Goal: Task Accomplishment & Management: Use online tool/utility

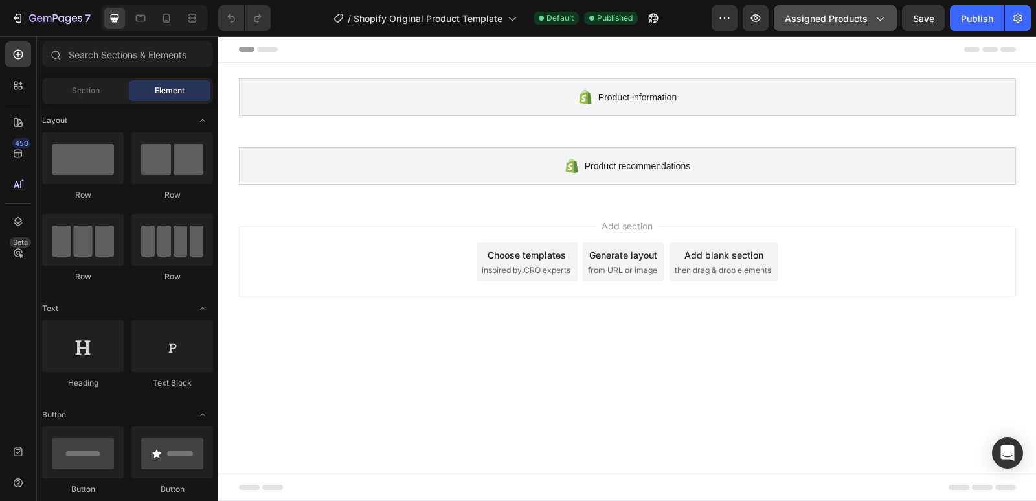
click at [855, 18] on span "Assigned Products" at bounding box center [826, 19] width 83 height 14
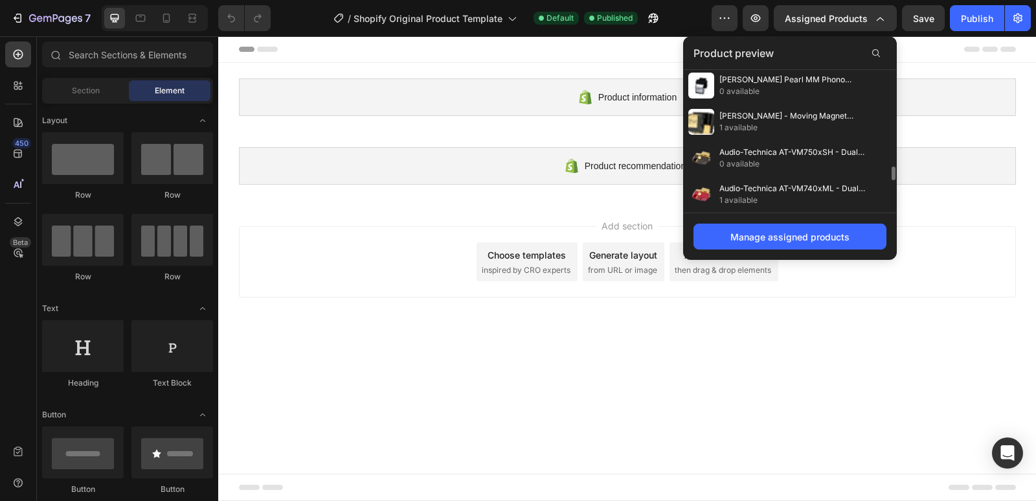
scroll to position [1344, 0]
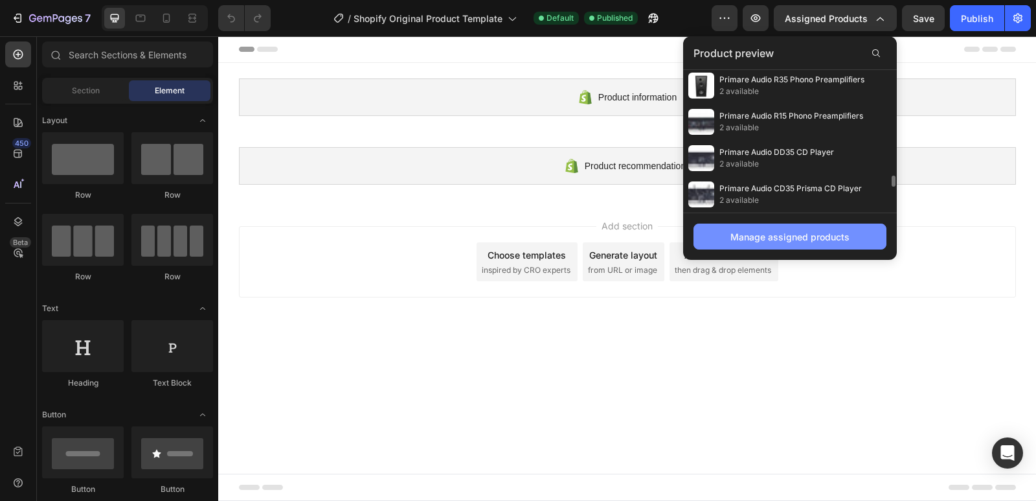
click at [783, 240] on div "Manage assigned products" at bounding box center [789, 237] width 119 height 14
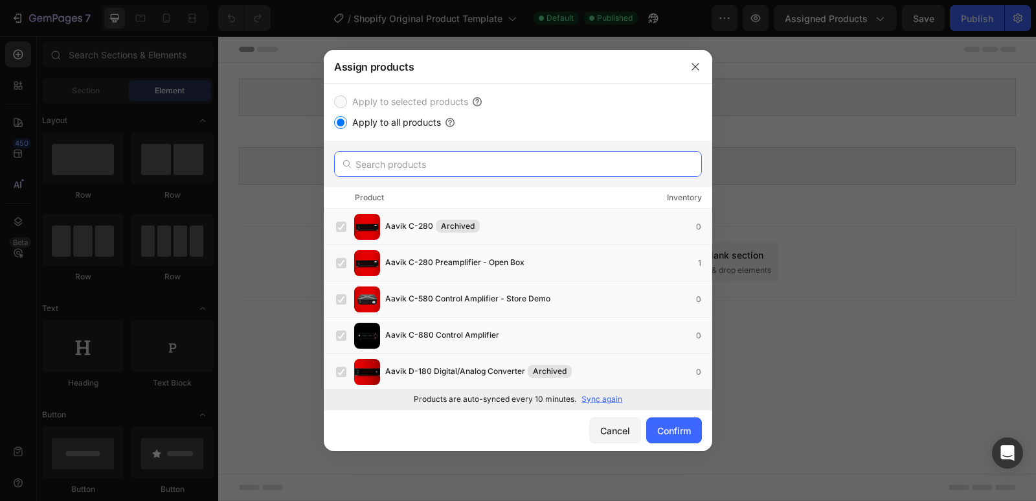
click at [418, 159] on input "text" at bounding box center [518, 164] width 368 height 26
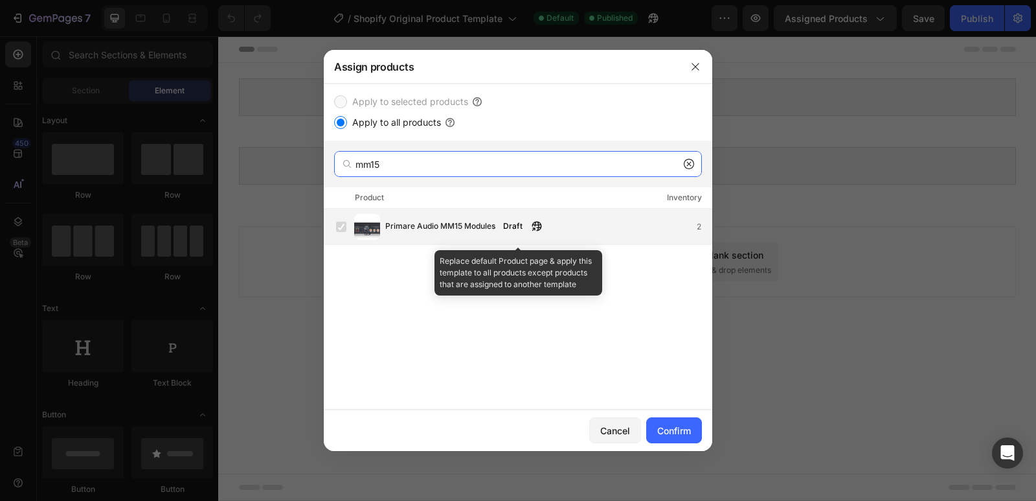
type input "mm15"
click at [475, 235] on div "Primare Audio MM15 Modules Draft 2" at bounding box center [524, 227] width 376 height 26
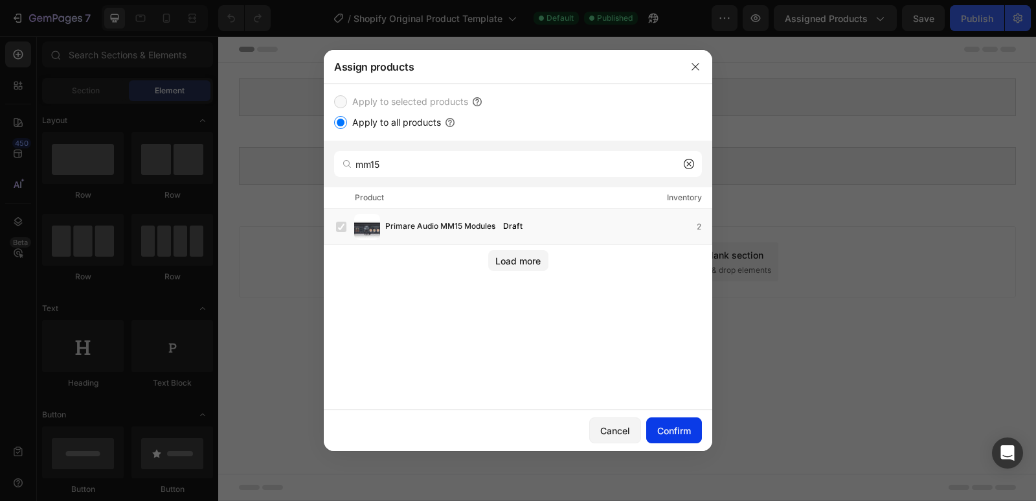
click at [676, 435] on div "Confirm" at bounding box center [674, 431] width 34 height 14
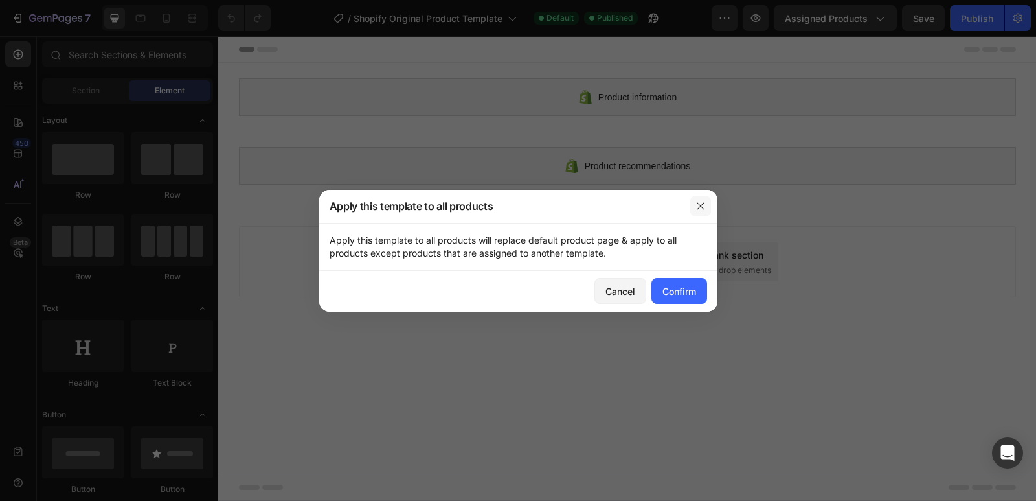
click at [697, 203] on icon "button" at bounding box center [700, 205] width 7 height 7
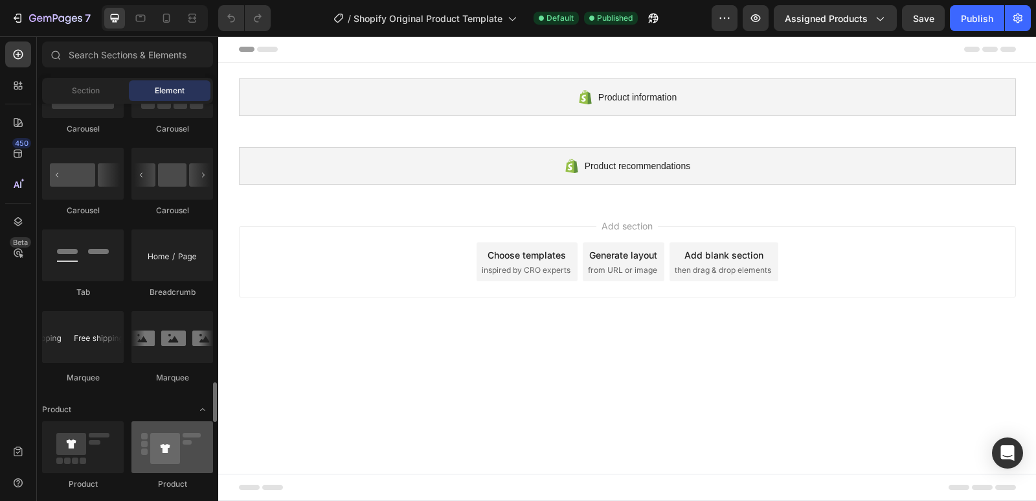
scroll to position [1554, 0]
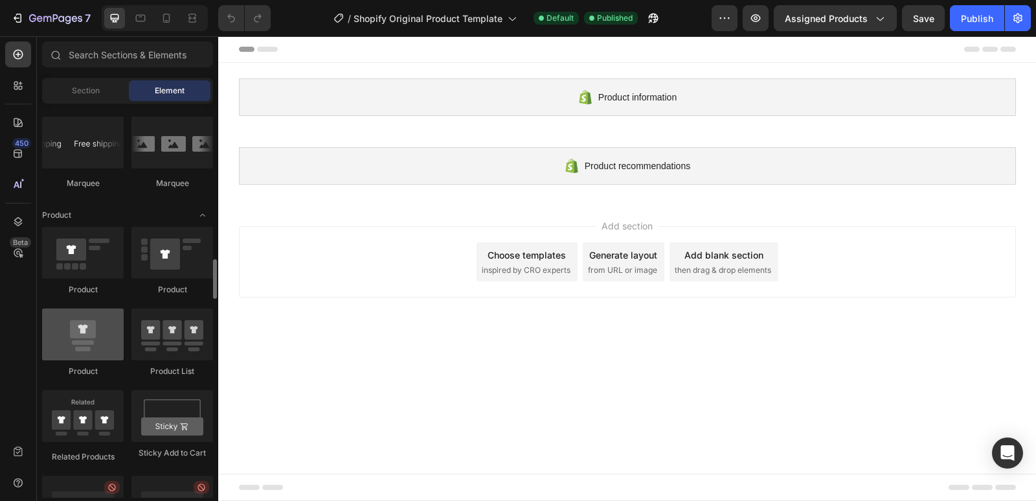
click at [87, 348] on div at bounding box center [83, 334] width 82 height 52
drag, startPoint x: 87, startPoint y: 347, endPoint x: 70, endPoint y: 334, distance: 21.8
click at [70, 334] on div at bounding box center [83, 334] width 82 height 52
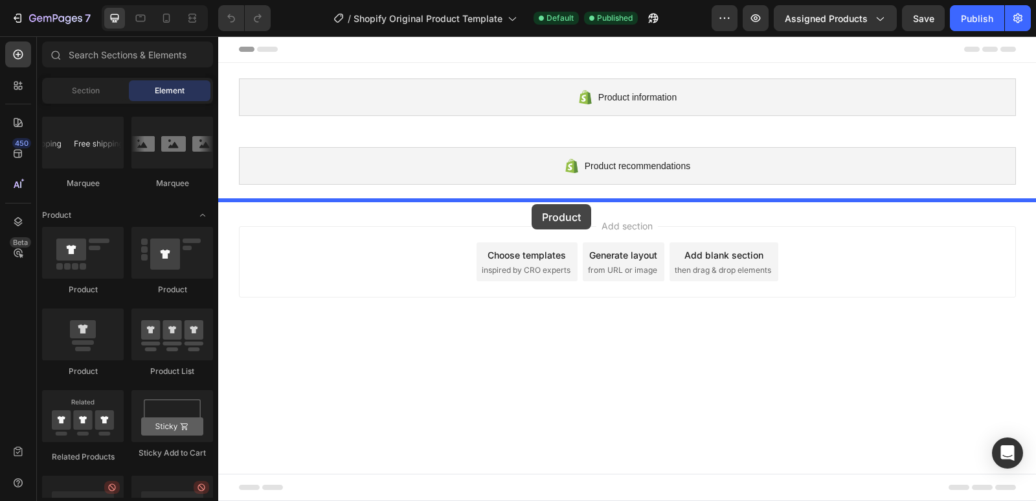
drag, startPoint x: 300, startPoint y: 296, endPoint x: 532, endPoint y: 204, distance: 248.8
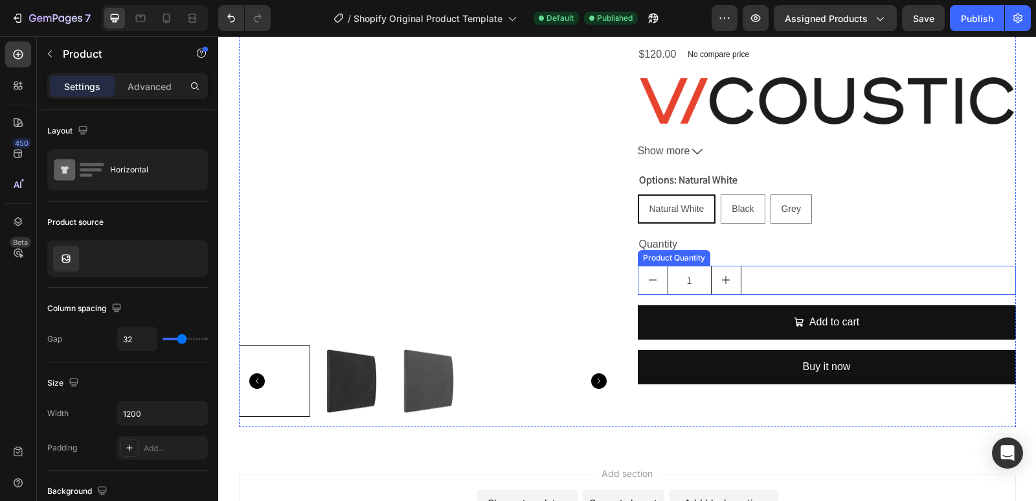
scroll to position [361, 0]
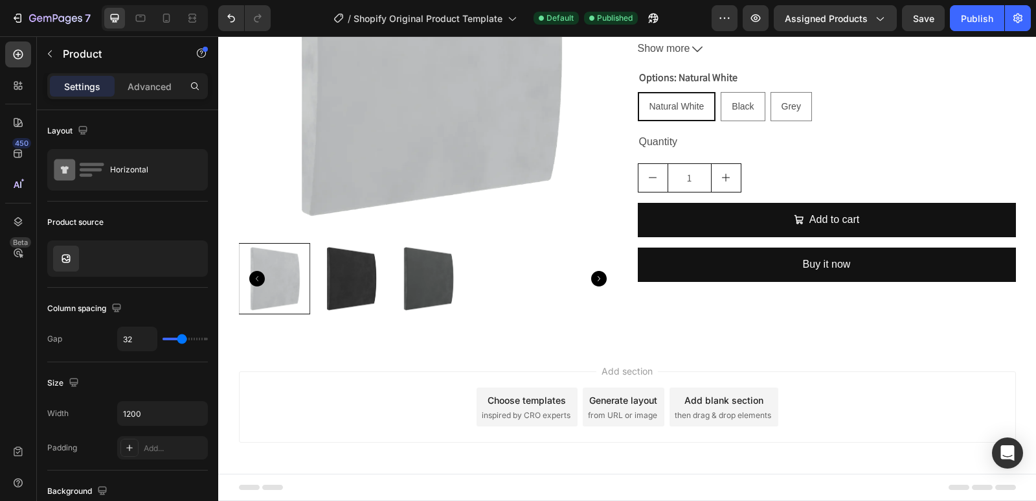
click at [537, 398] on div "Choose templates" at bounding box center [527, 400] width 78 height 14
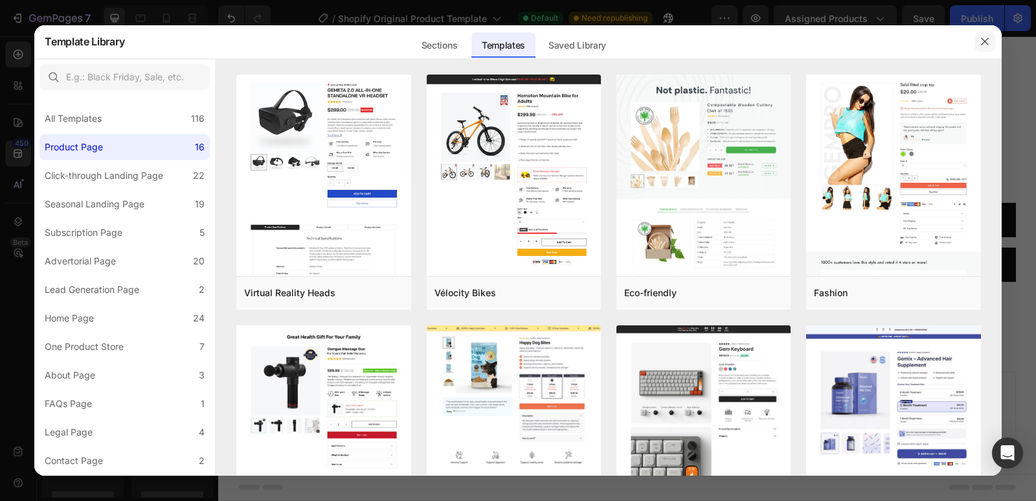
drag, startPoint x: 987, startPoint y: 40, endPoint x: 278, endPoint y: 414, distance: 801.5
click at [987, 40] on icon "button" at bounding box center [985, 41] width 10 height 10
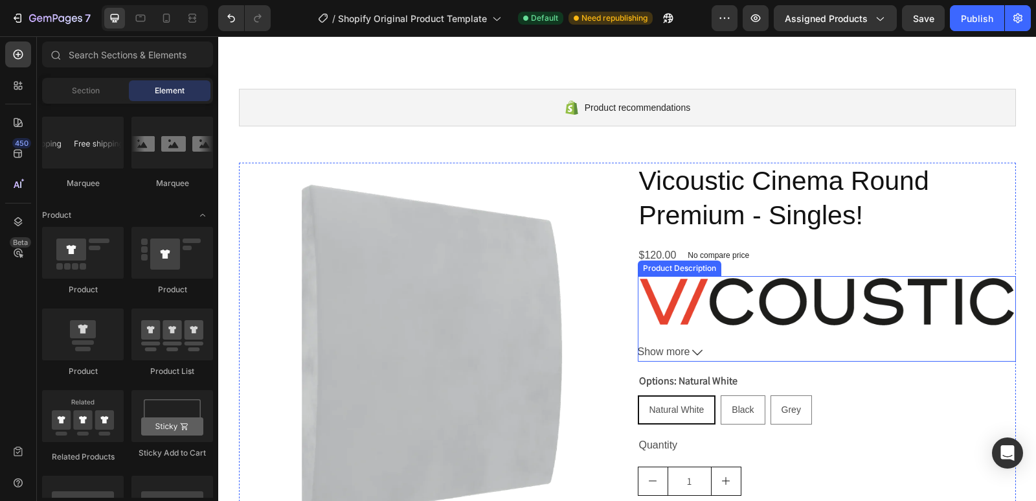
scroll to position [38, 0]
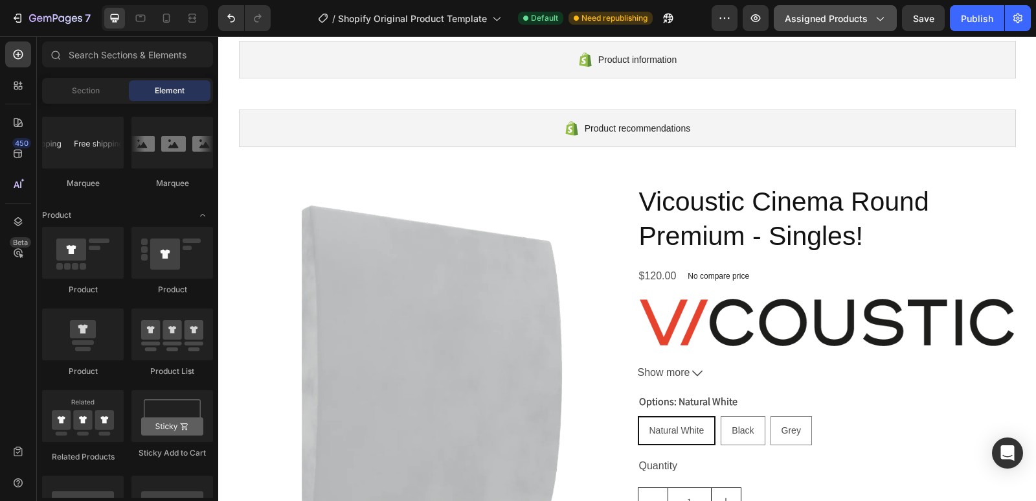
click at [859, 14] on span "Assigned Products" at bounding box center [826, 19] width 83 height 14
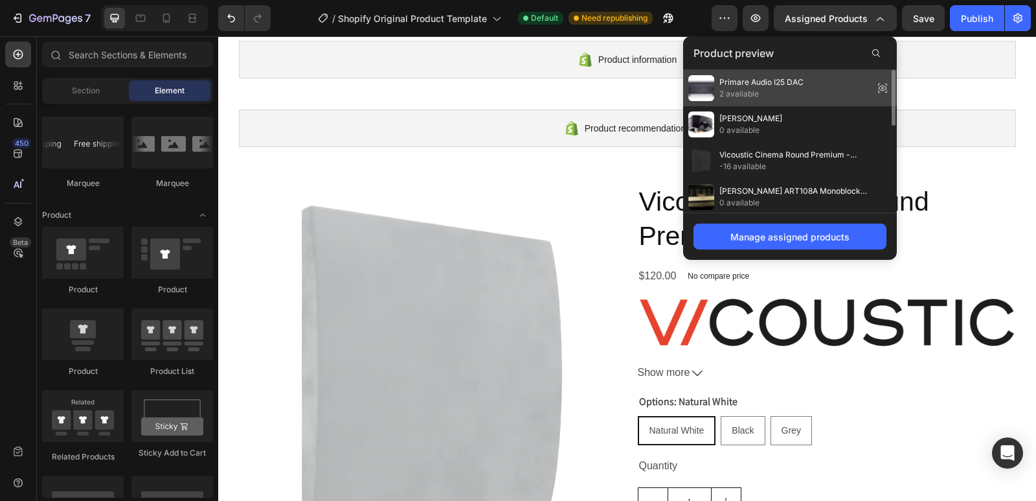
click at [771, 80] on span "Primare Audio I25 DAC" at bounding box center [761, 82] width 84 height 12
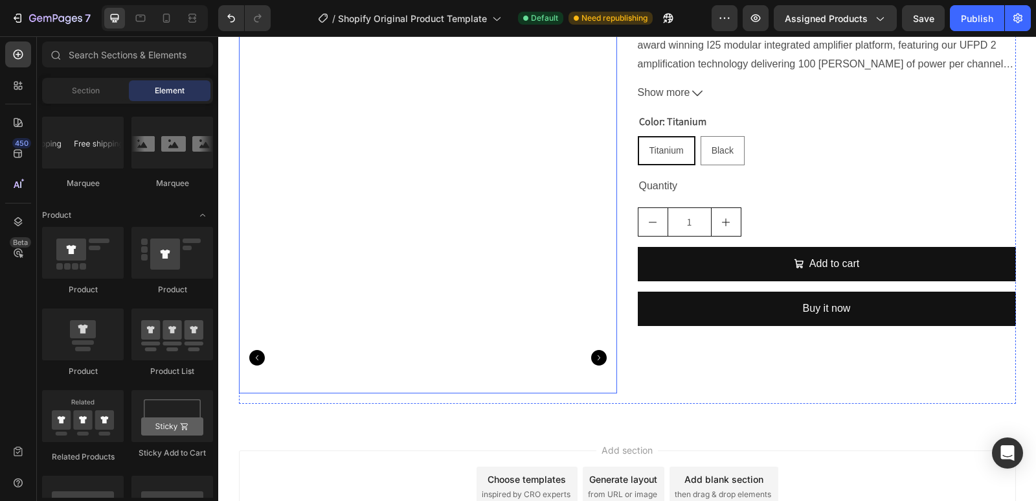
scroll to position [167, 0]
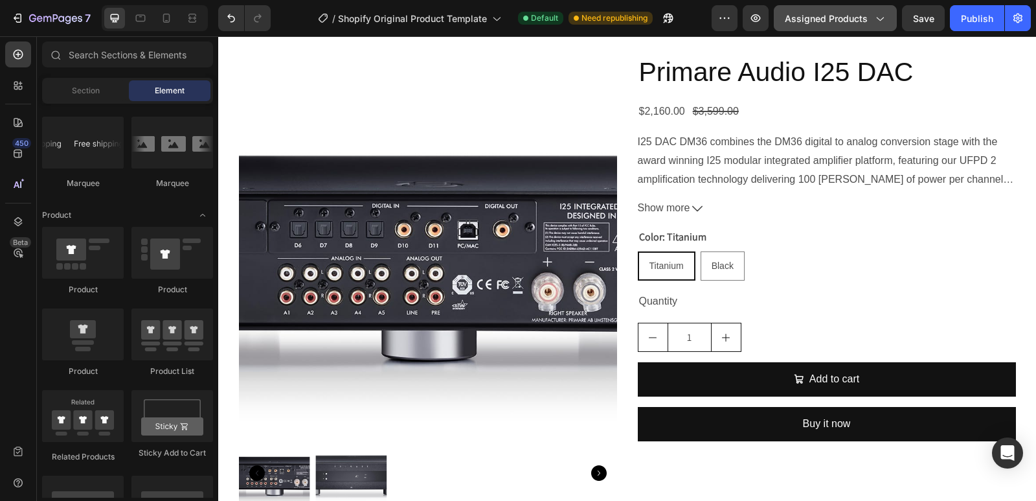
click at [856, 27] on button "Assigned Products" at bounding box center [835, 18] width 123 height 26
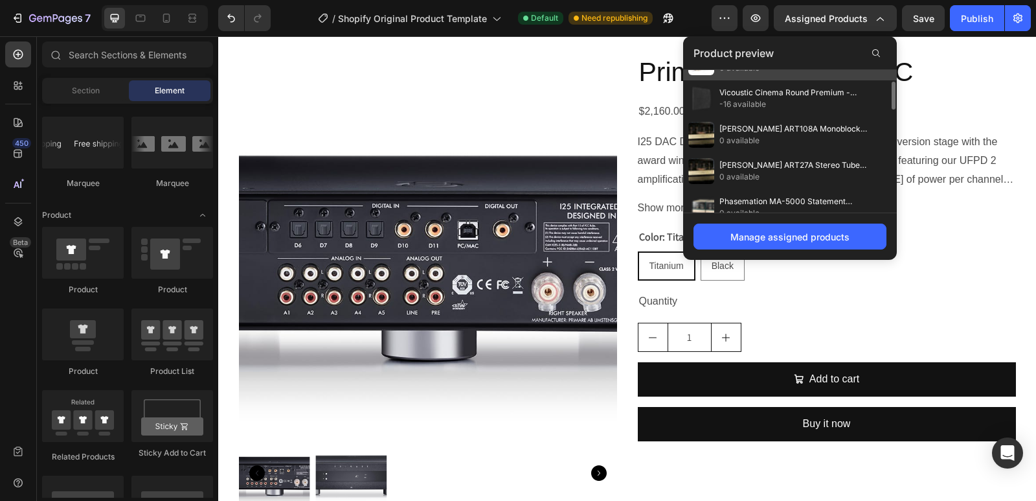
scroll to position [0, 0]
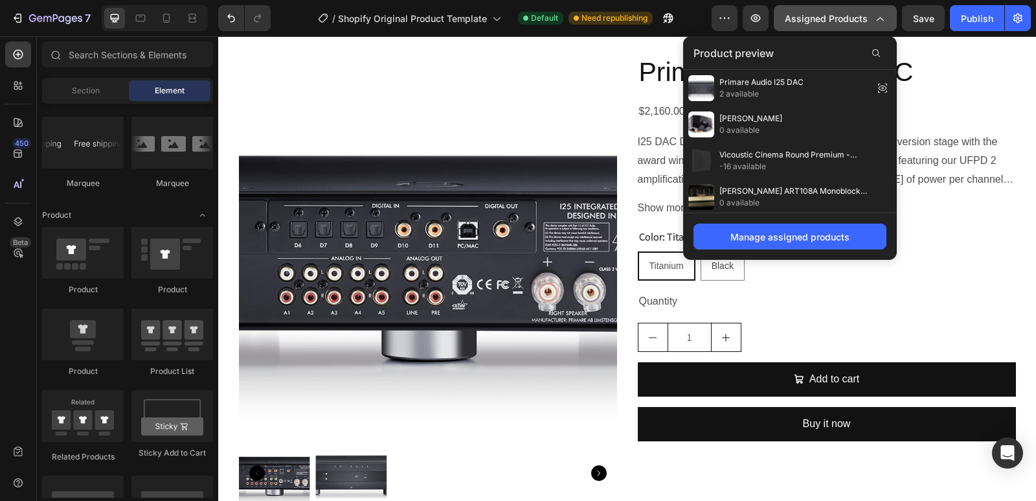
click at [827, 13] on span "Assigned Products" at bounding box center [826, 19] width 83 height 14
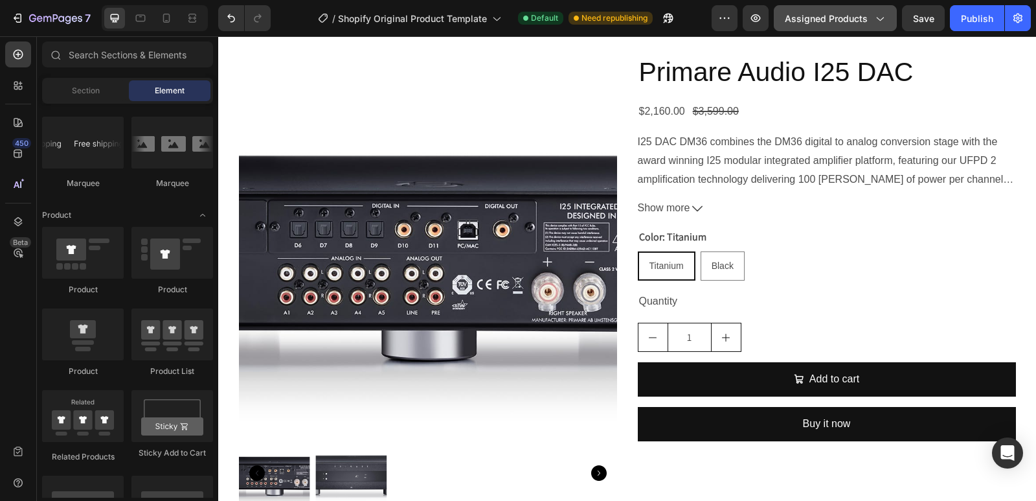
click at [827, 13] on span "Assigned Products" at bounding box center [826, 19] width 83 height 14
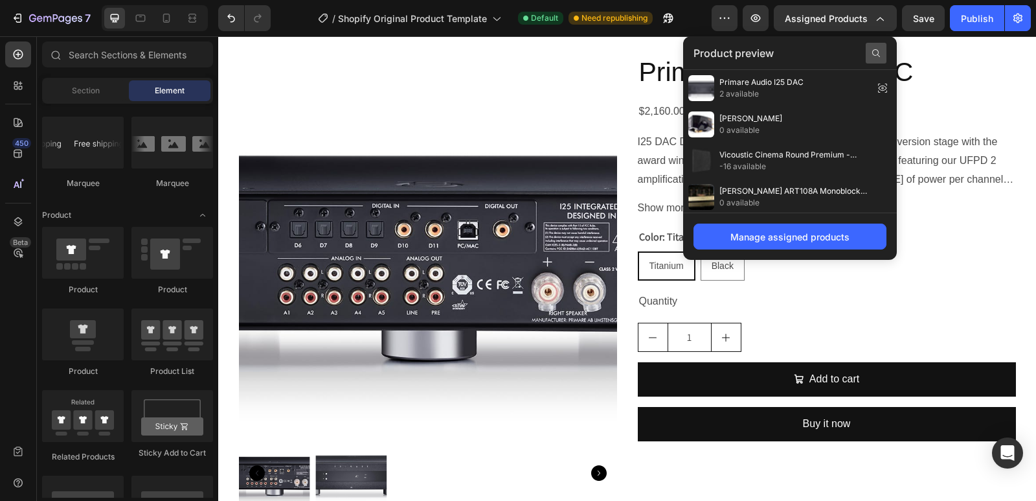
click at [879, 49] on icon at bounding box center [876, 53] width 10 height 10
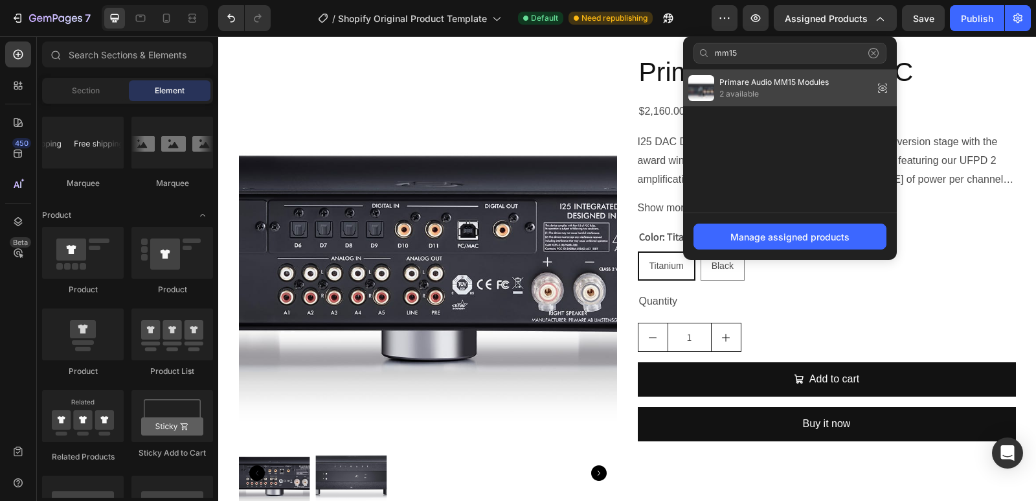
type input "mm15"
drag, startPoint x: 795, startPoint y: 86, endPoint x: 564, endPoint y: 124, distance: 233.7
click at [795, 86] on span "Primare Audio MM15 Modules" at bounding box center [773, 82] width 109 height 12
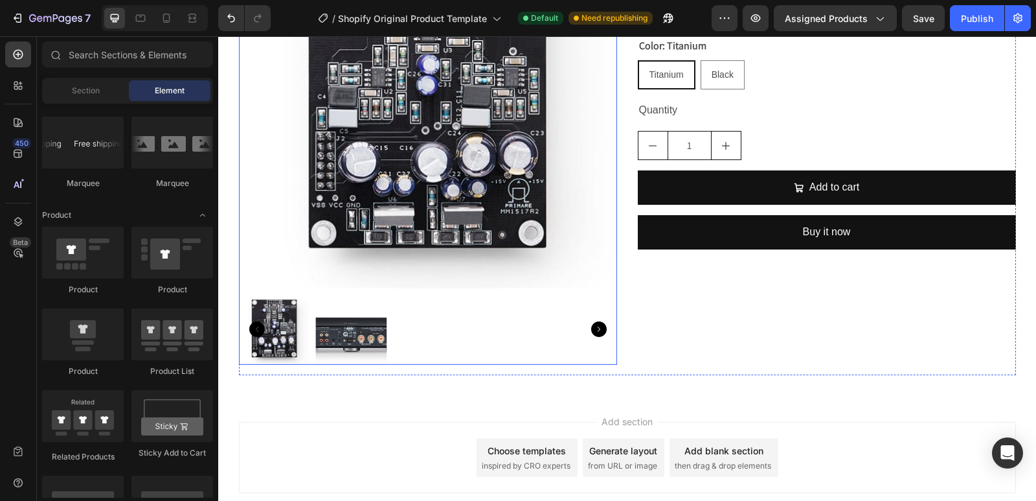
scroll to position [361, 0]
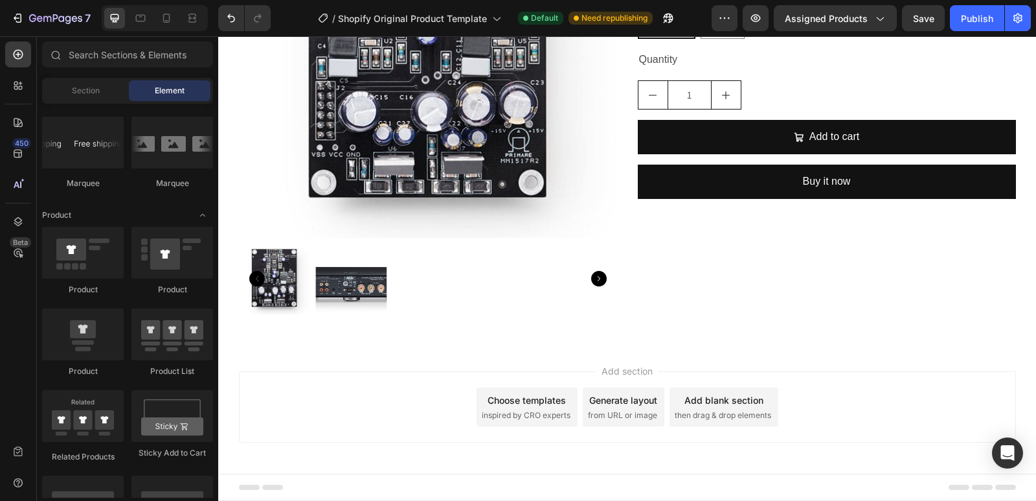
click at [547, 415] on span "inspired by CRO experts" at bounding box center [526, 415] width 89 height 12
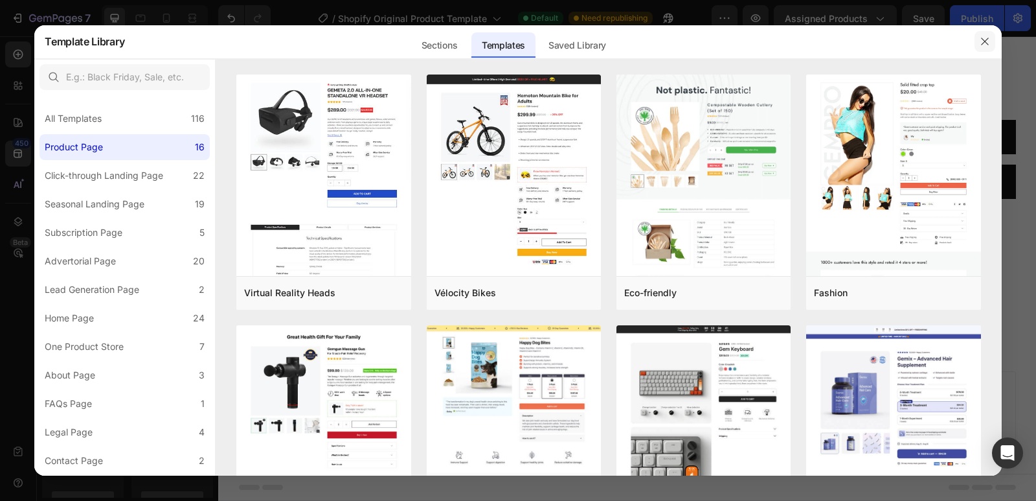
click at [981, 38] on icon "button" at bounding box center [984, 41] width 7 height 7
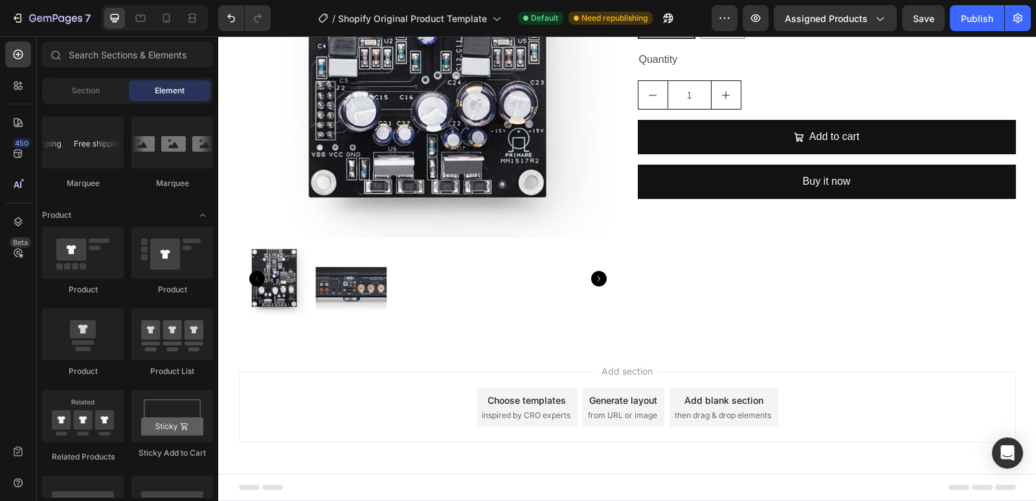
click at [618, 405] on div "Generate layout" at bounding box center [623, 400] width 68 height 14
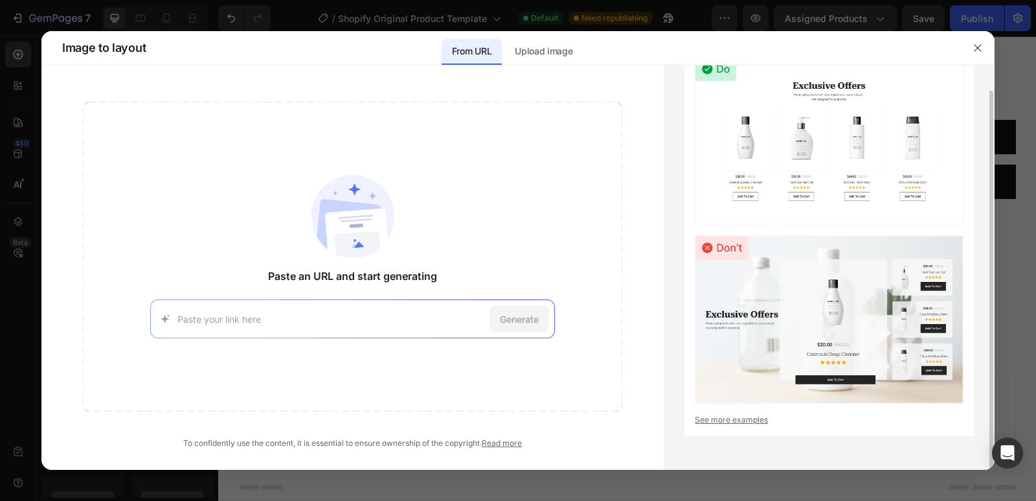
scroll to position [0, 0]
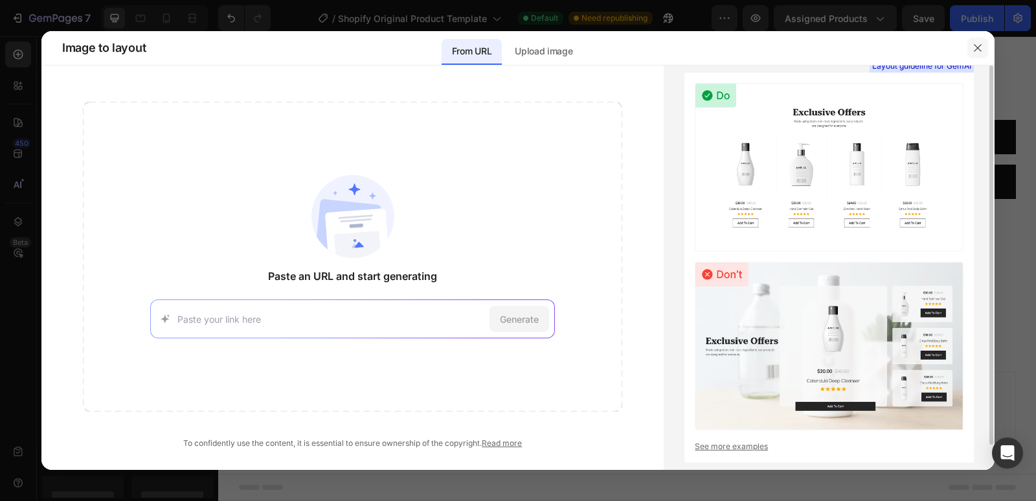
click at [978, 43] on icon "button" at bounding box center [978, 48] width 10 height 10
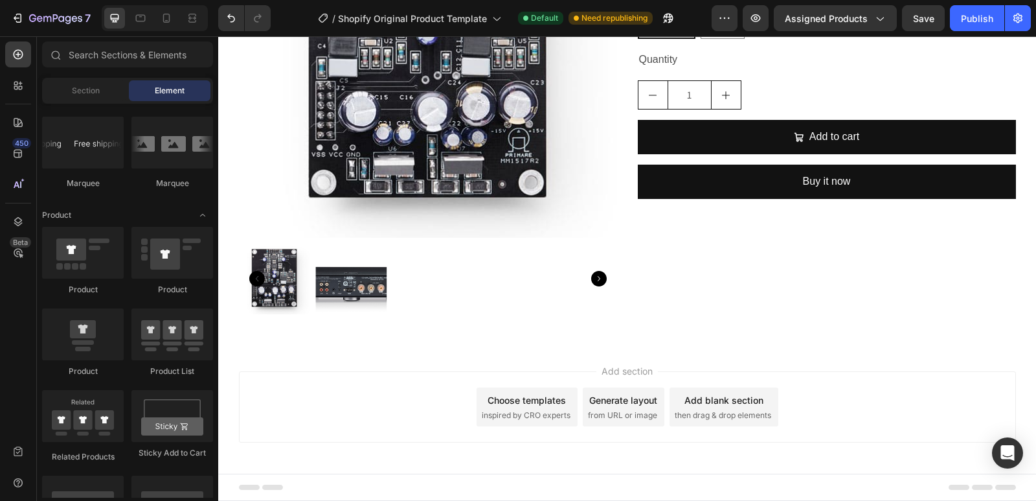
click at [526, 406] on div "Choose templates" at bounding box center [527, 400] width 78 height 14
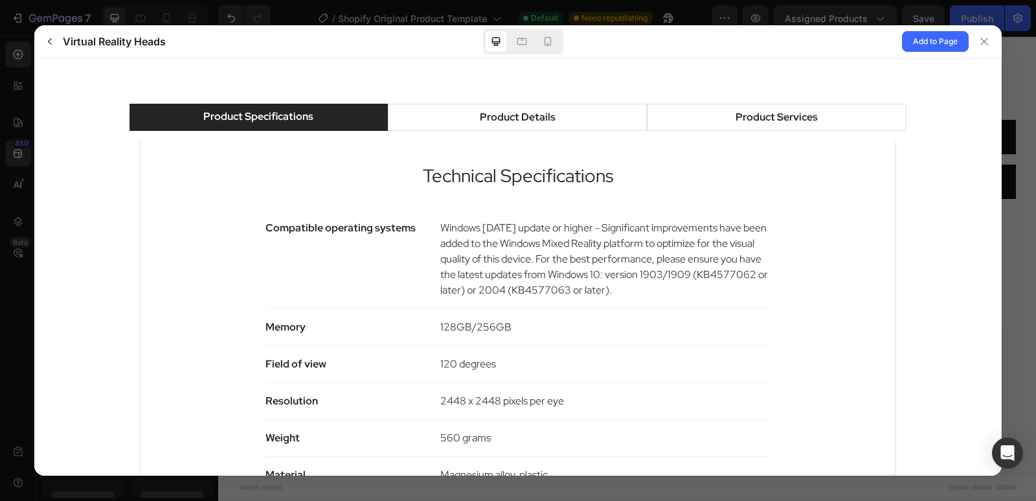
scroll to position [648, 0]
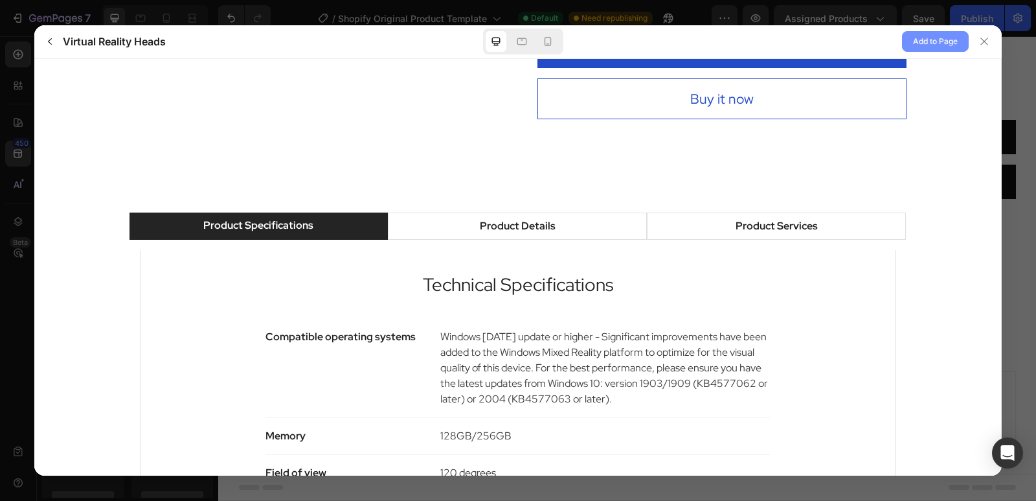
click at [944, 41] on span "Add to Page" at bounding box center [935, 42] width 45 height 16
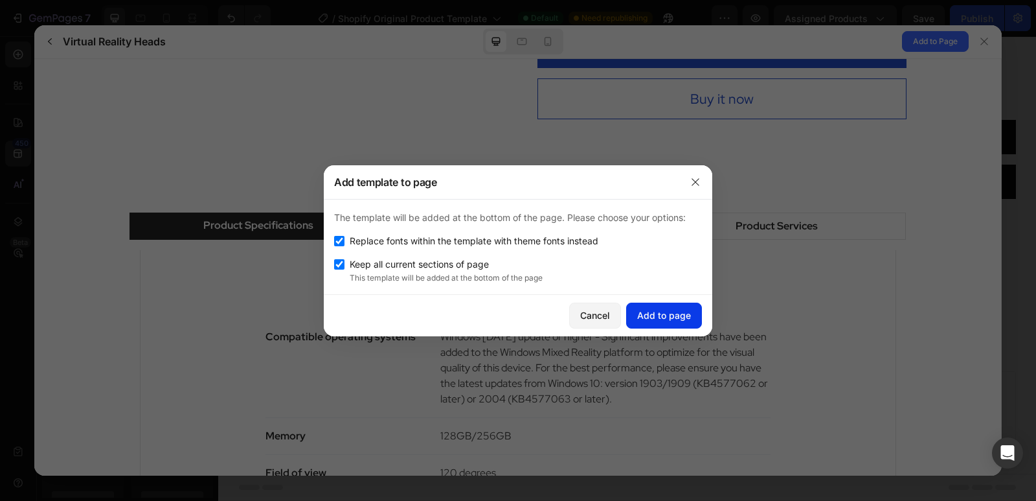
click at [667, 319] on div "Add to page" at bounding box center [664, 315] width 54 height 14
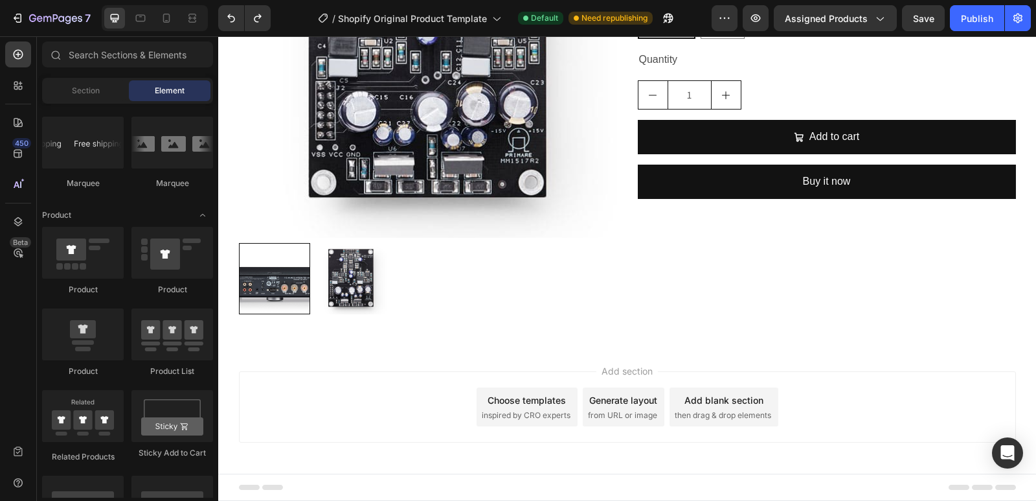
scroll to position [361, 0]
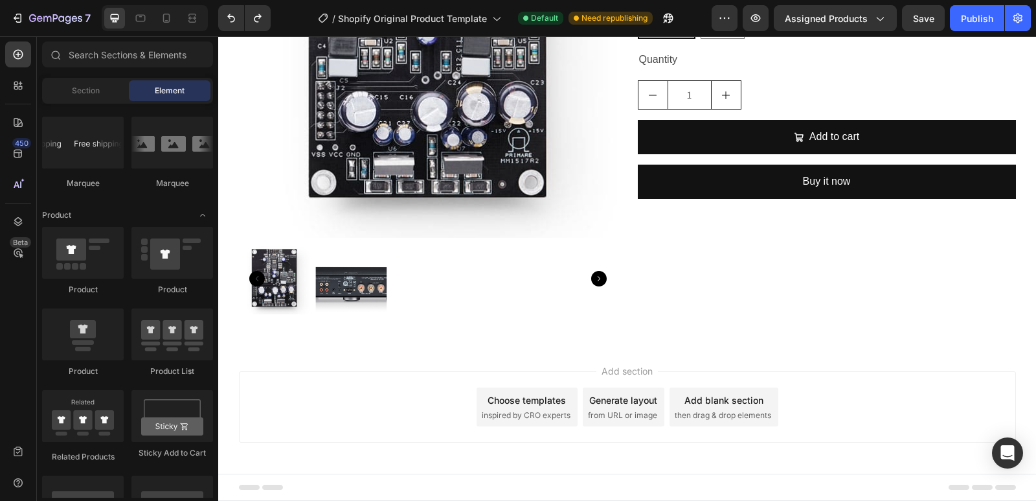
click at [698, 412] on span "then drag & drop elements" at bounding box center [723, 415] width 96 height 12
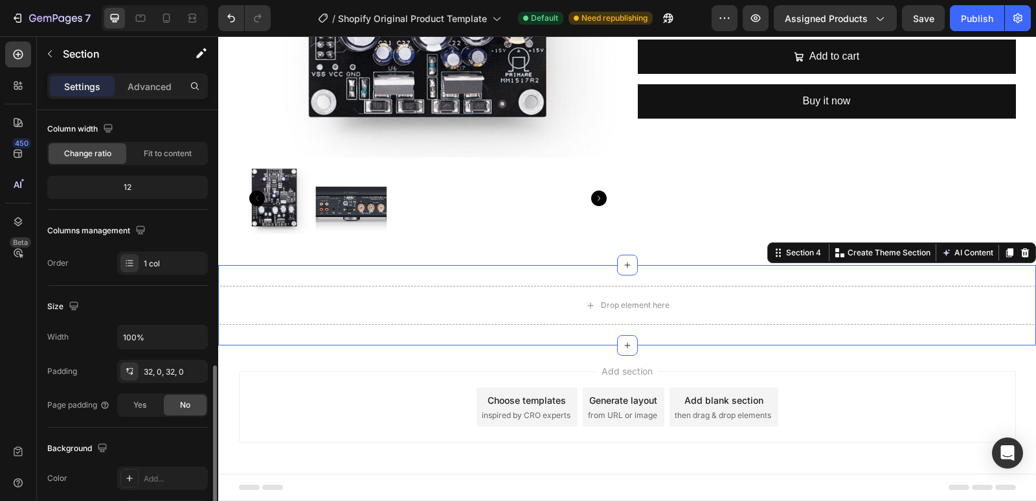
scroll to position [363, 0]
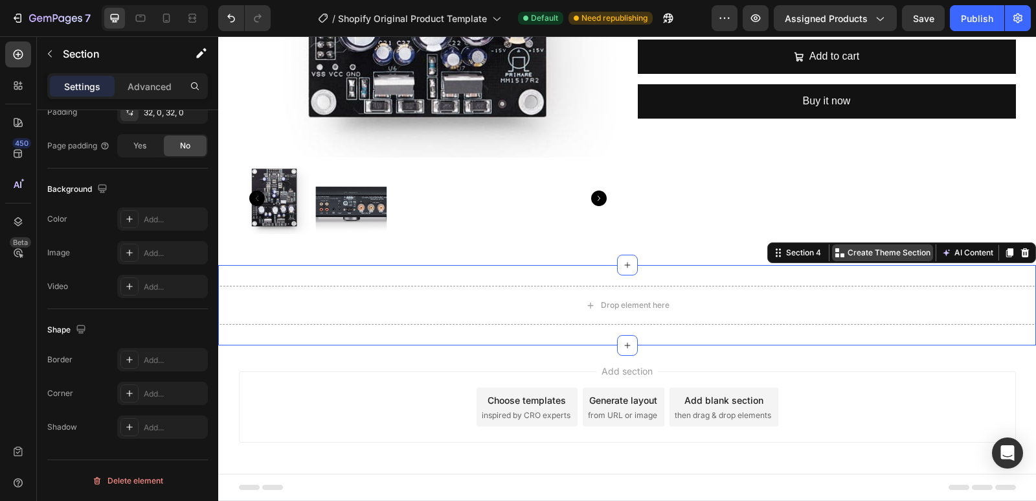
click at [859, 254] on p "Create Theme Section" at bounding box center [889, 253] width 83 height 12
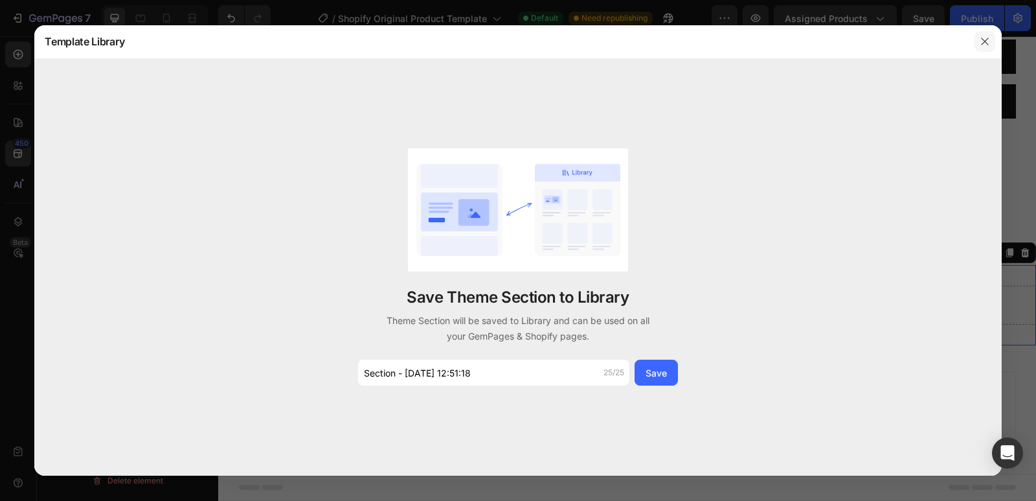
click at [986, 39] on icon "button" at bounding box center [985, 41] width 10 height 10
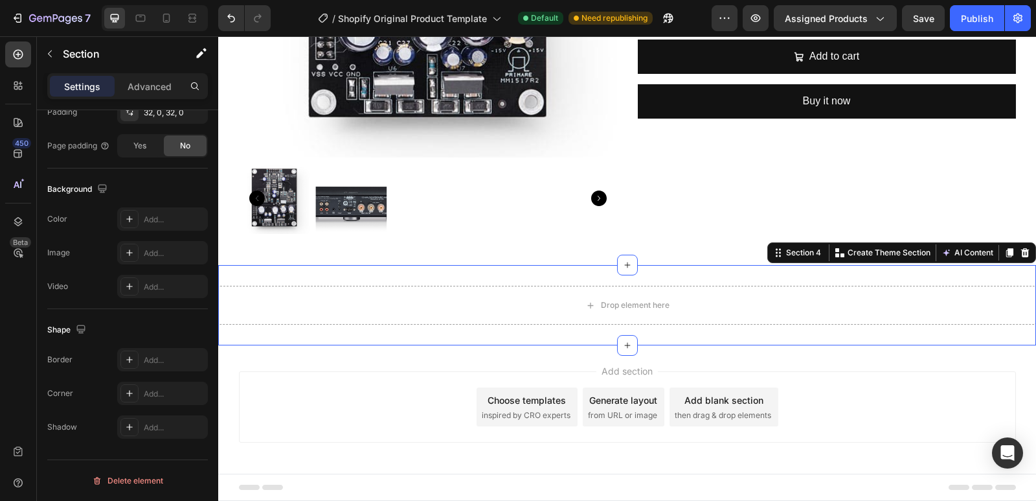
click at [768, 262] on div "Section 4 You can create reusable sections Create Theme Section AI Content Writ…" at bounding box center [901, 252] width 269 height 21
click at [771, 259] on div "Section 4" at bounding box center [799, 253] width 56 height 16
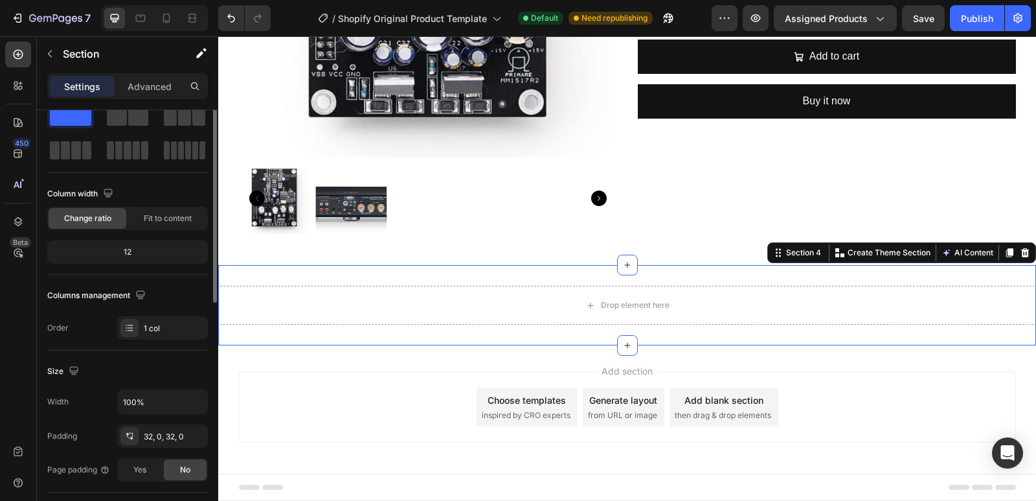
scroll to position [0, 0]
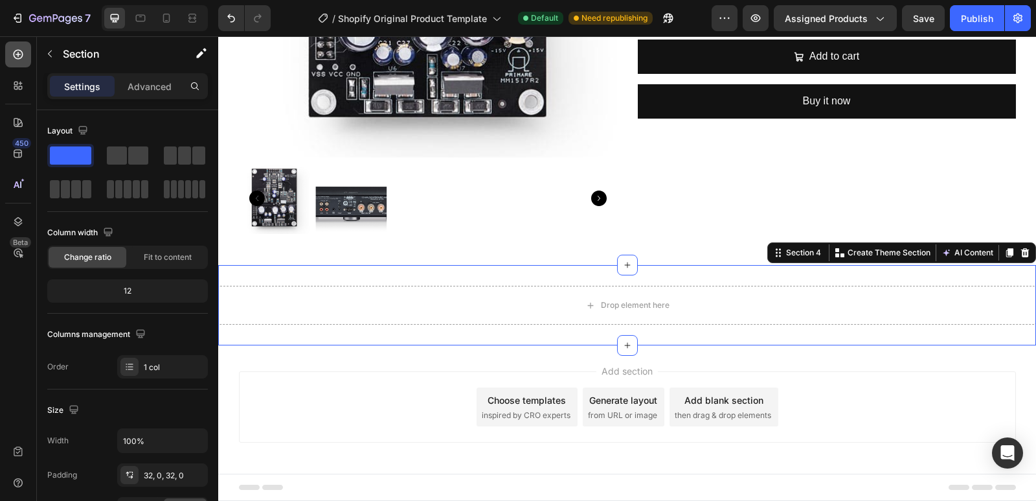
click at [21, 53] on icon at bounding box center [18, 54] width 13 height 13
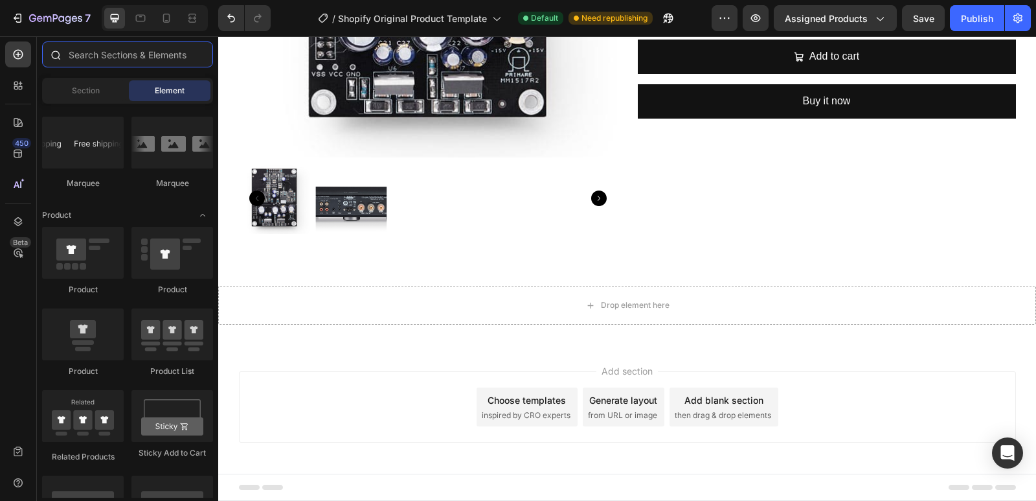
click at [130, 51] on input "text" at bounding box center [127, 54] width 171 height 26
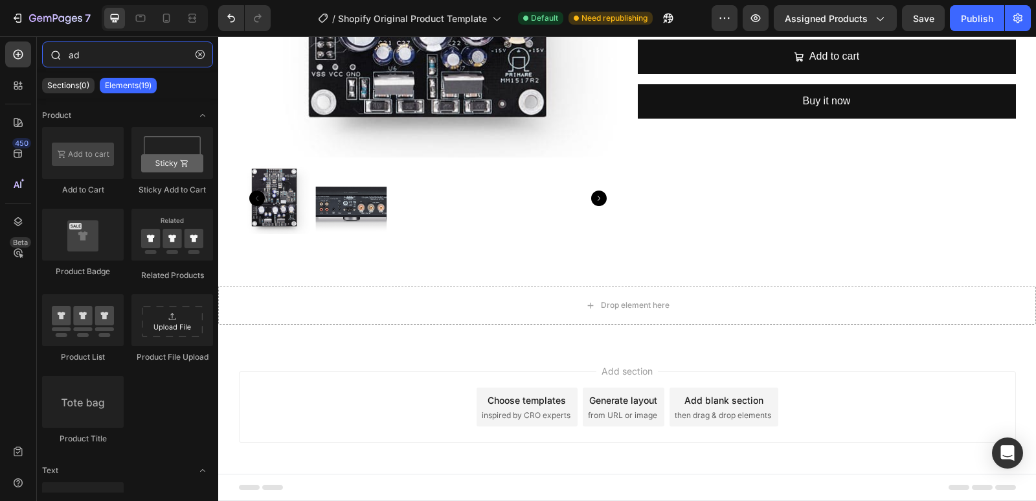
type input "a"
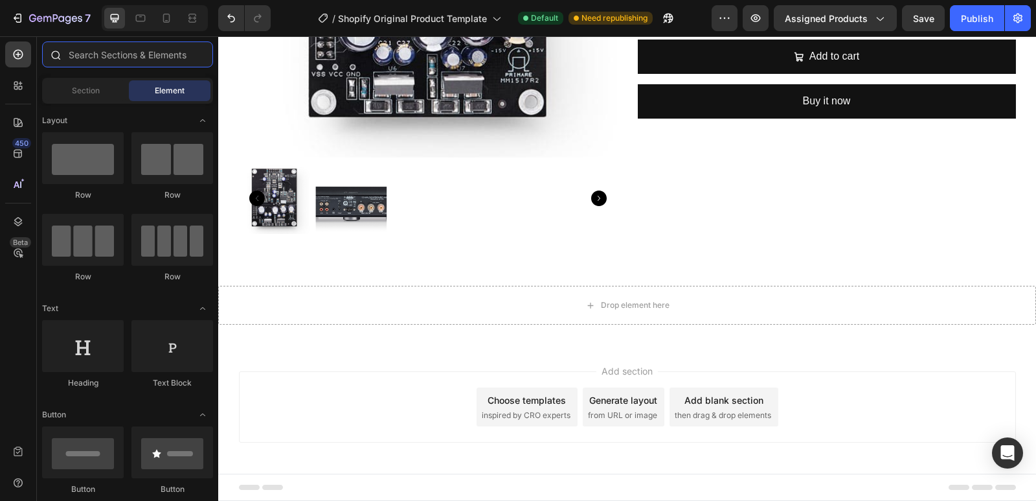
type input "m"
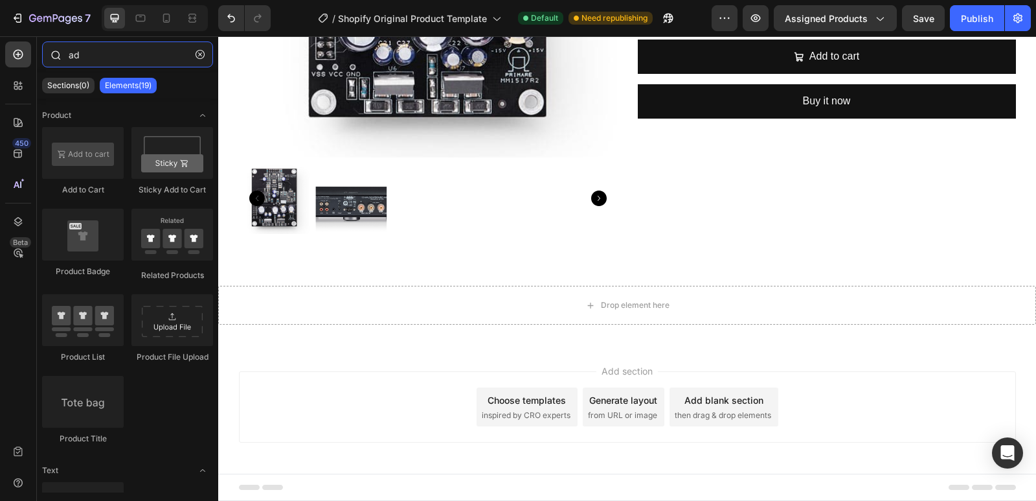
type input "a"
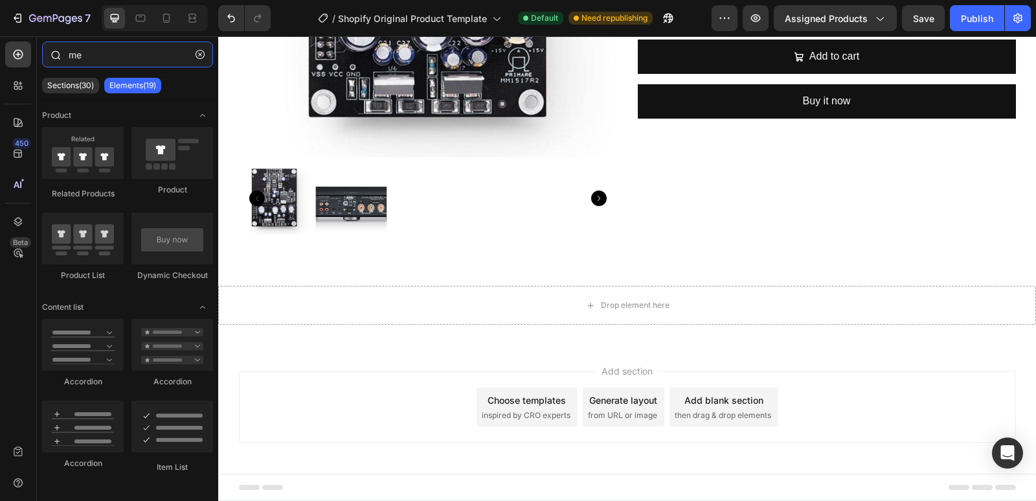
drag, startPoint x: 97, startPoint y: 54, endPoint x: 59, endPoint y: 55, distance: 38.2
click at [59, 55] on div "me" at bounding box center [127, 56] width 181 height 31
click at [74, 83] on p "Sections(30)" at bounding box center [70, 85] width 47 height 10
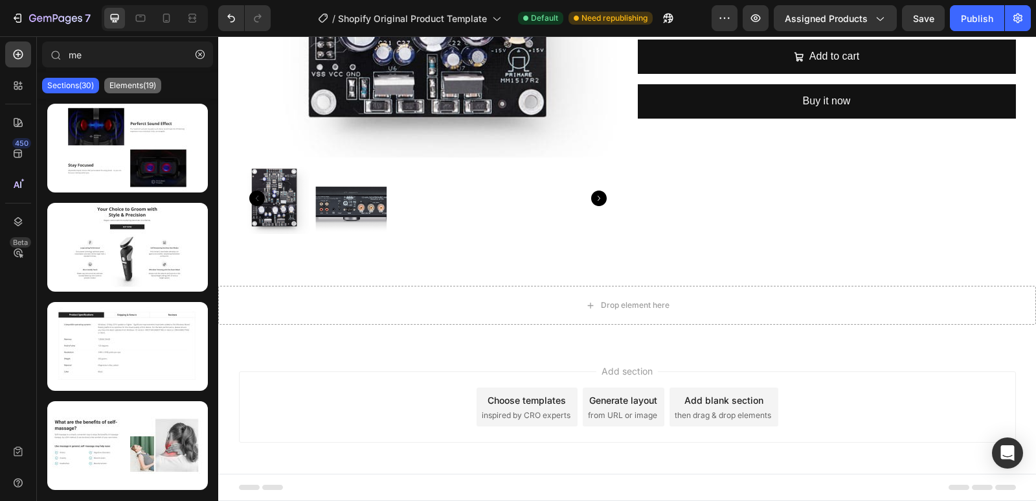
click at [137, 84] on p "Elements(19)" at bounding box center [132, 85] width 47 height 10
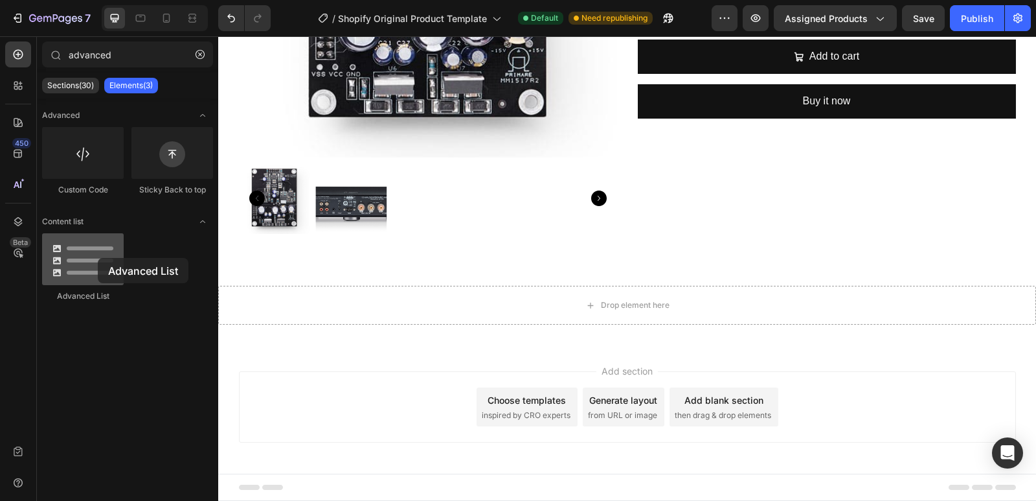
click at [98, 258] on div at bounding box center [83, 259] width 82 height 52
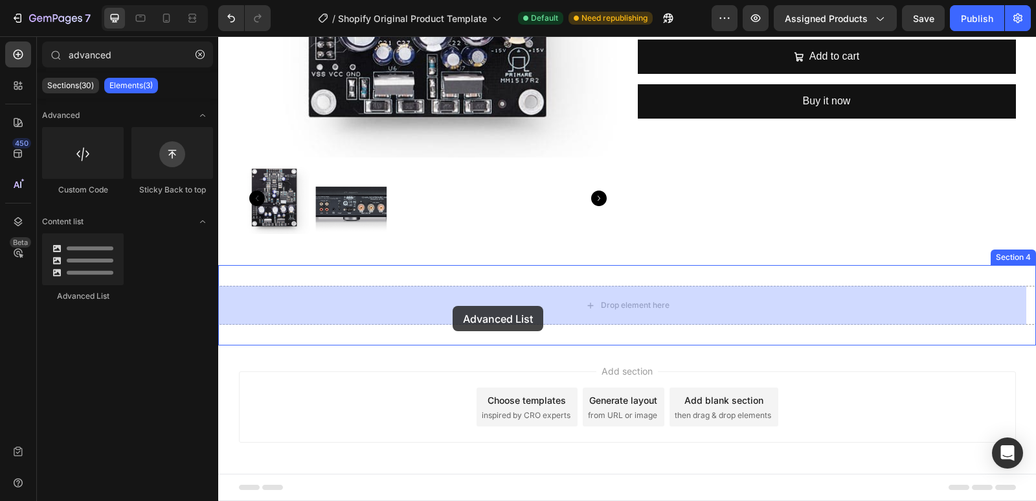
drag, startPoint x: 316, startPoint y: 294, endPoint x: 473, endPoint y: 306, distance: 157.8
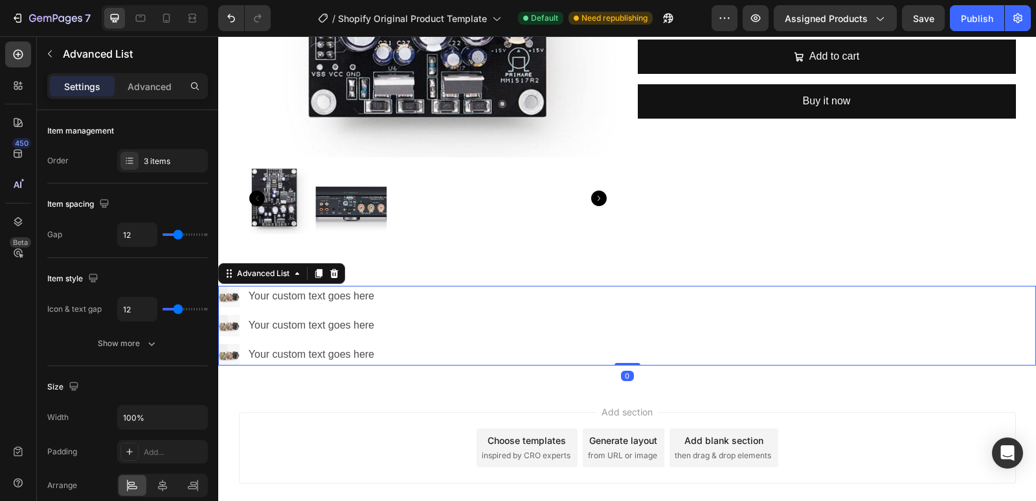
scroll to position [482, 0]
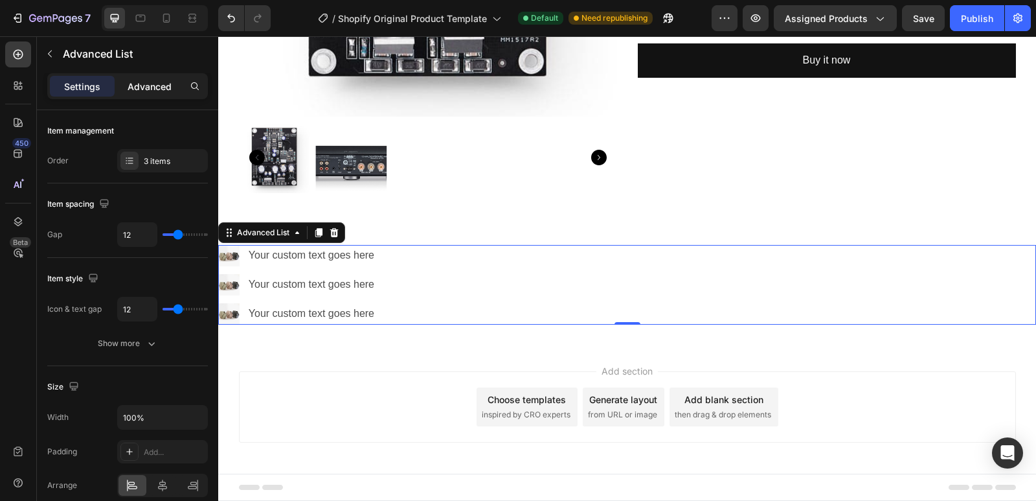
click at [143, 88] on p "Advanced" at bounding box center [150, 87] width 44 height 14
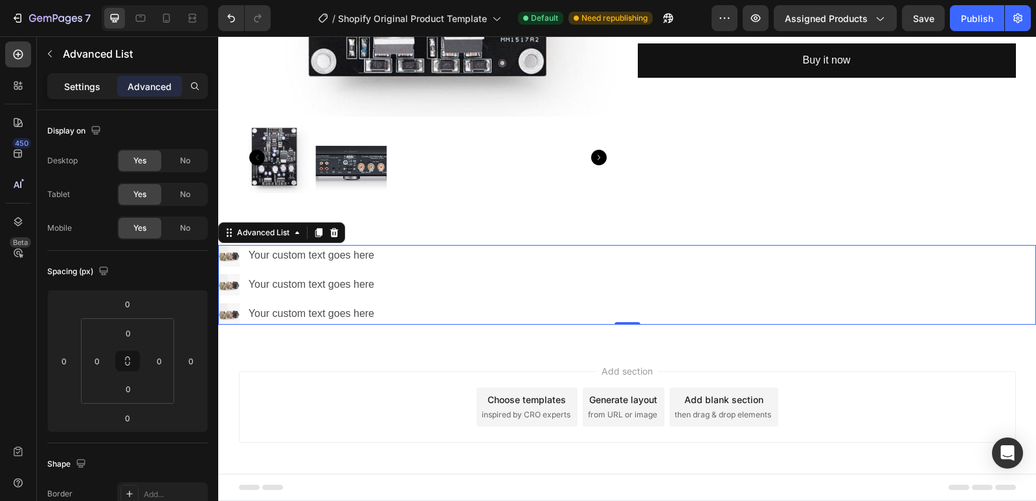
click at [91, 83] on p "Settings" at bounding box center [82, 87] width 36 height 14
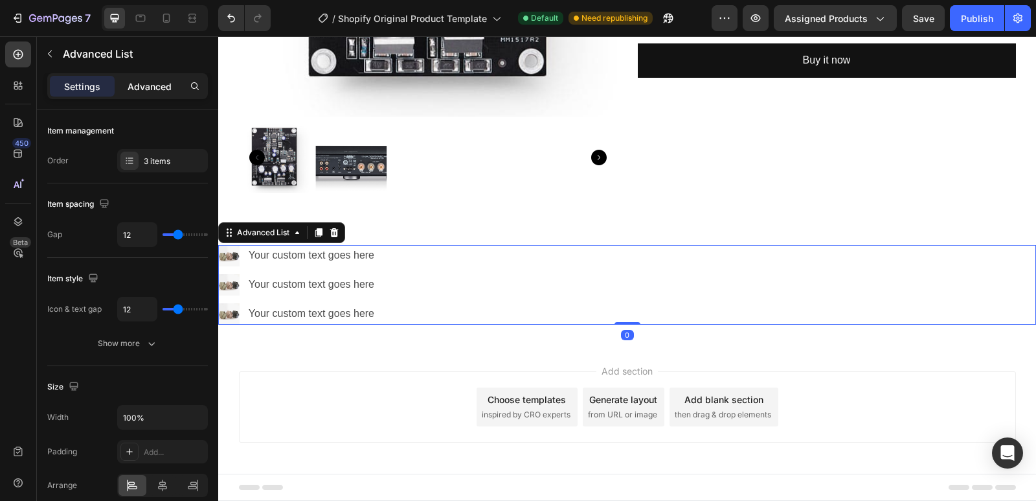
click at [148, 90] on p "Advanced" at bounding box center [150, 87] width 44 height 14
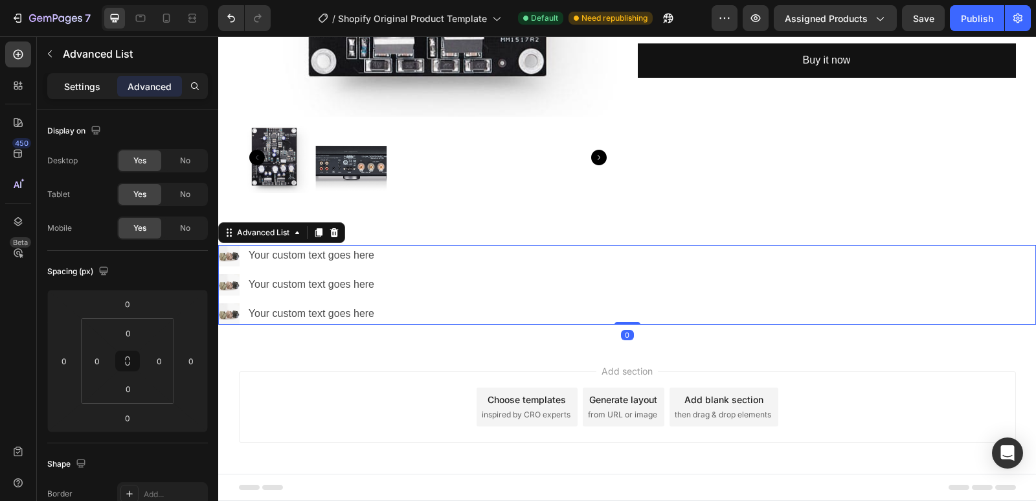
click at [84, 89] on p "Settings" at bounding box center [82, 87] width 36 height 14
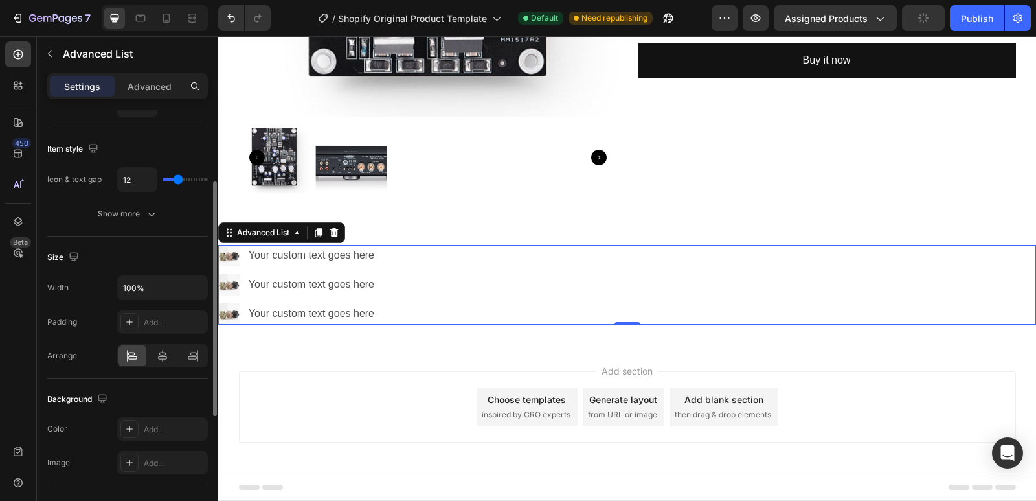
scroll to position [194, 0]
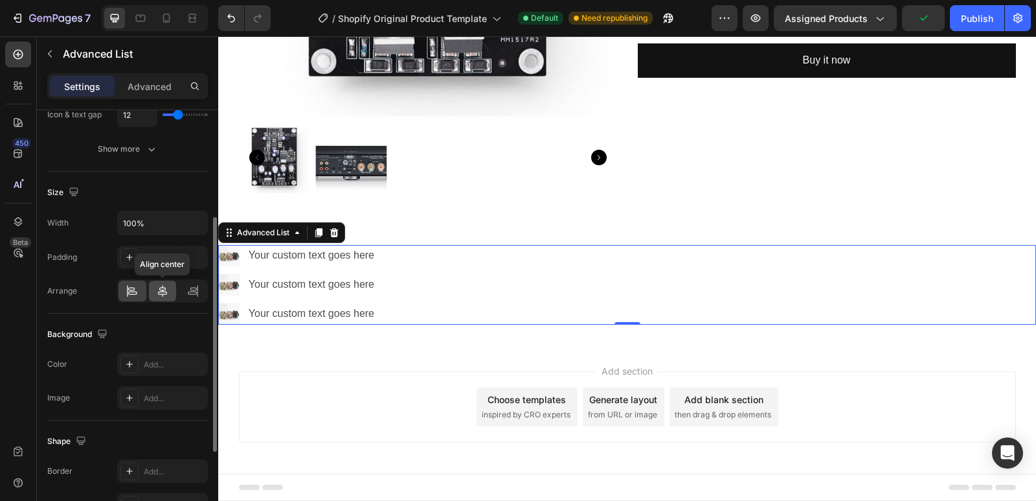
click at [168, 293] on icon at bounding box center [162, 290] width 13 height 13
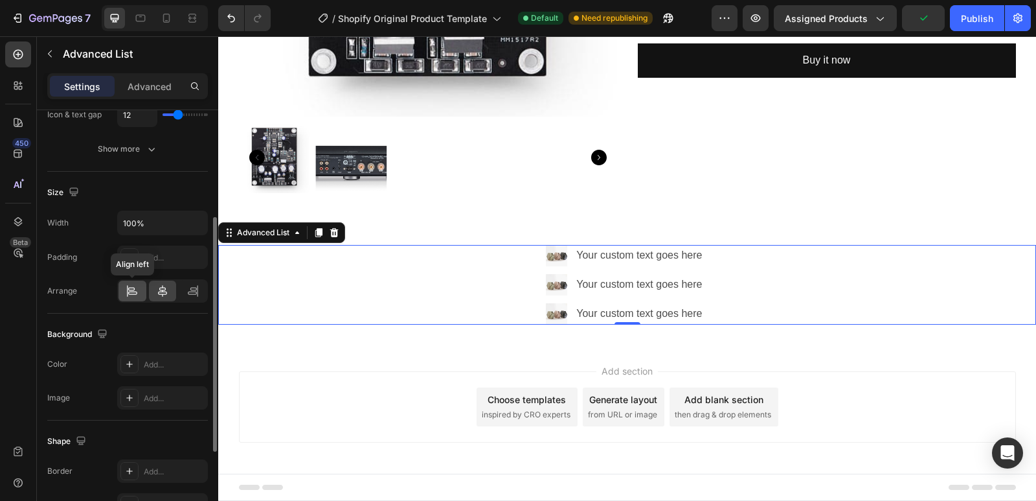
click at [137, 291] on icon at bounding box center [132, 292] width 9 height 3
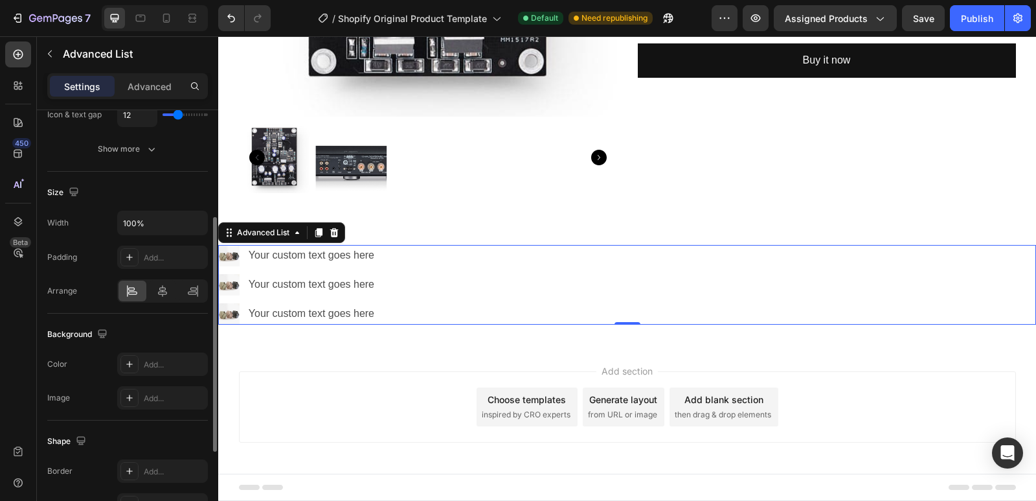
scroll to position [0, 0]
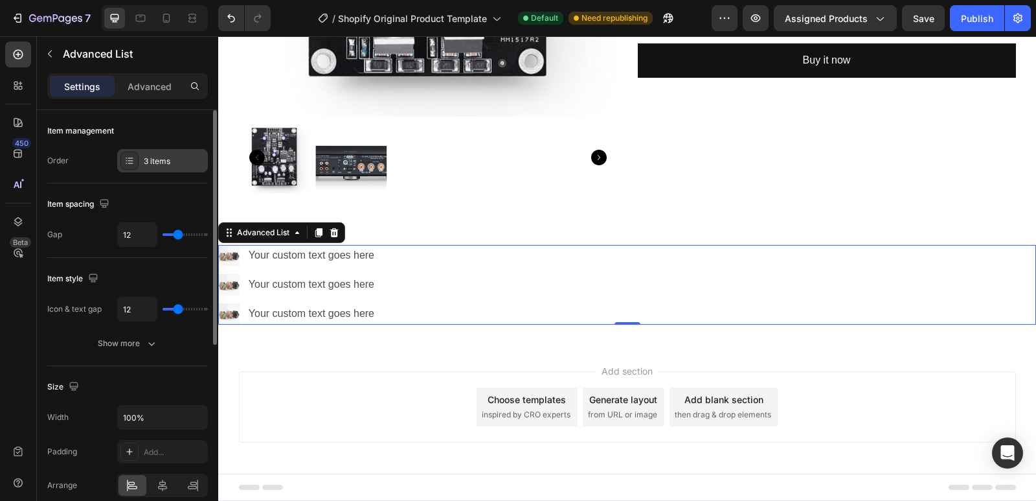
click at [128, 155] on div at bounding box center [129, 161] width 18 height 18
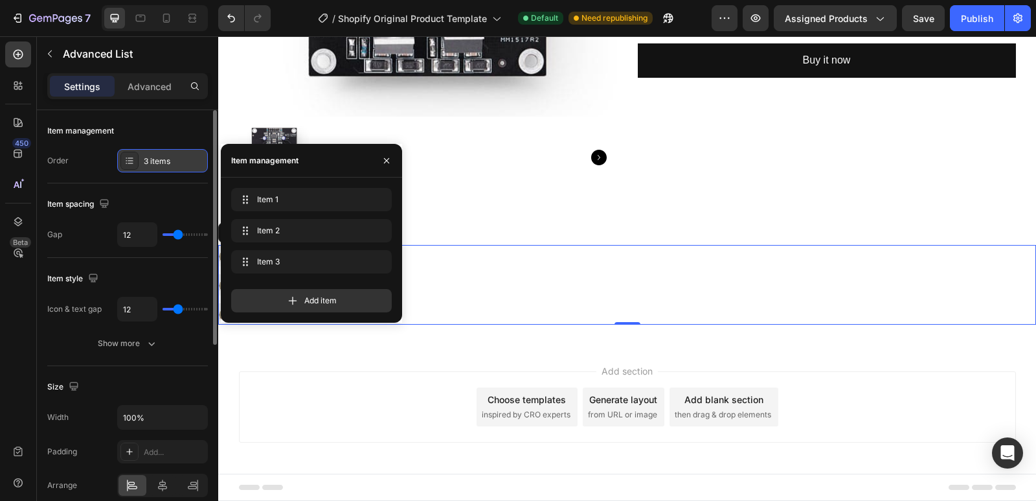
click at [128, 155] on div at bounding box center [129, 161] width 18 height 18
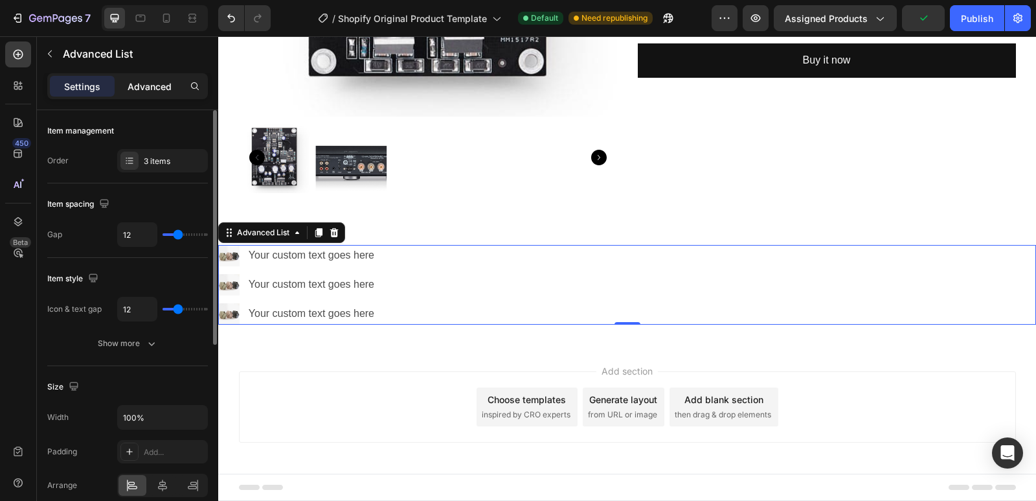
click at [131, 88] on p "Advanced" at bounding box center [150, 87] width 44 height 14
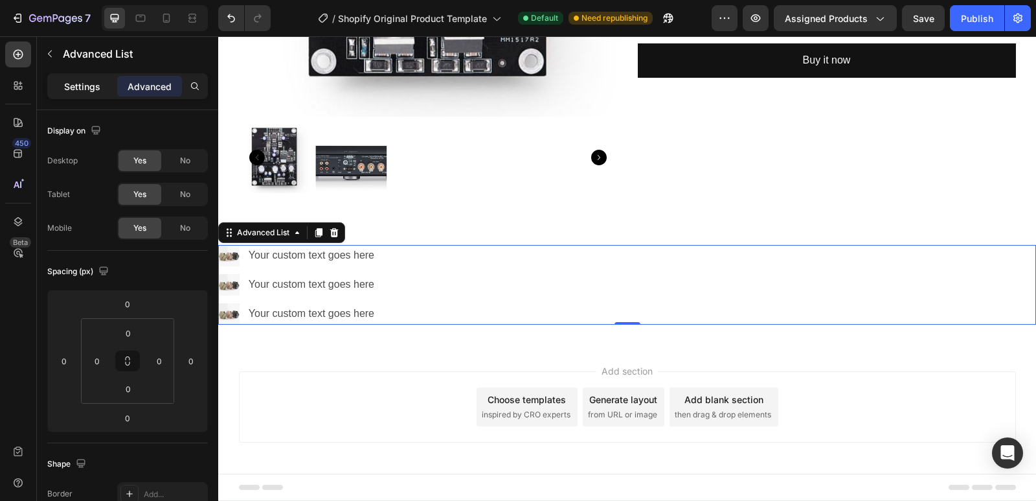
click at [89, 91] on p "Settings" at bounding box center [82, 87] width 36 height 14
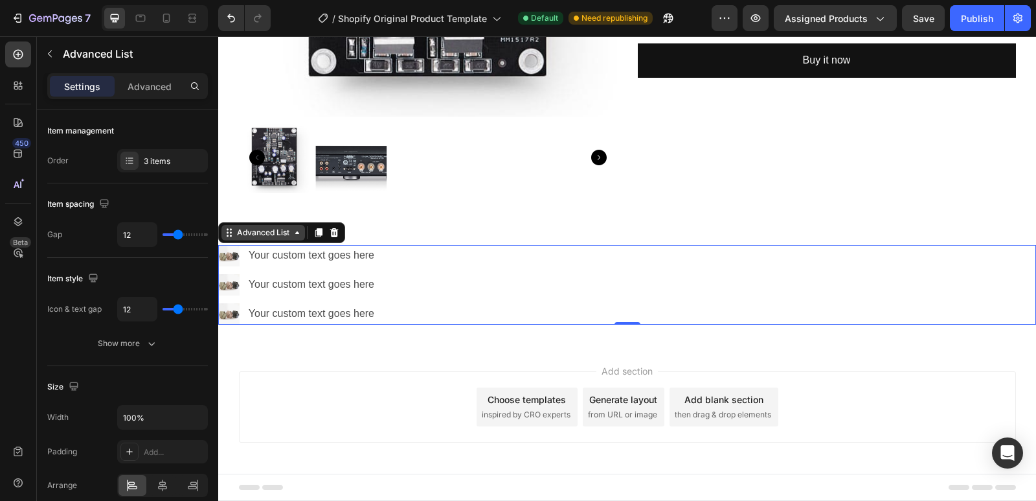
click at [301, 236] on icon at bounding box center [297, 232] width 10 height 10
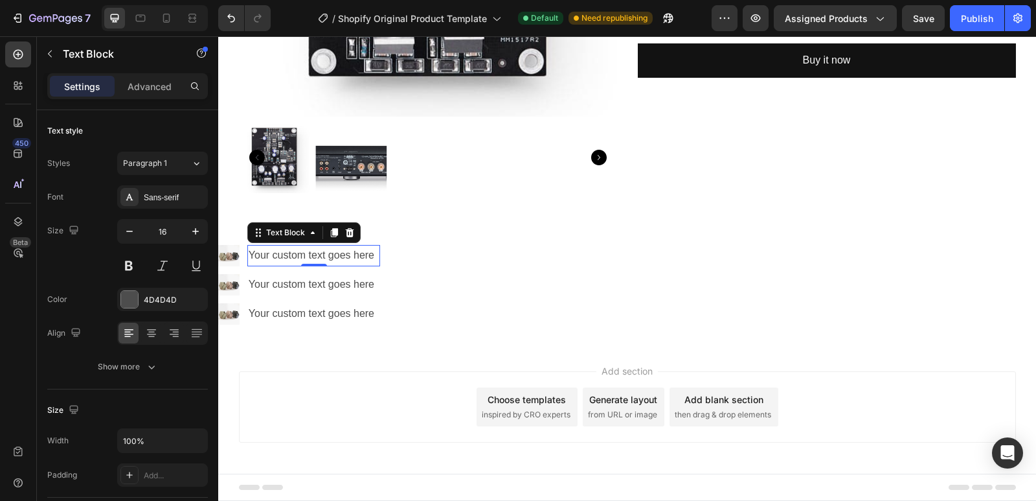
click at [351, 258] on div "Your custom text goes here" at bounding box center [313, 255] width 133 height 21
click at [311, 236] on icon at bounding box center [313, 232] width 10 height 10
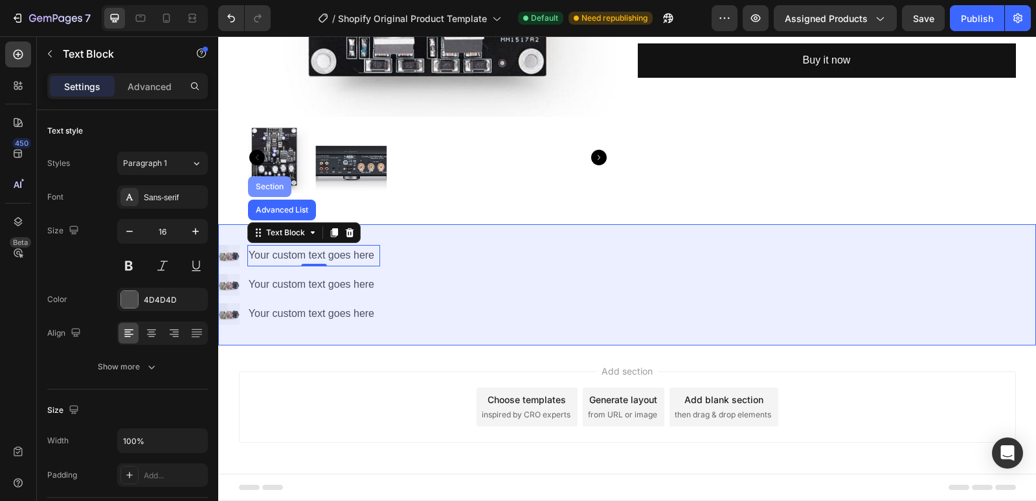
click at [264, 185] on div "Section" at bounding box center [269, 187] width 33 height 8
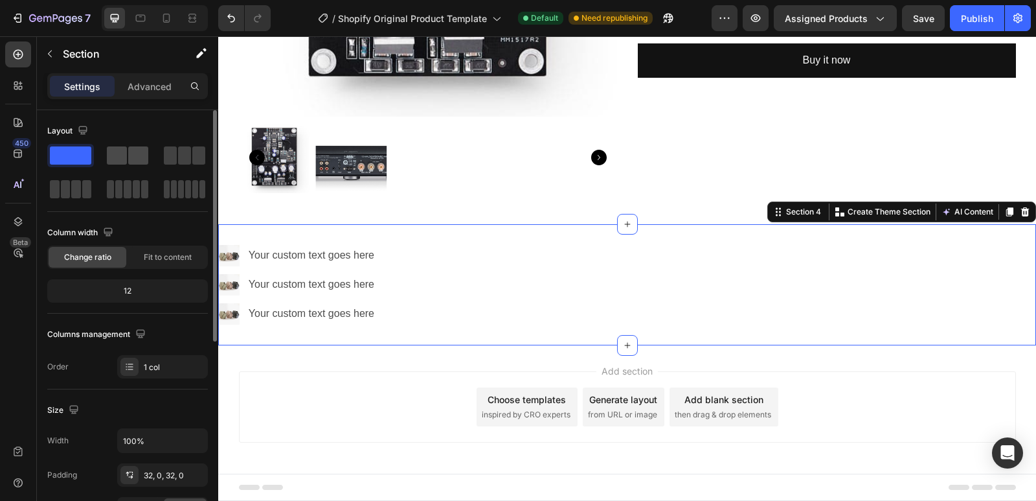
click at [116, 155] on span at bounding box center [117, 155] width 20 height 18
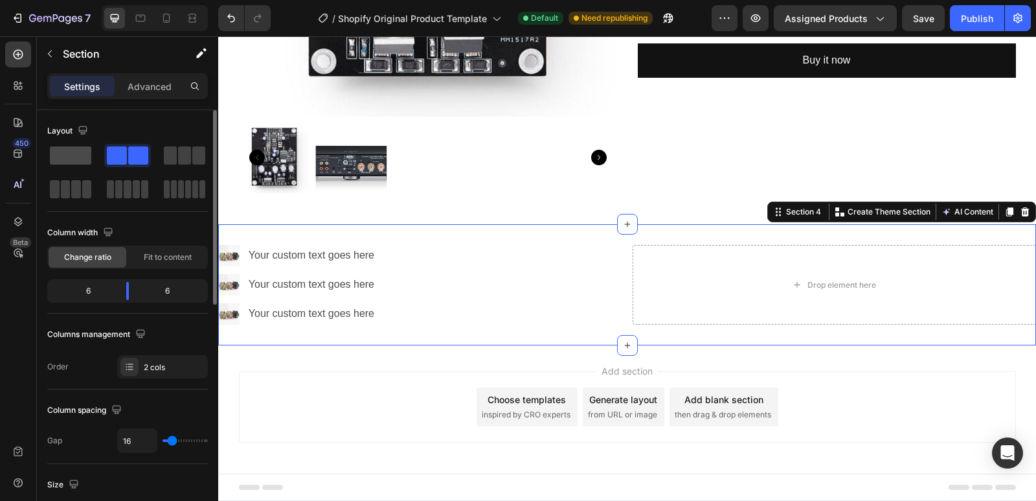
click at [73, 154] on span at bounding box center [70, 155] width 41 height 18
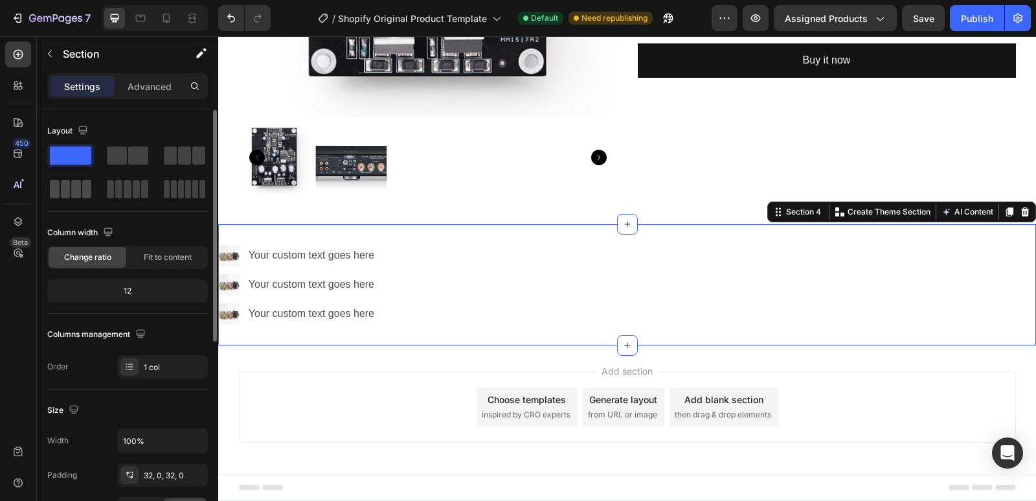
click at [82, 187] on span at bounding box center [87, 189] width 10 height 18
click at [178, 253] on span "Fit to content" at bounding box center [168, 257] width 48 height 12
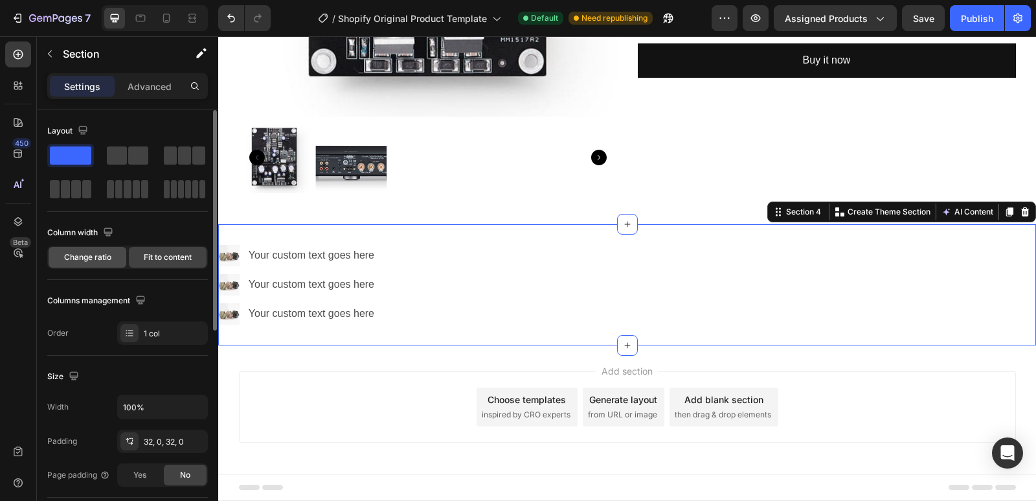
click at [91, 254] on span "Change ratio" at bounding box center [87, 257] width 47 height 12
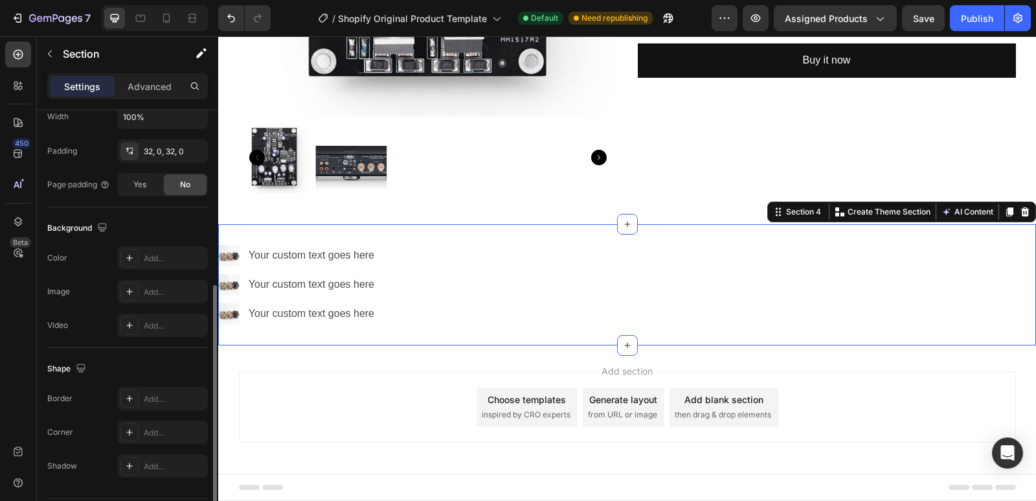
scroll to position [259, 0]
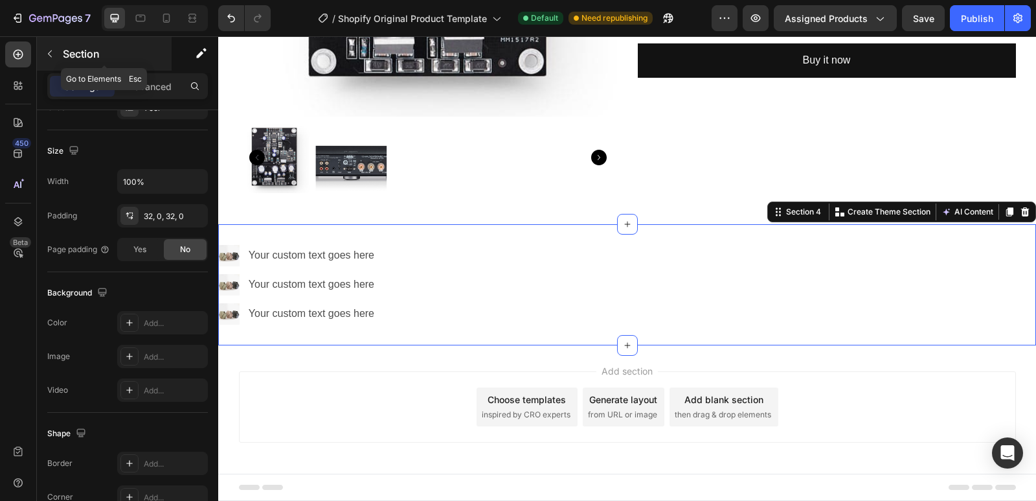
click at [49, 50] on icon "button" at bounding box center [50, 54] width 10 height 10
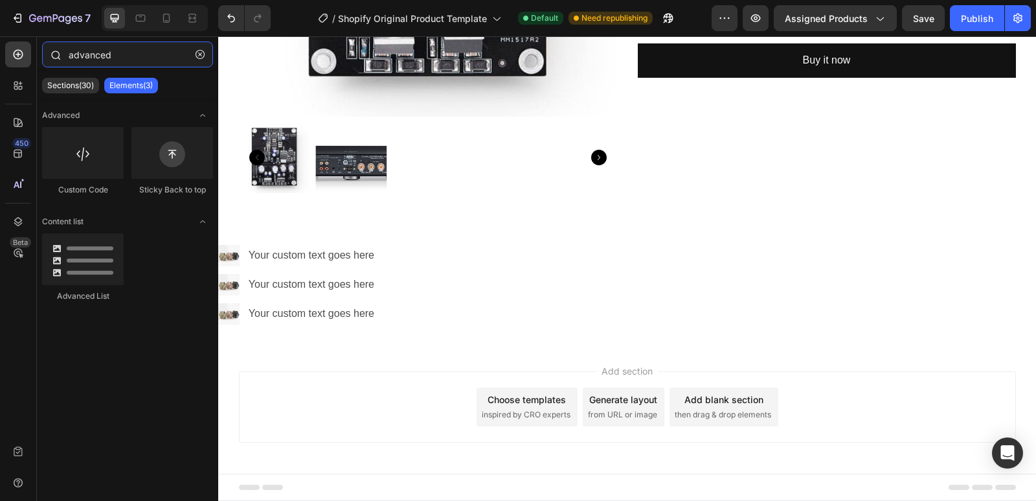
click at [99, 57] on input "advanced" at bounding box center [127, 54] width 171 height 26
click at [99, 56] on input "advanced" at bounding box center [127, 54] width 171 height 26
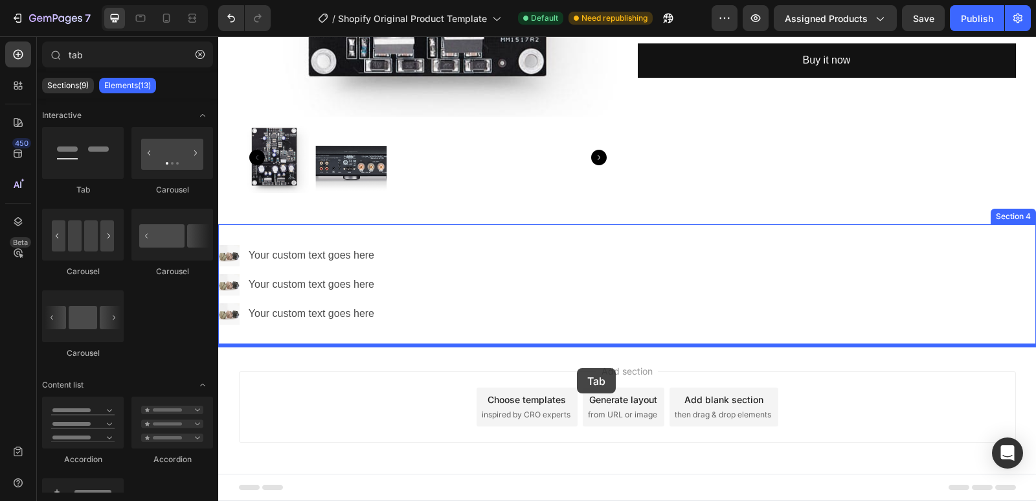
drag, startPoint x: 304, startPoint y: 192, endPoint x: 577, endPoint y: 368, distance: 324.6
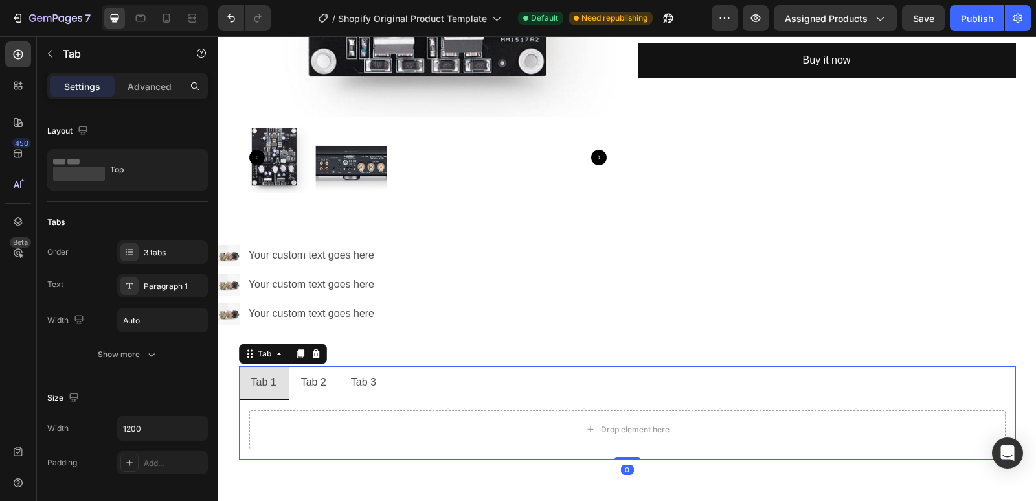
scroll to position [617, 0]
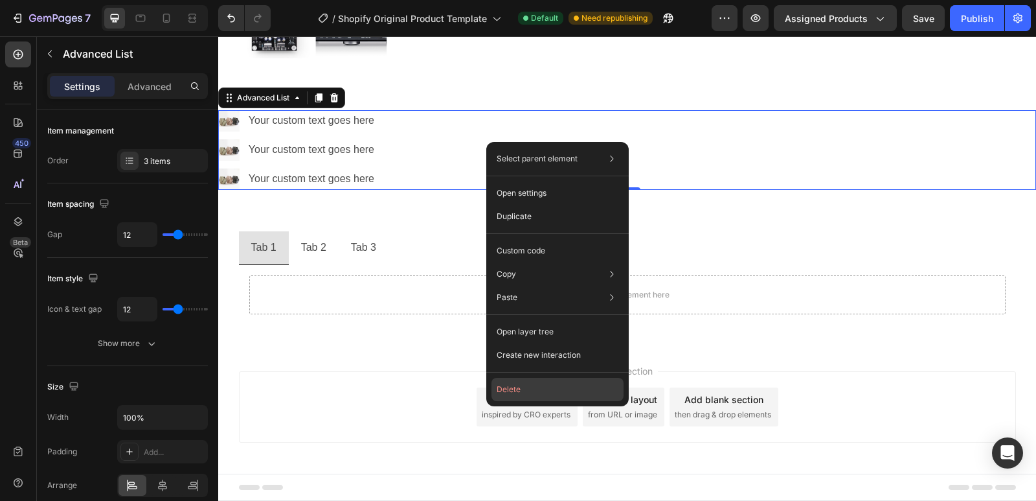
click at [523, 385] on button "Delete" at bounding box center [558, 389] width 132 height 23
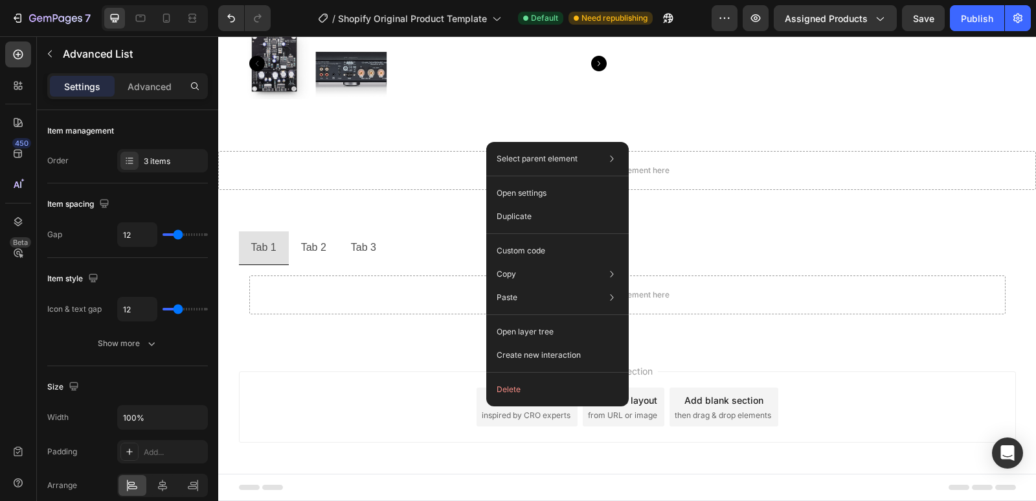
scroll to position [576, 0]
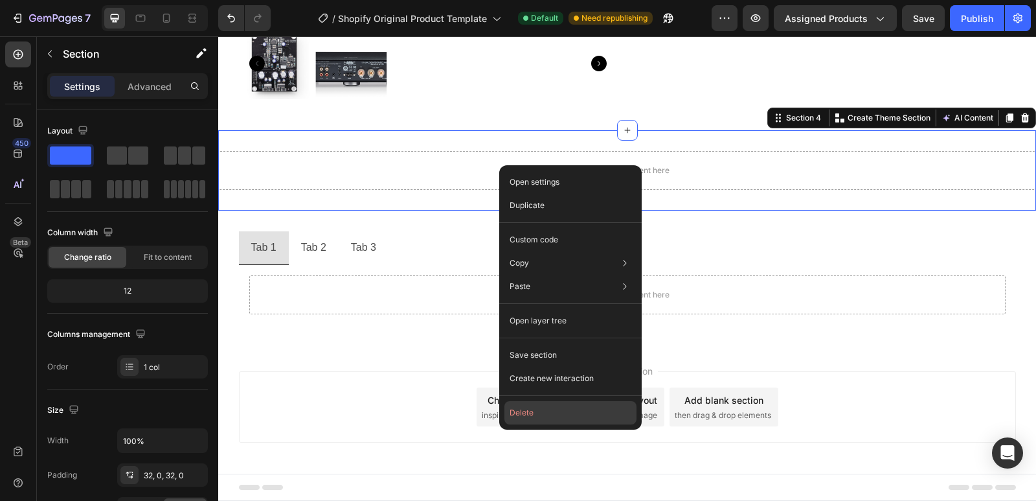
click at [543, 412] on button "Delete" at bounding box center [570, 412] width 132 height 23
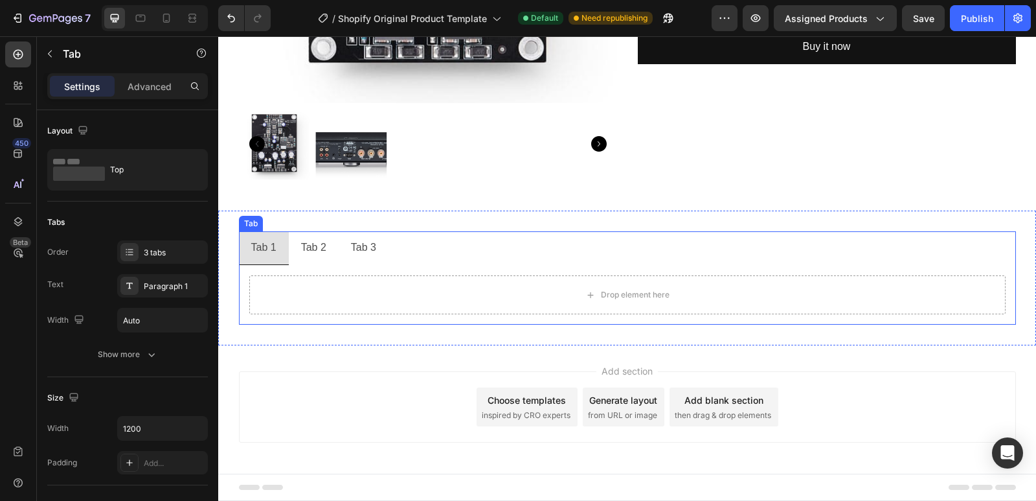
click at [313, 242] on div "Tab 2" at bounding box center [313, 247] width 29 height 23
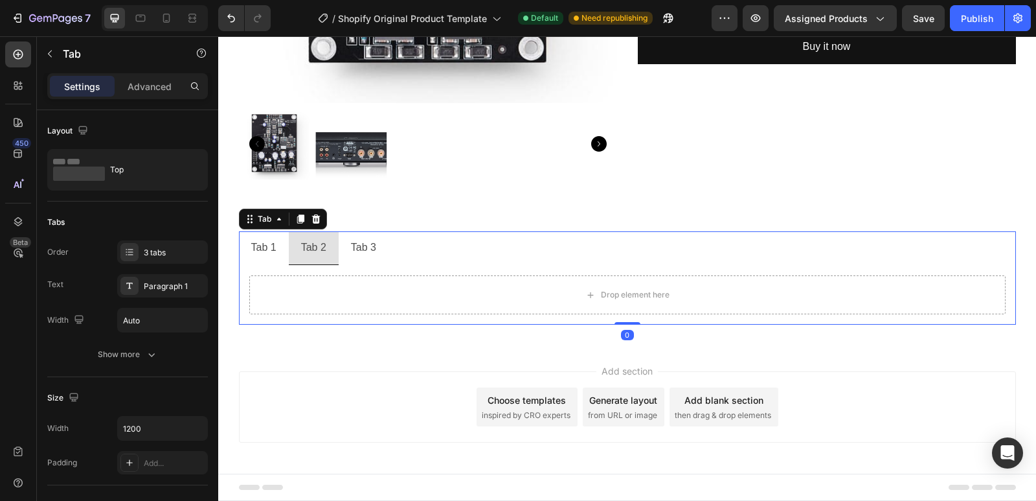
click at [353, 246] on div "Tab 3" at bounding box center [363, 247] width 29 height 23
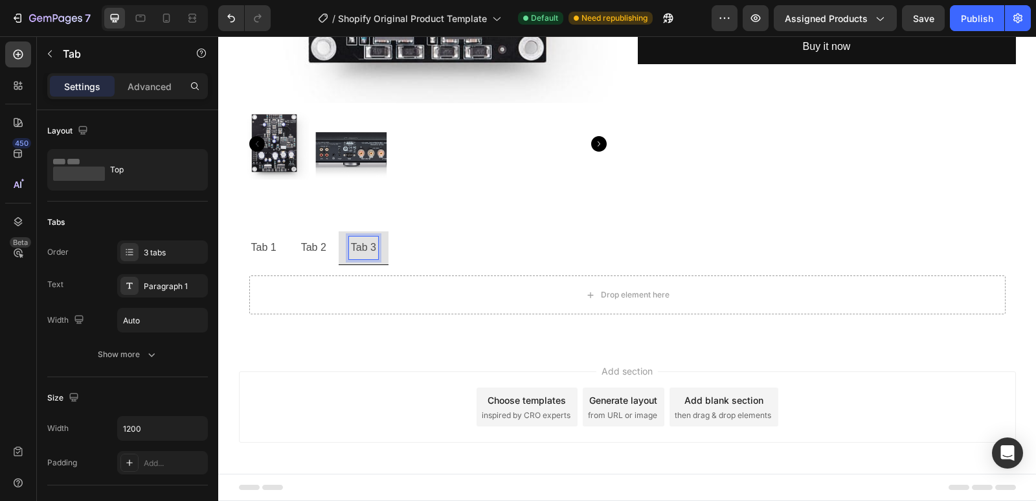
click at [269, 250] on p "Tab 1" at bounding box center [263, 247] width 25 height 19
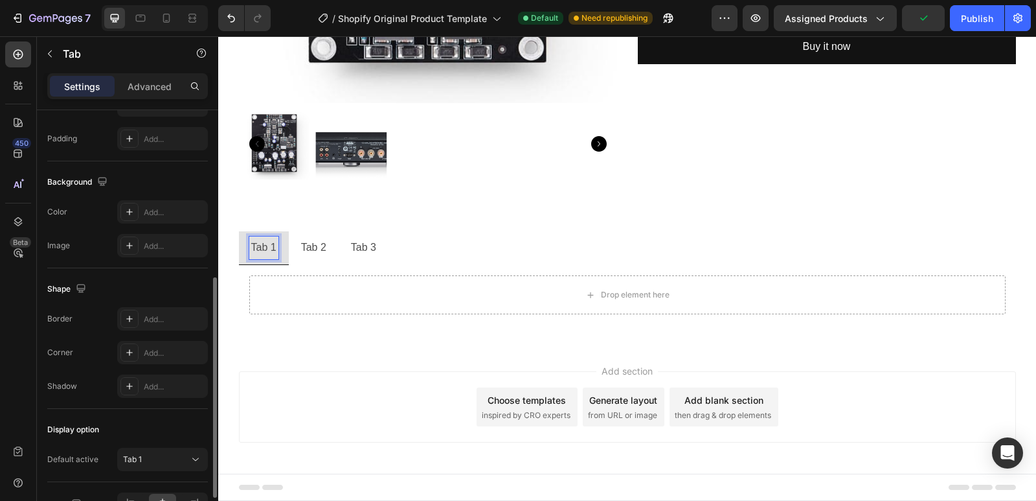
scroll to position [401, 0]
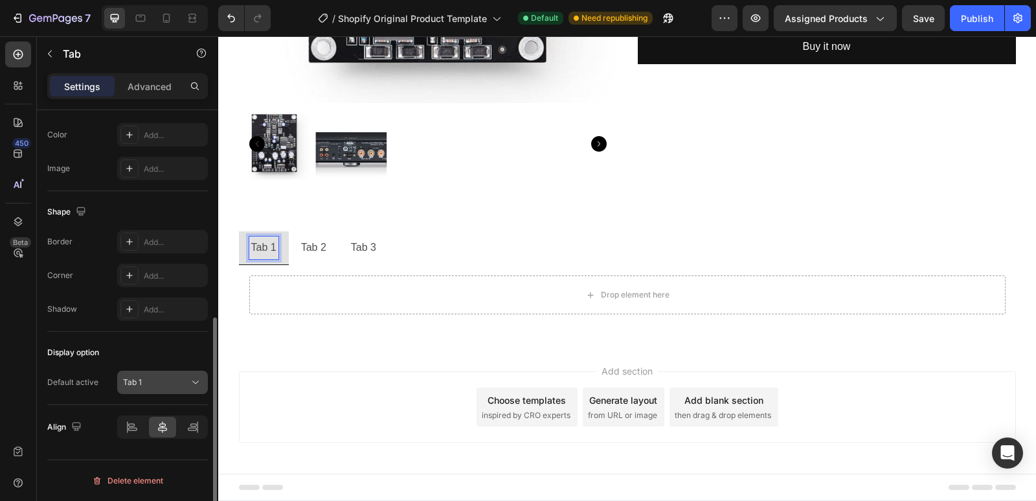
click at [174, 389] on button "Tab 1" at bounding box center [162, 381] width 91 height 23
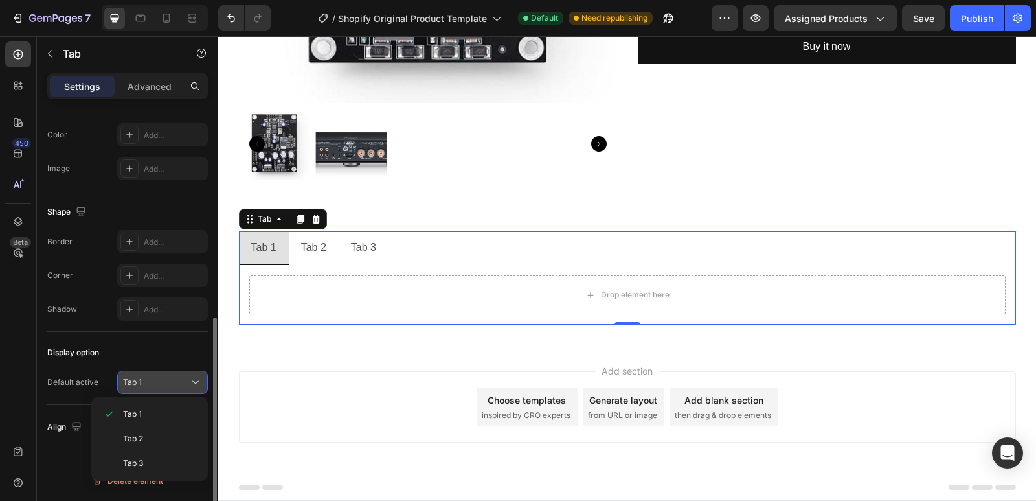
click at [174, 389] on button "Tab 1" at bounding box center [162, 381] width 91 height 23
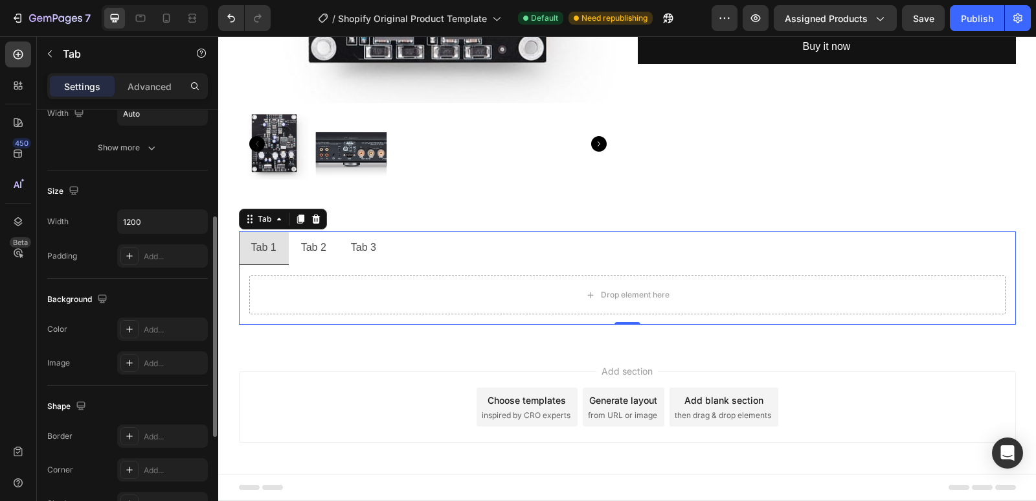
scroll to position [0, 0]
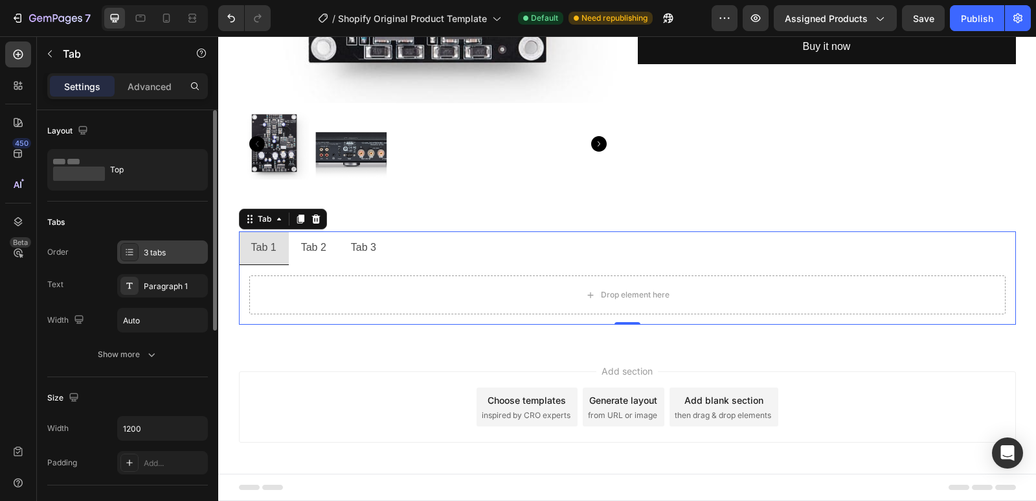
click at [135, 253] on div at bounding box center [129, 252] width 18 height 18
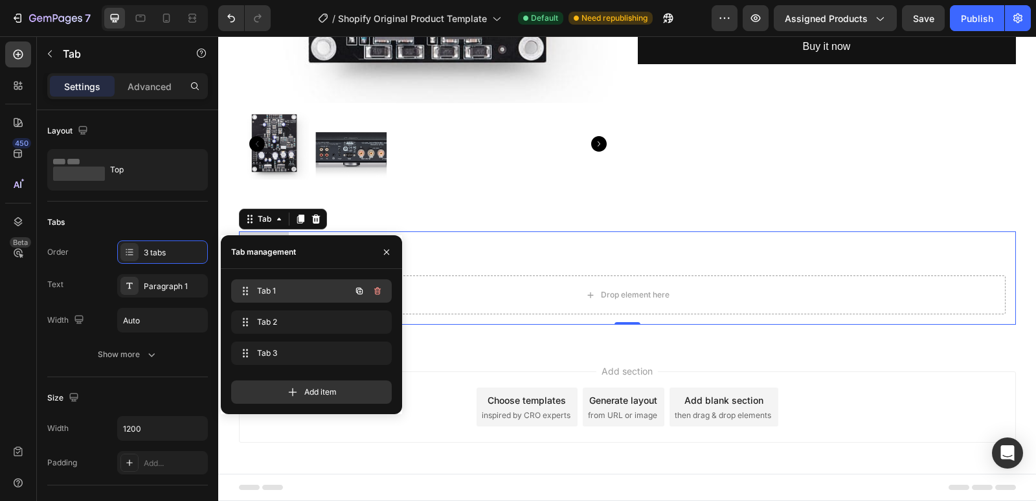
click at [279, 289] on span "Tab 1" at bounding box center [293, 291] width 73 height 12
click at [247, 291] on icon at bounding box center [244, 291] width 10 height 10
click at [384, 249] on icon "button" at bounding box center [386, 252] width 10 height 10
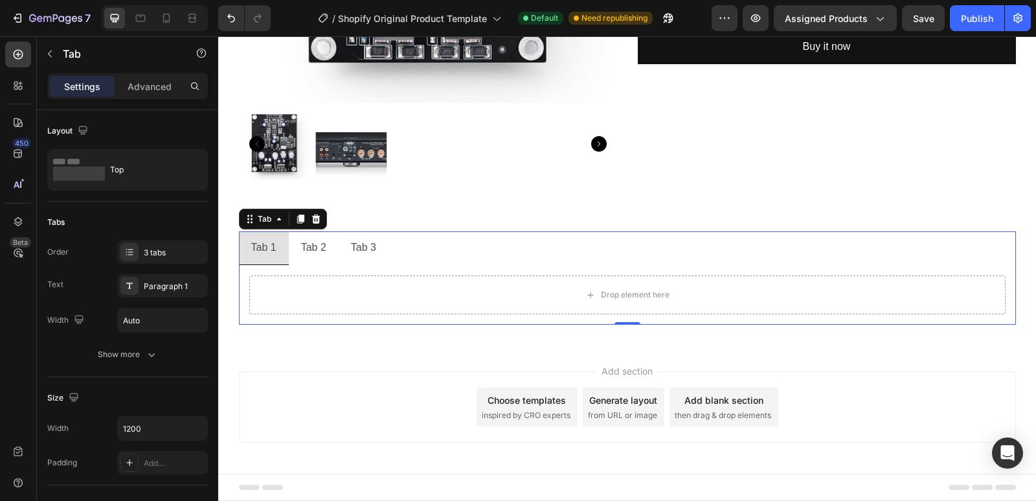
click at [275, 247] on li "Tab 1" at bounding box center [264, 248] width 50 height 34
click at [263, 245] on p "Tab 1" at bounding box center [263, 247] width 25 height 19
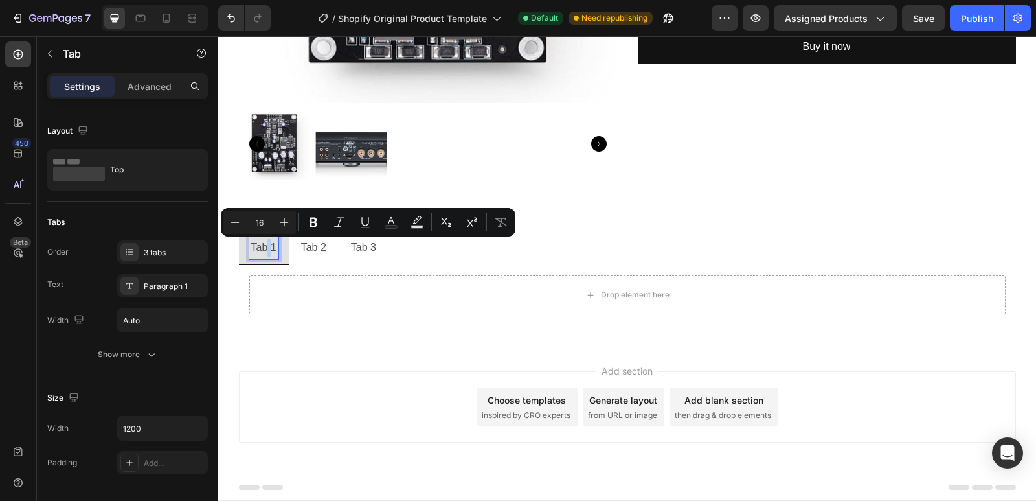
click at [263, 245] on p "Tab 1" at bounding box center [263, 247] width 25 height 19
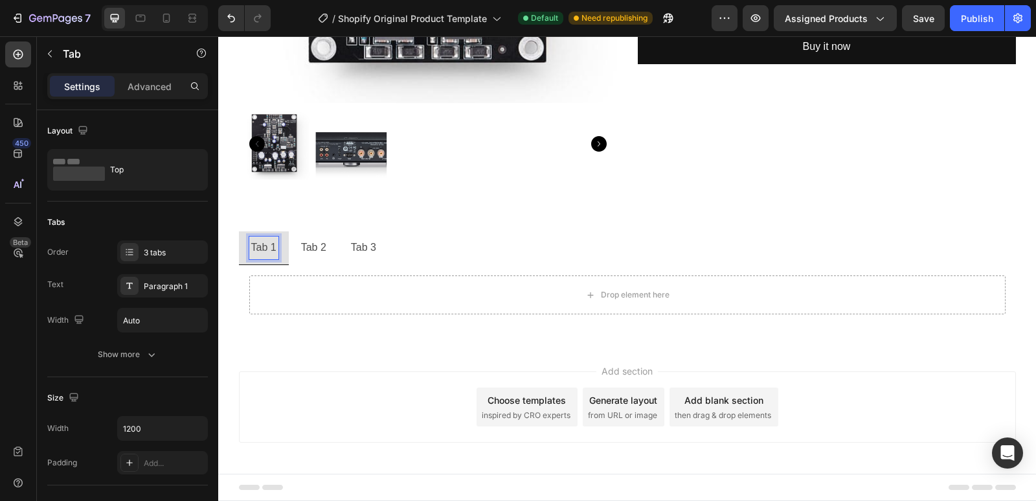
click at [263, 245] on p "Tab 1" at bounding box center [263, 247] width 25 height 19
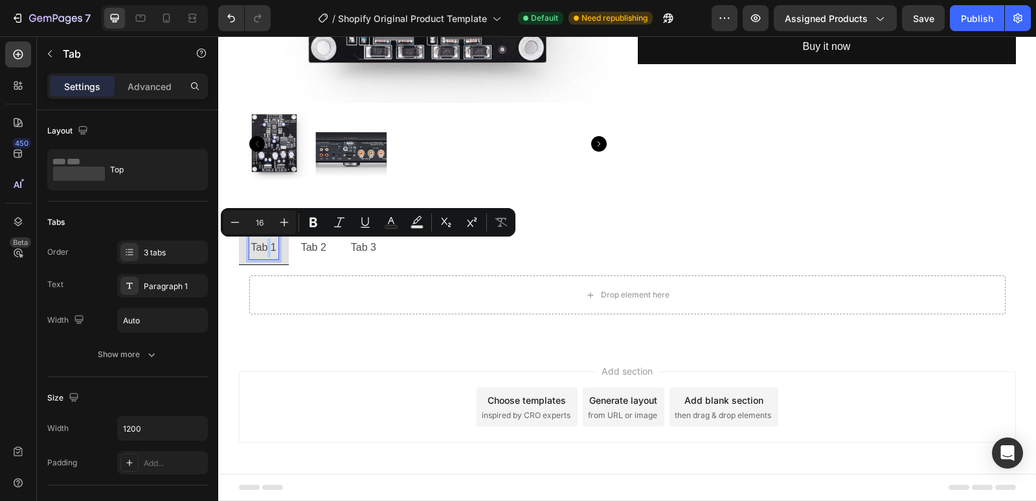
click at [264, 245] on p "Tab 1" at bounding box center [263, 247] width 25 height 19
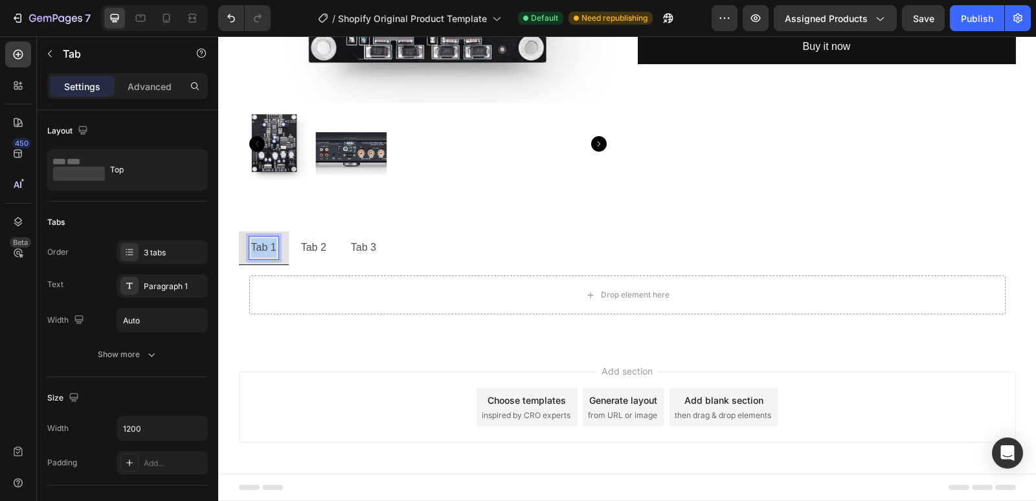
click at [264, 245] on p "Tab 1" at bounding box center [263, 247] width 25 height 19
click at [341, 245] on p "Tab 2" at bounding box center [343, 247] width 25 height 19
click at [338, 253] on p "Tab 2" at bounding box center [343, 247] width 25 height 19
click at [338, 249] on p "Tab 2" at bounding box center [343, 247] width 25 height 19
click at [339, 242] on p "Tab 2" at bounding box center [343, 247] width 25 height 19
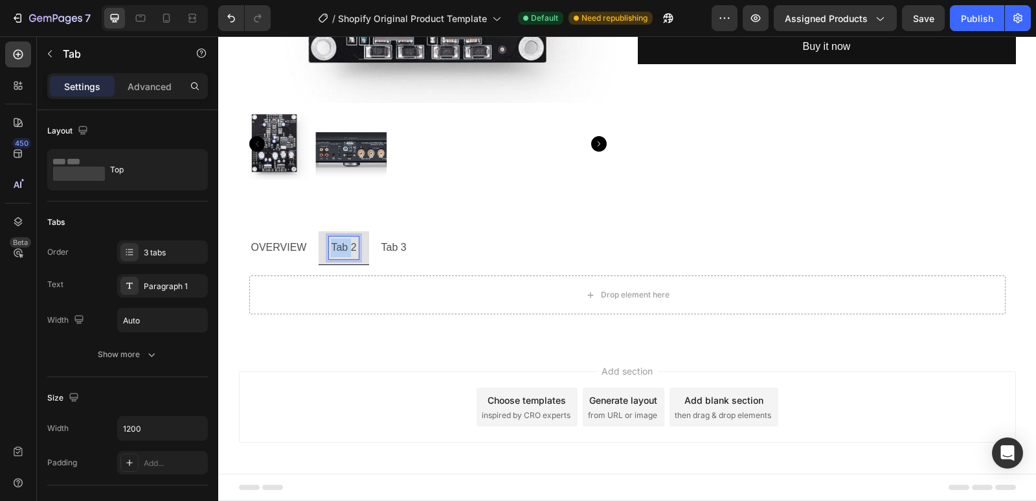
click at [339, 242] on p "Tab 2" at bounding box center [343, 247] width 25 height 19
click at [294, 245] on p "OVERVIEW" at bounding box center [279, 248] width 56 height 19
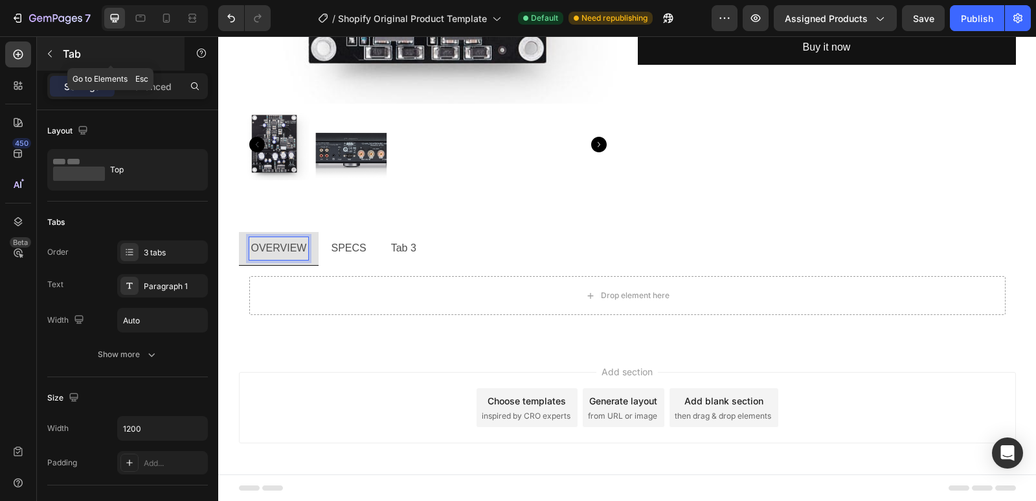
click at [46, 57] on icon "button" at bounding box center [50, 54] width 10 height 10
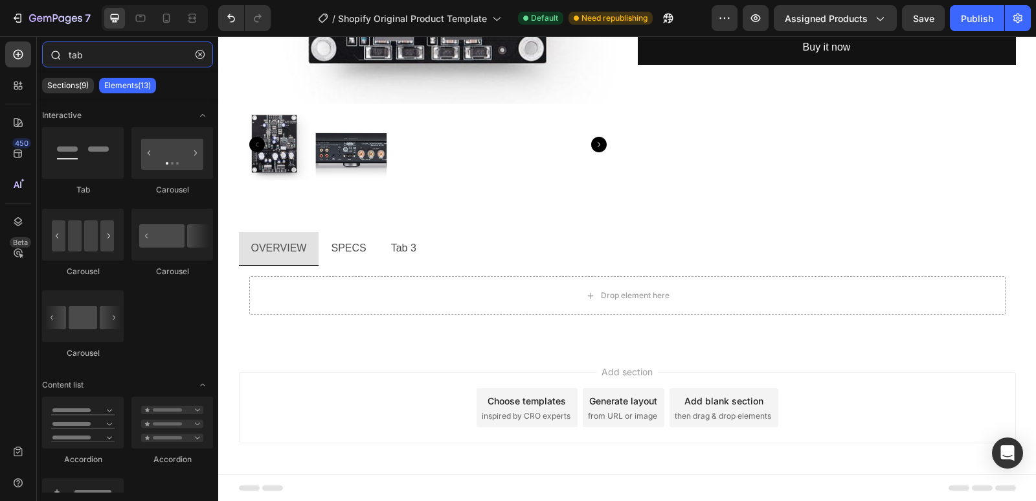
click at [96, 50] on input "tab" at bounding box center [127, 54] width 171 height 26
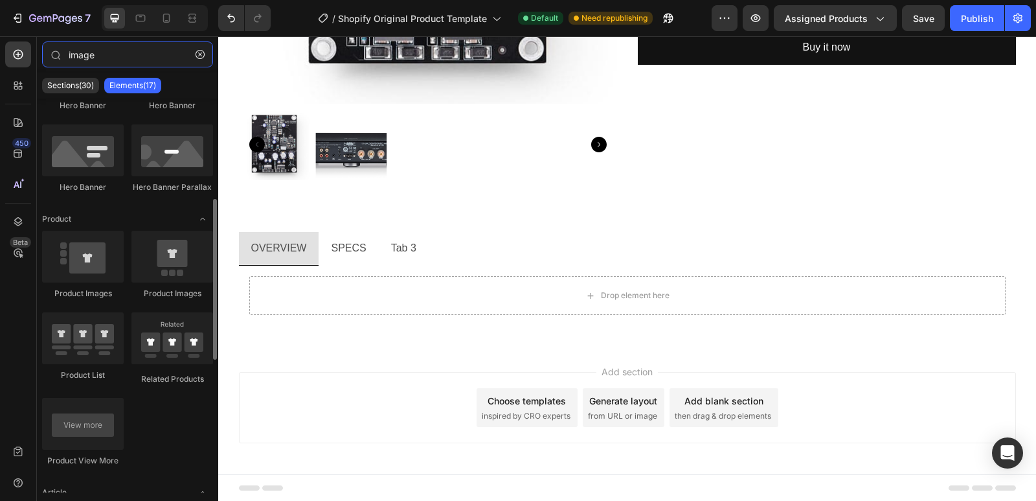
scroll to position [0, 0]
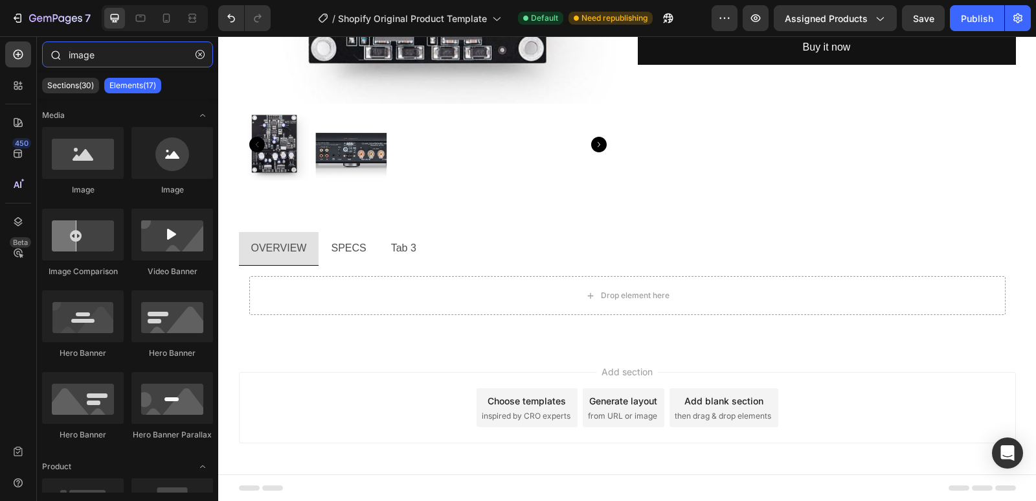
drag, startPoint x: 106, startPoint y: 57, endPoint x: 56, endPoint y: 64, distance: 50.4
click at [56, 64] on div "image" at bounding box center [127, 56] width 181 height 31
click at [137, 62] on input "image" at bounding box center [127, 54] width 171 height 26
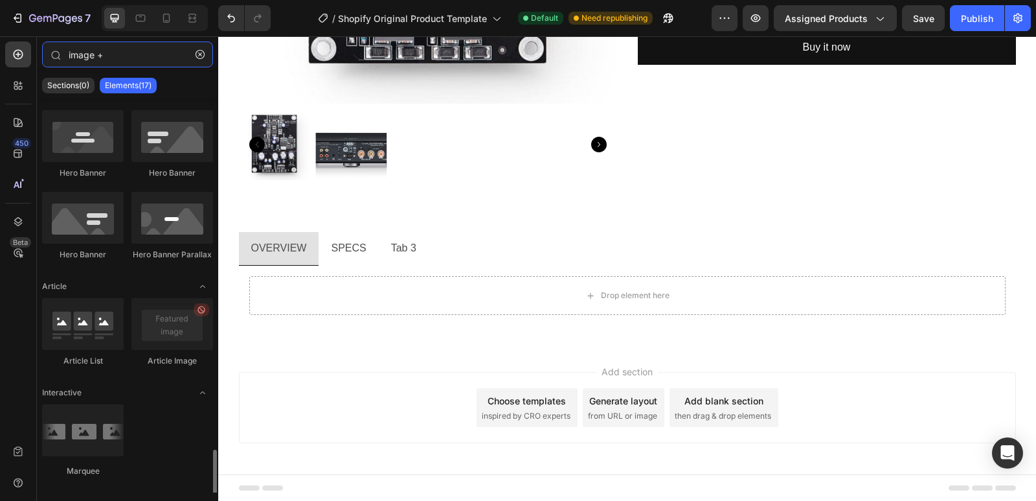
scroll to position [571, 0]
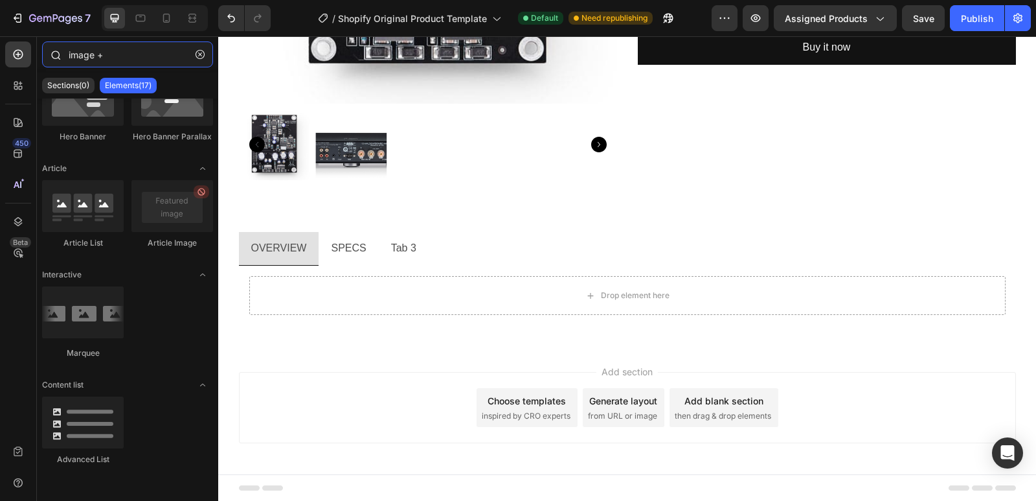
drag, startPoint x: 136, startPoint y: 56, endPoint x: 67, endPoint y: 68, distance: 70.4
click at [67, 68] on div "image +" at bounding box center [127, 56] width 181 height 31
click at [102, 56] on input "image +" at bounding box center [127, 54] width 171 height 26
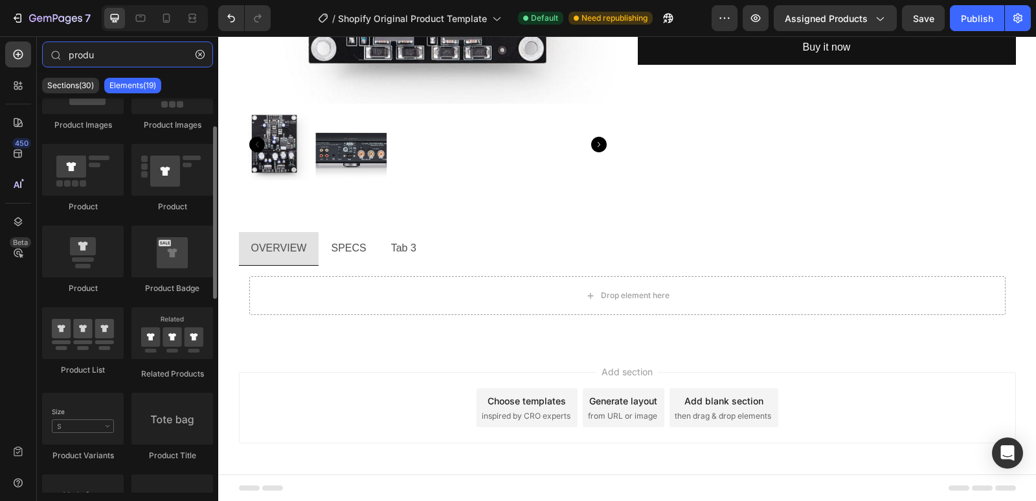
scroll to position [0, 0]
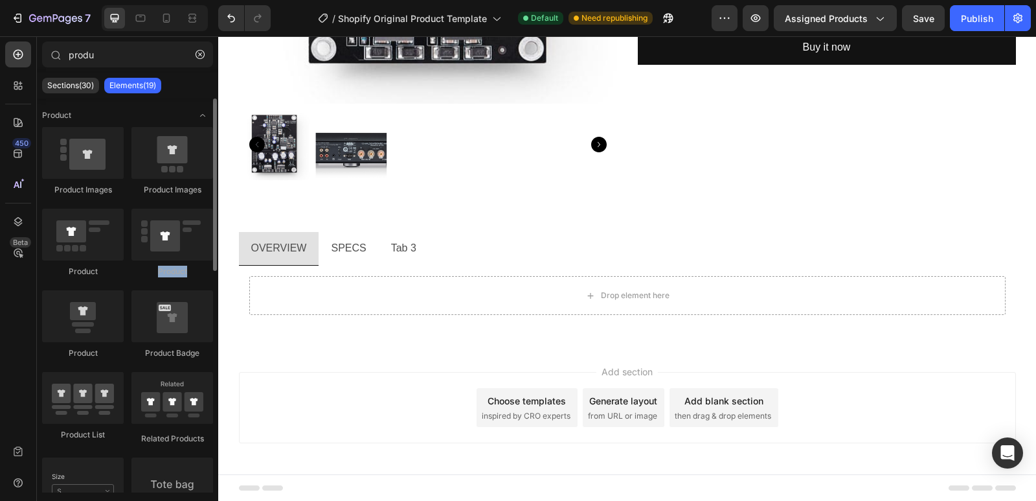
drag, startPoint x: 130, startPoint y: 271, endPoint x: 186, endPoint y: 269, distance: 56.4
click at [98, 49] on input "produ" at bounding box center [127, 54] width 171 height 26
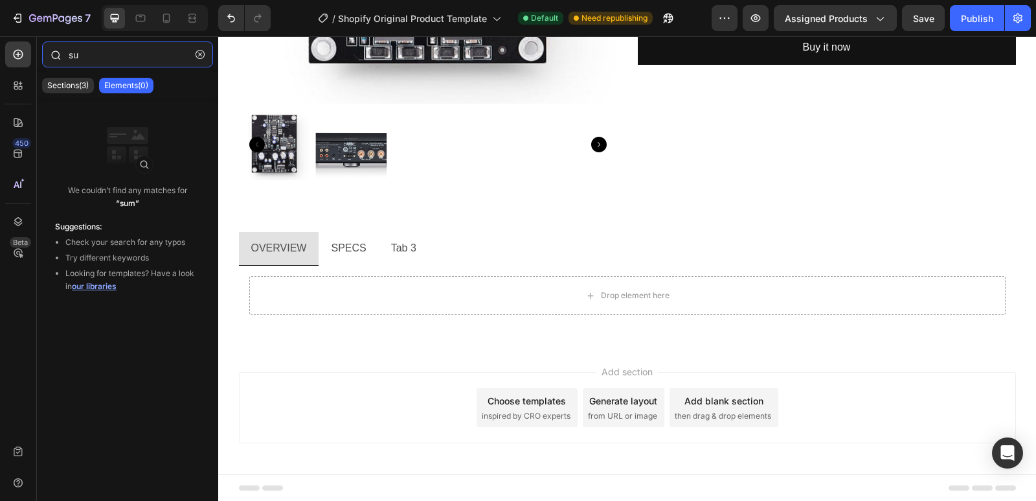
type input "s"
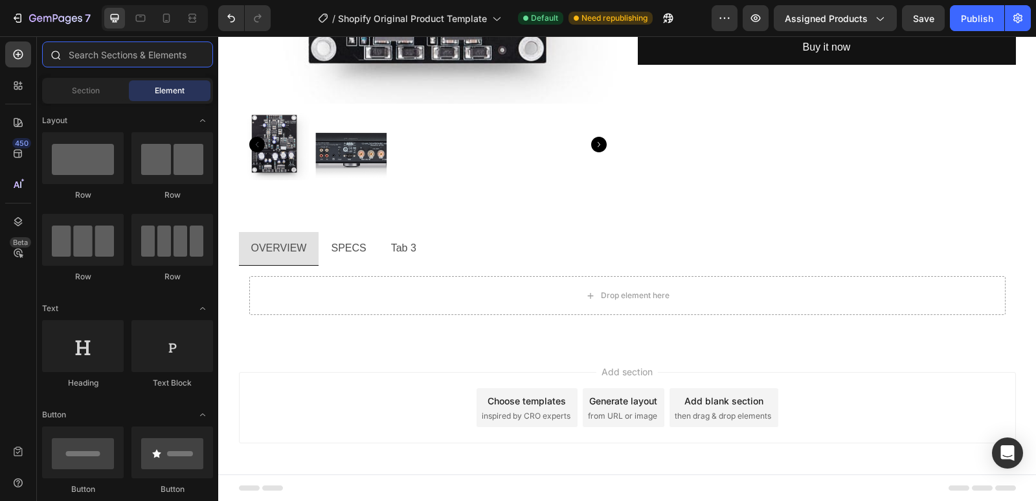
click at [128, 58] on input "text" at bounding box center [127, 54] width 171 height 26
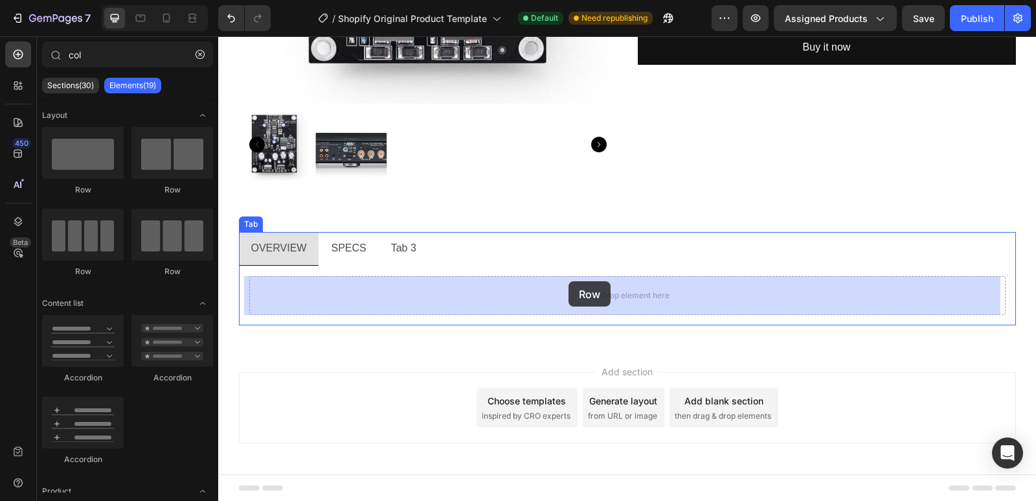
drag, startPoint x: 406, startPoint y: 191, endPoint x: 569, endPoint y: 281, distance: 185.8
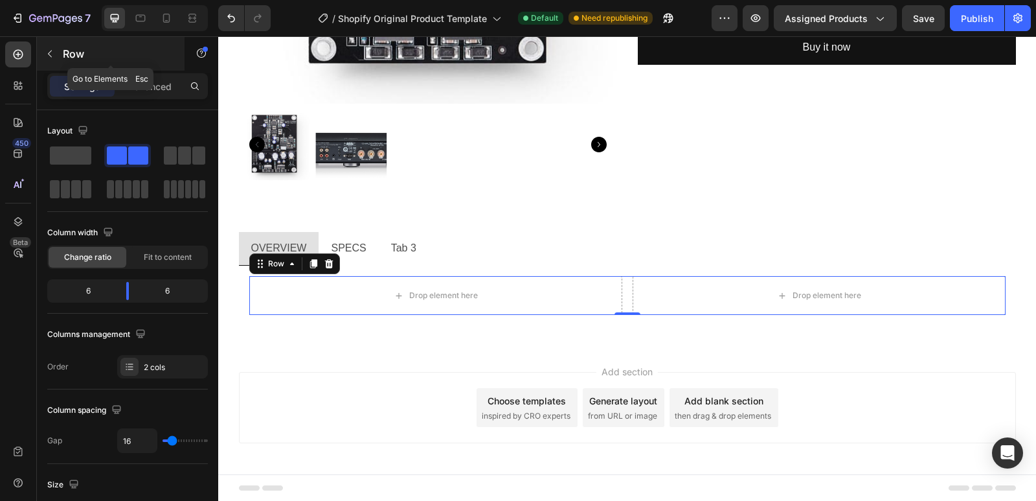
click at [49, 51] on icon "button" at bounding box center [50, 54] width 10 height 10
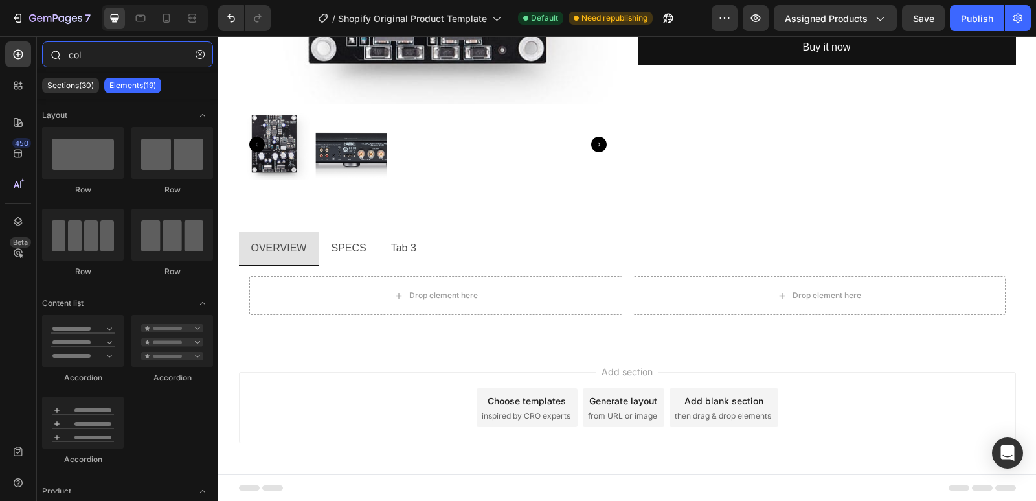
click at [105, 57] on input "col" at bounding box center [127, 54] width 171 height 26
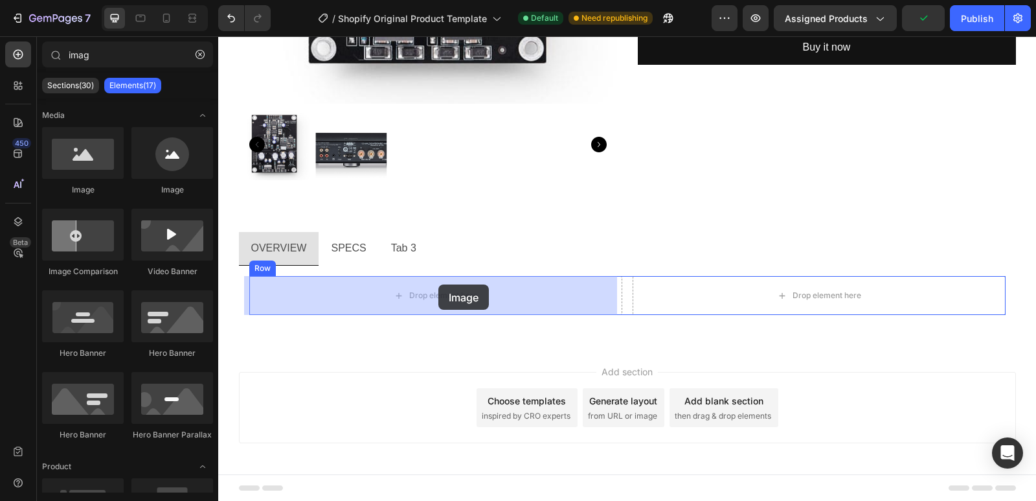
drag, startPoint x: 305, startPoint y: 206, endPoint x: 439, endPoint y: 284, distance: 155.3
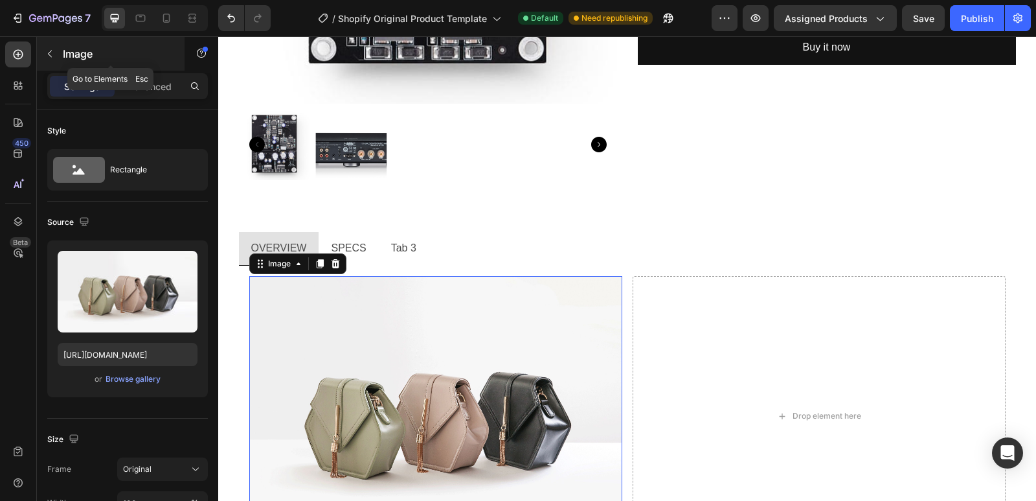
click at [52, 58] on icon "button" at bounding box center [50, 54] width 10 height 10
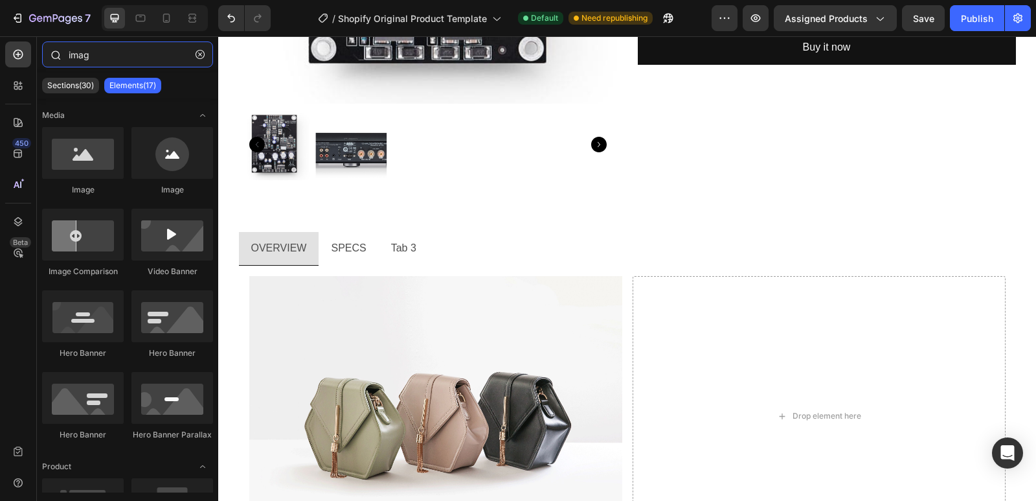
click at [121, 60] on input "imag" at bounding box center [127, 54] width 171 height 26
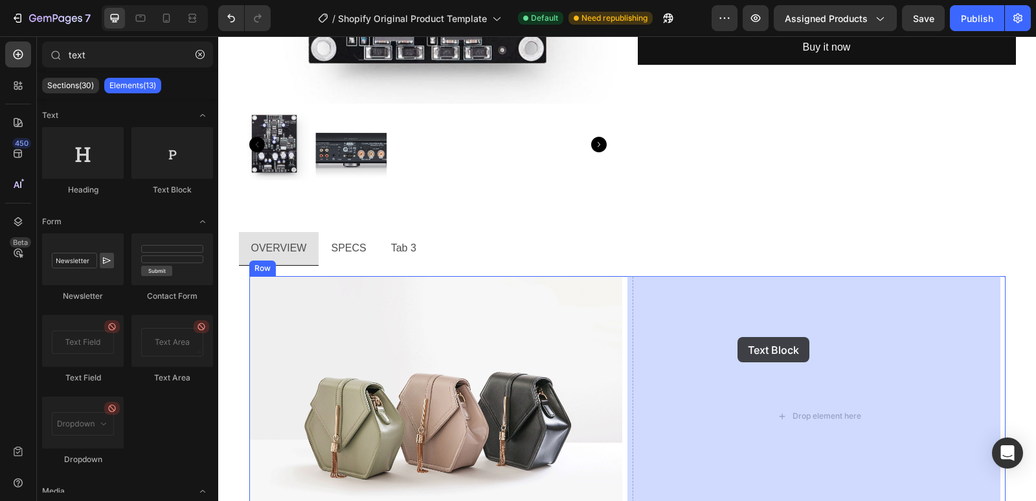
drag, startPoint x: 387, startPoint y: 200, endPoint x: 740, endPoint y: 340, distance: 380.2
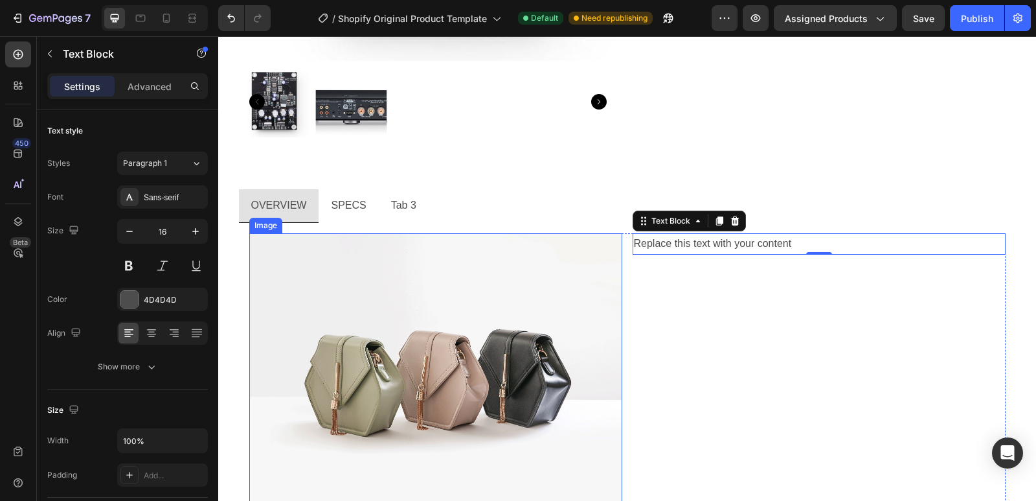
scroll to position [560, 0]
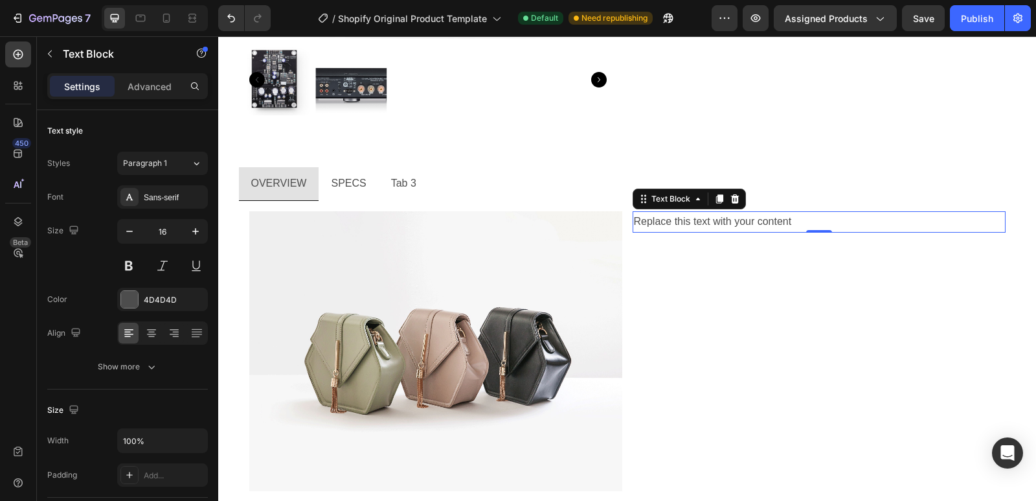
click at [703, 219] on div "Replace this text with your content" at bounding box center [819, 221] width 373 height 21
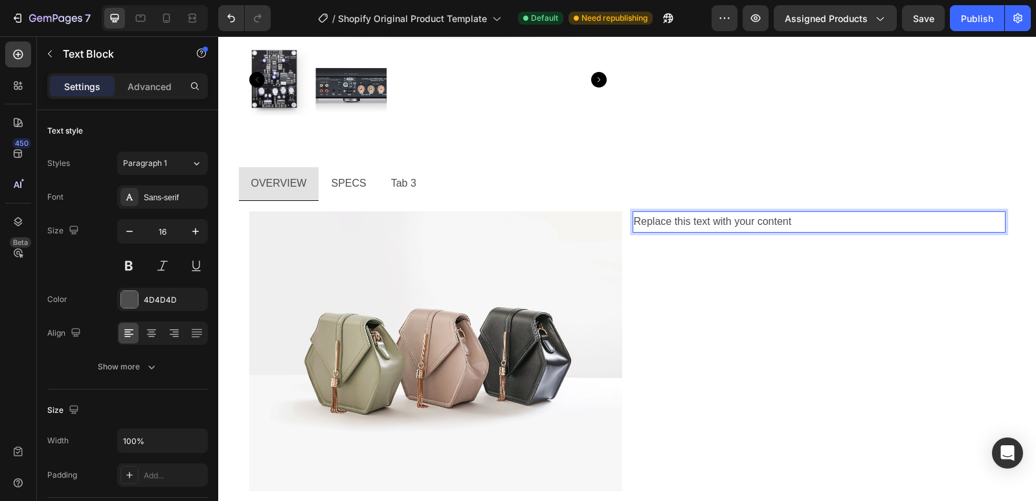
click at [696, 218] on p "Replace this text with your content" at bounding box center [819, 221] width 370 height 19
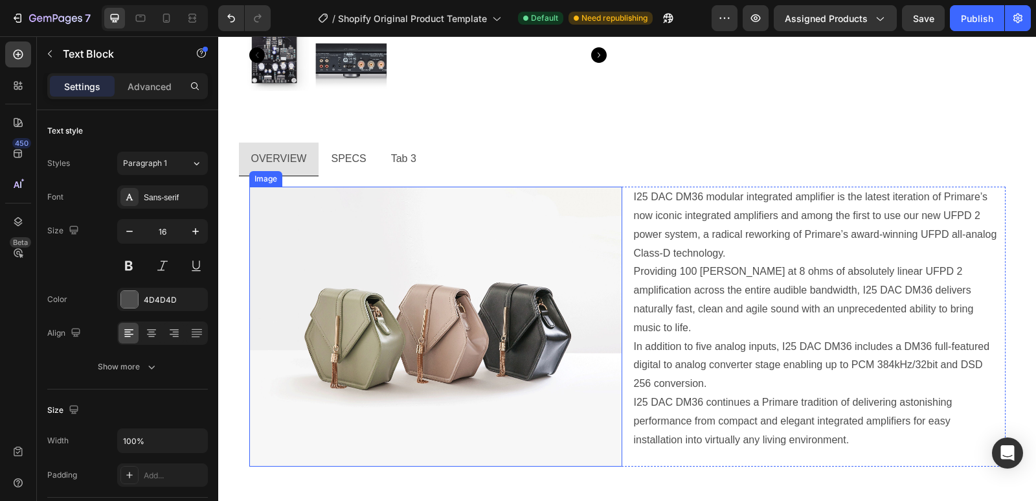
scroll to position [607, 0]
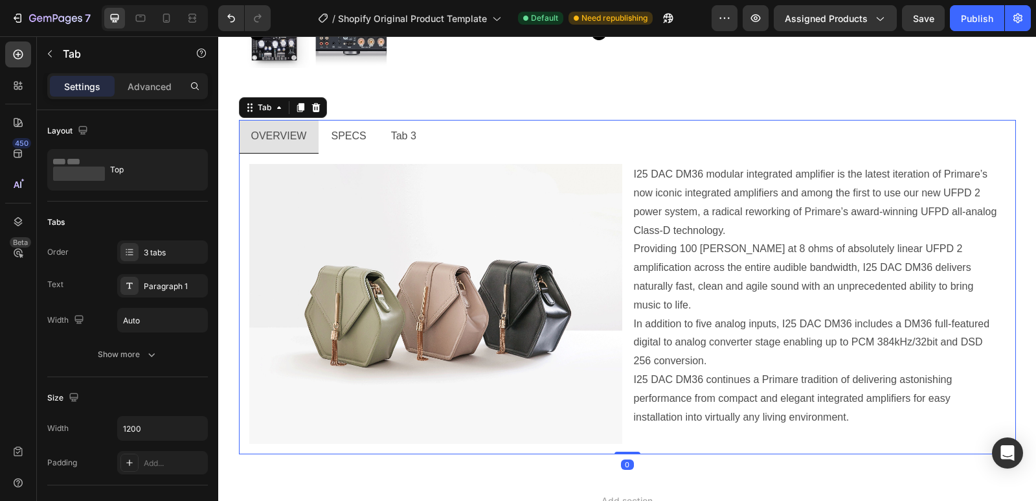
click at [335, 133] on p "SPECS" at bounding box center [348, 136] width 35 height 19
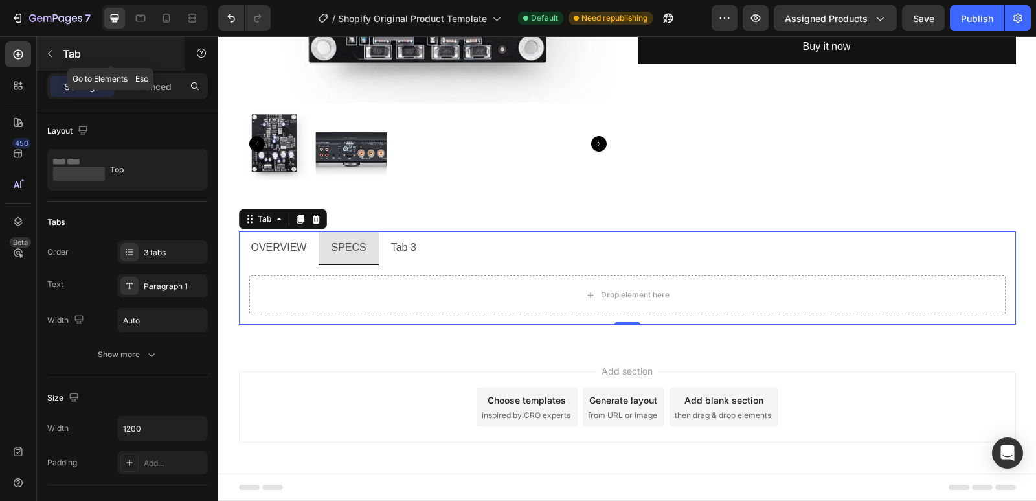
click at [52, 58] on icon "button" at bounding box center [50, 54] width 10 height 10
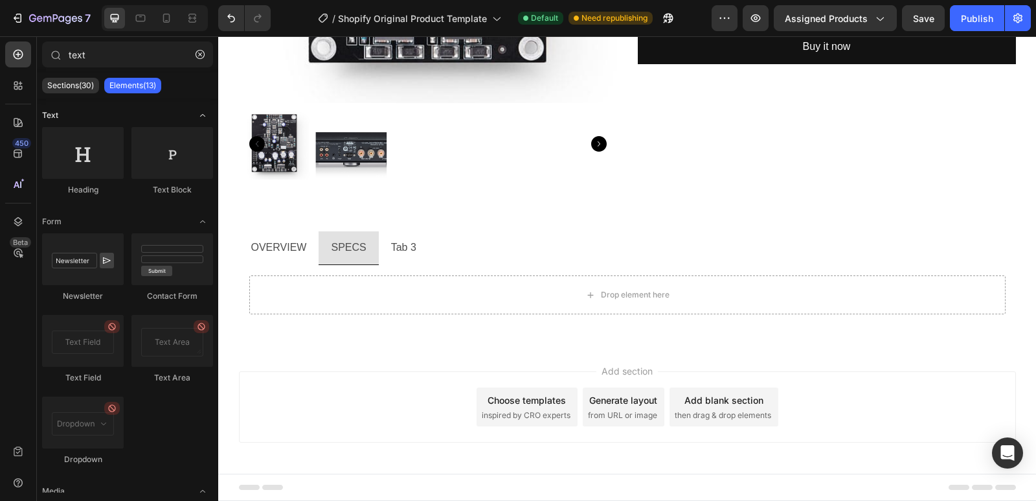
click at [100, 215] on div "Text" at bounding box center [127, 221] width 171 height 13
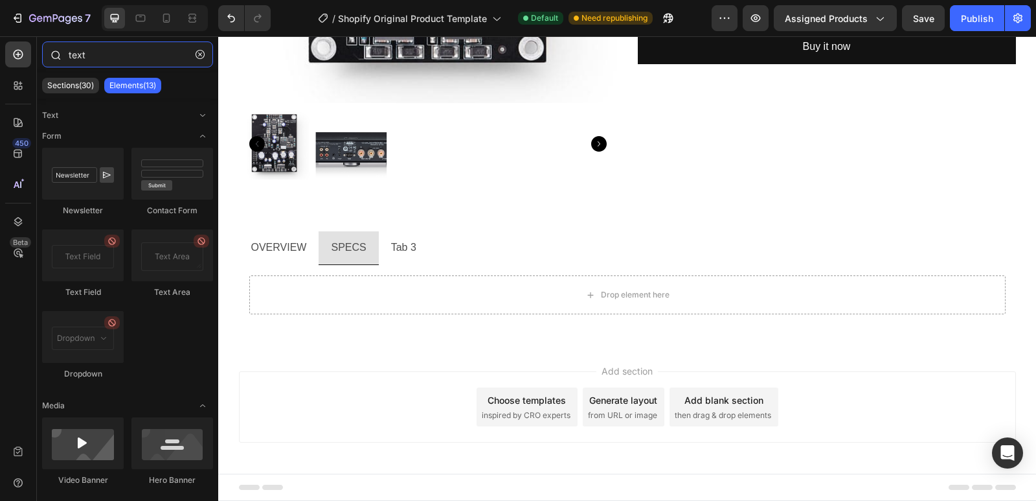
click at [100, 43] on input "text" at bounding box center [127, 54] width 171 height 26
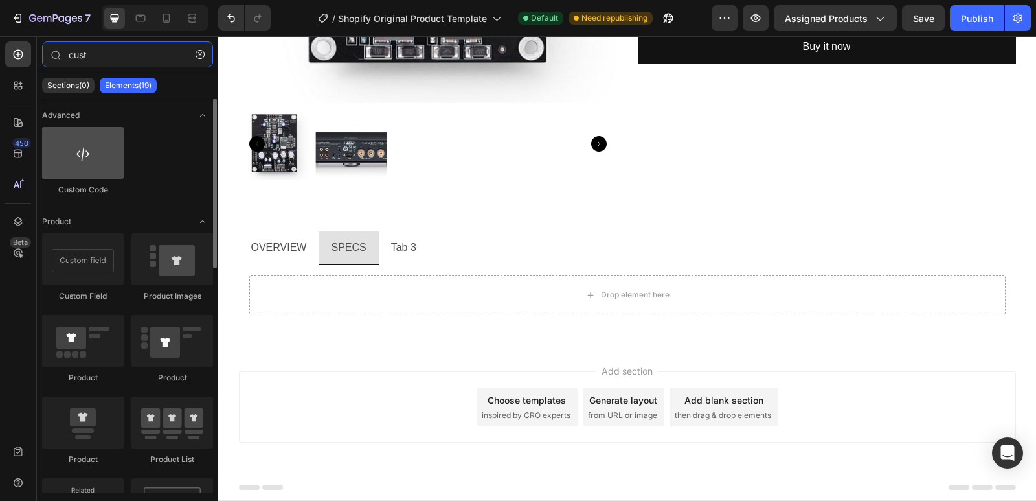
type input "cust"
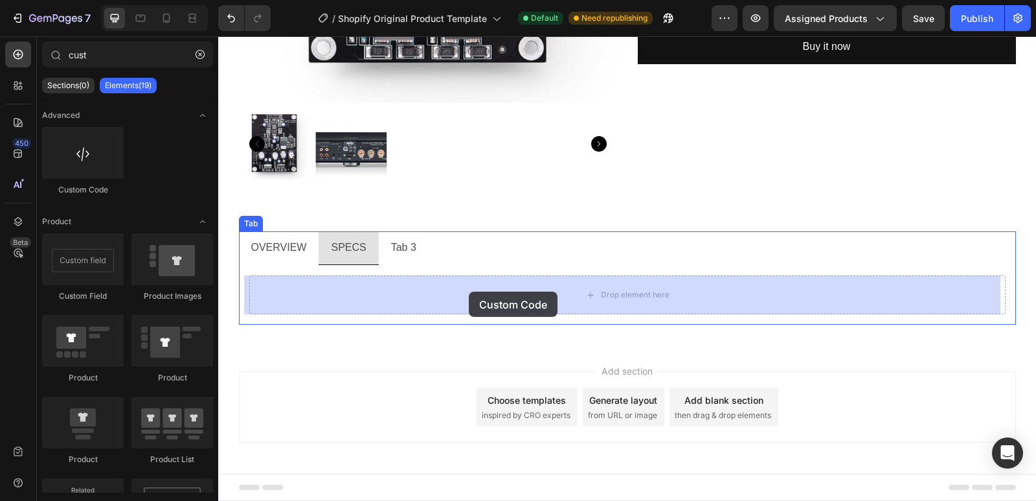
drag, startPoint x: 288, startPoint y: 201, endPoint x: 469, endPoint y: 291, distance: 202.4
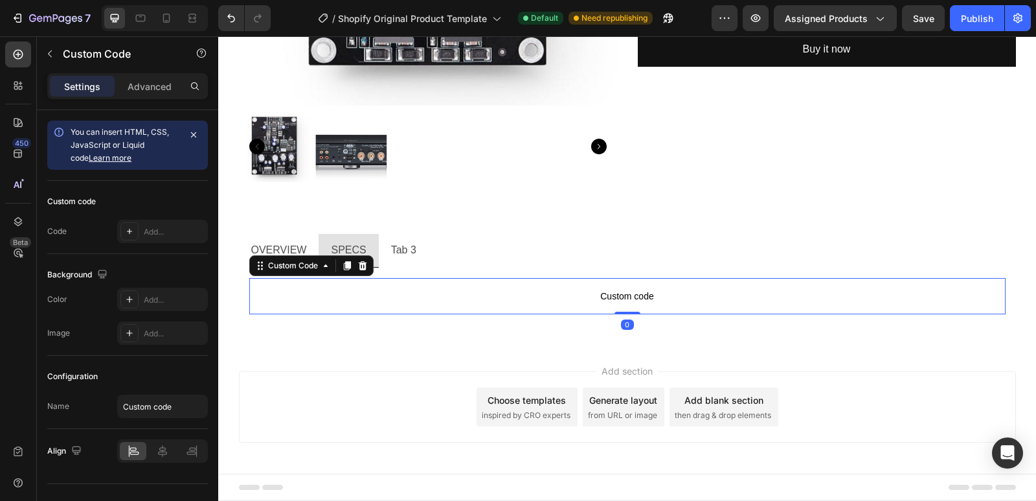
scroll to position [493, 0]
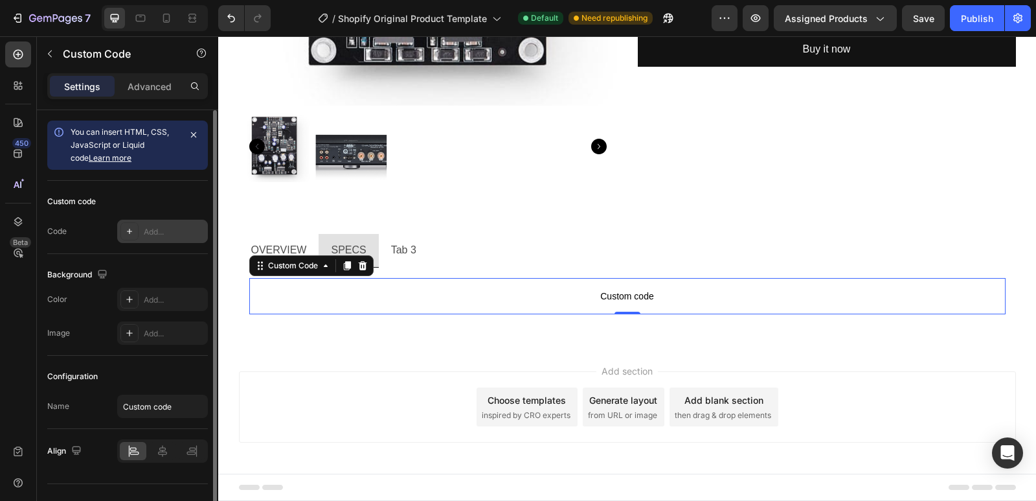
click at [141, 231] on div "Add..." at bounding box center [162, 231] width 91 height 23
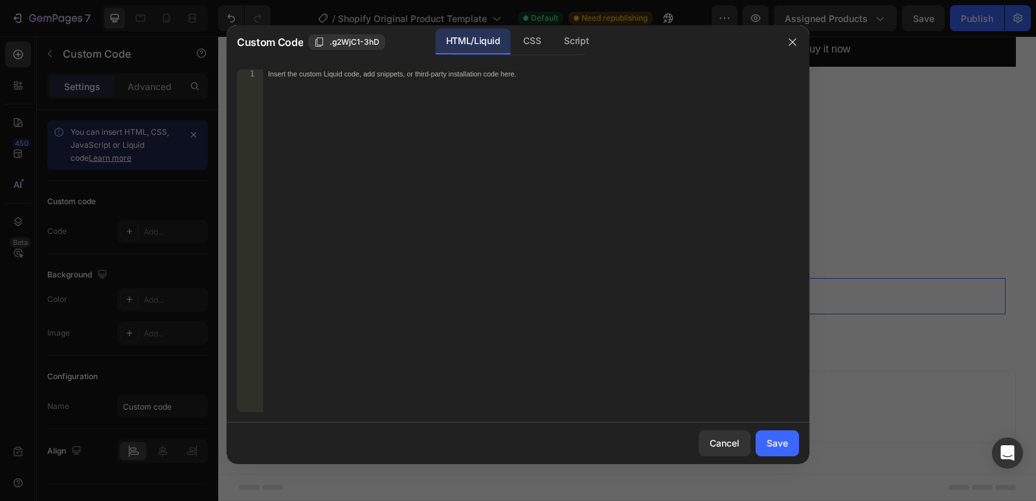
click at [430, 150] on div "Insert the custom Liquid code, add snippets, or third-party installation code h…" at bounding box center [531, 249] width 536 height 361
click at [554, 36] on div "CSS" at bounding box center [576, 41] width 45 height 26
click at [494, 39] on div "HTML/Liquid" at bounding box center [473, 41] width 74 height 26
click at [438, 90] on div "Insert the custom Liquid code, add snippets, or third-party installation code h…" at bounding box center [531, 249] width 536 height 361
drag, startPoint x: 484, startPoint y: 498, endPoint x: 592, endPoint y: 340, distance: 191.1
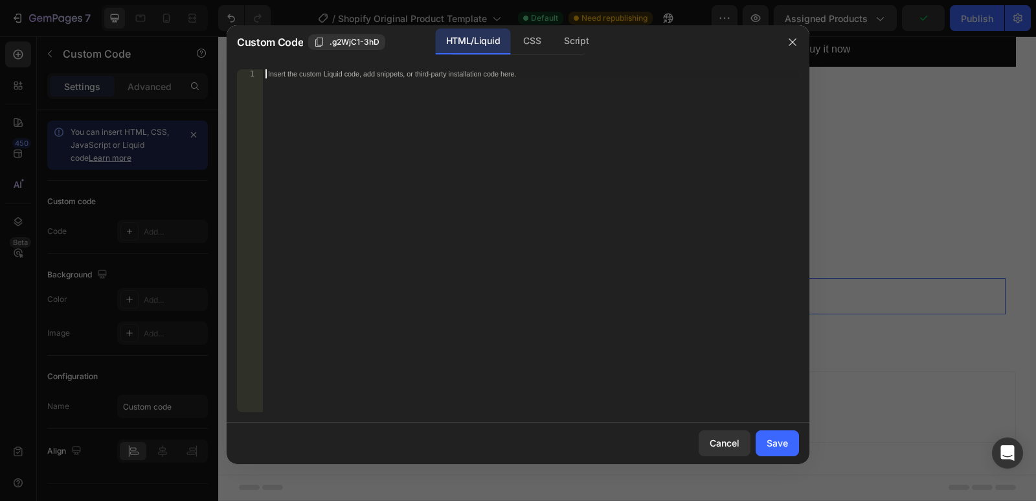
click at [519, 484] on div "Custom Code .g2WjC1-3hD HTML/Liquid CSS Script 1 Insert the custom Liquid code,…" at bounding box center [518, 250] width 1036 height 501
click at [780, 38] on div at bounding box center [793, 42] width 34 height 34
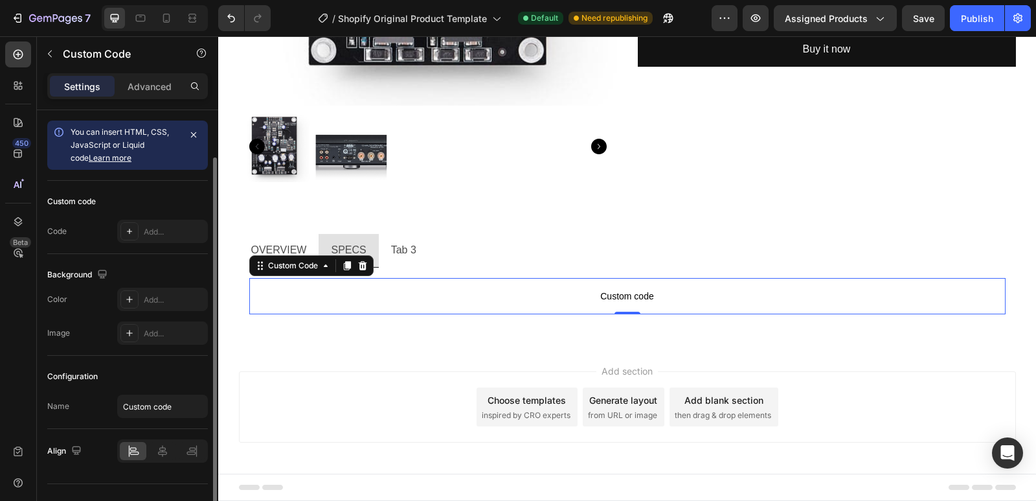
scroll to position [24, 0]
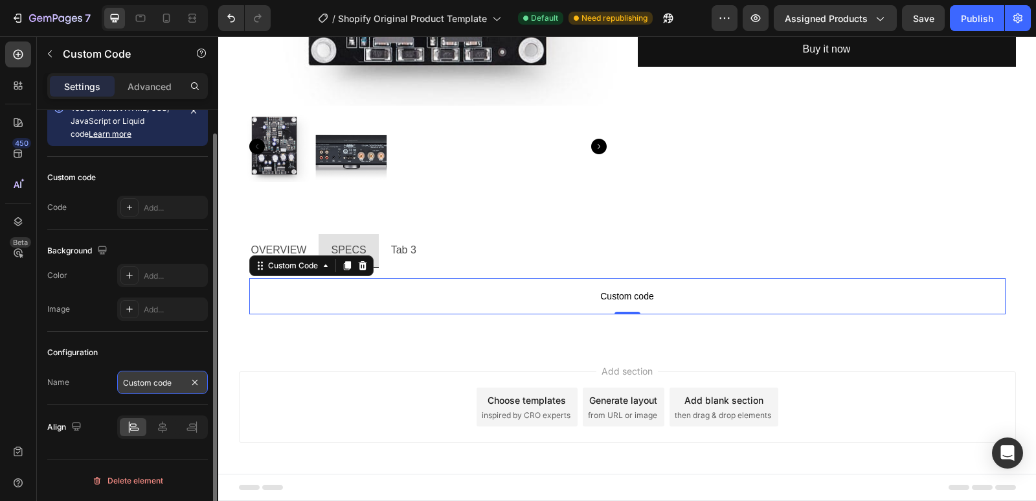
click at [162, 375] on input "Custom code" at bounding box center [162, 381] width 91 height 23
click at [85, 374] on div "Name Custom code" at bounding box center [127, 381] width 161 height 23
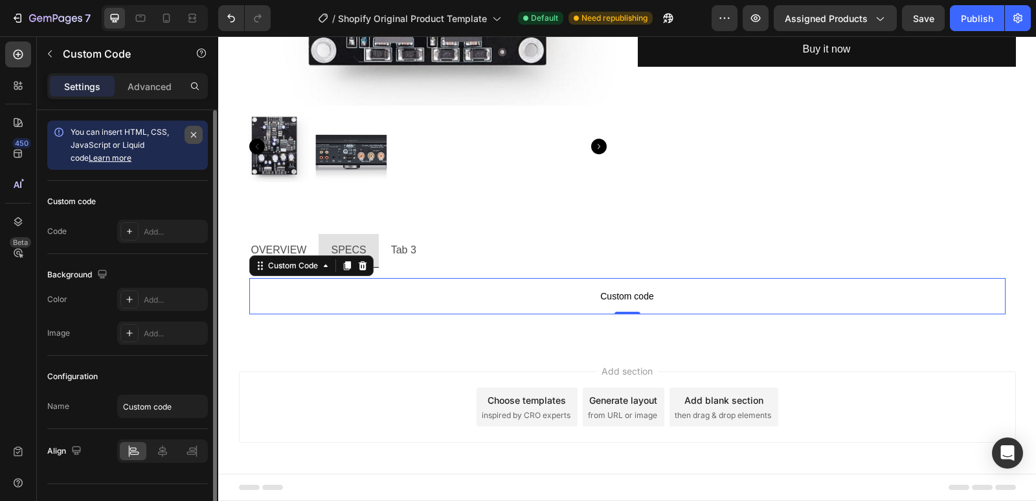
click at [195, 133] on icon "button" at bounding box center [193, 135] width 10 height 10
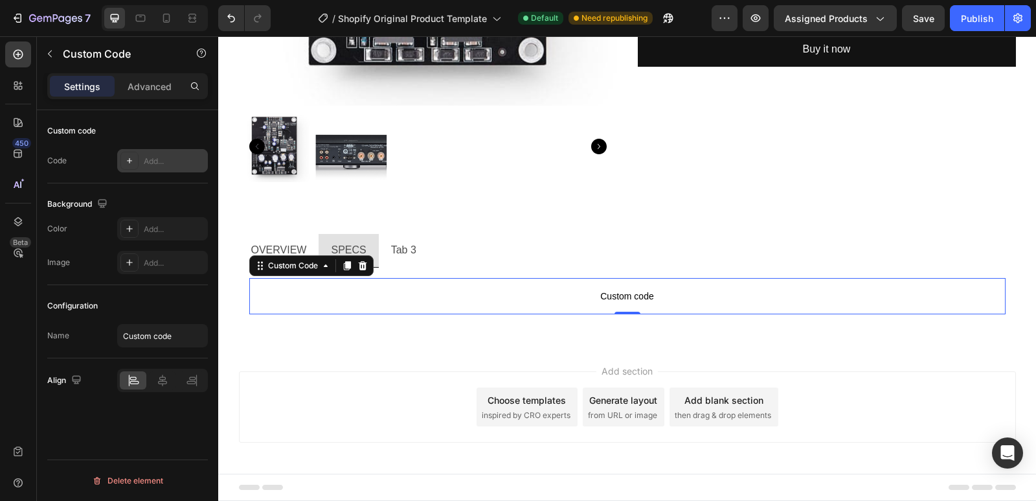
click at [147, 165] on div "Add..." at bounding box center [174, 161] width 61 height 12
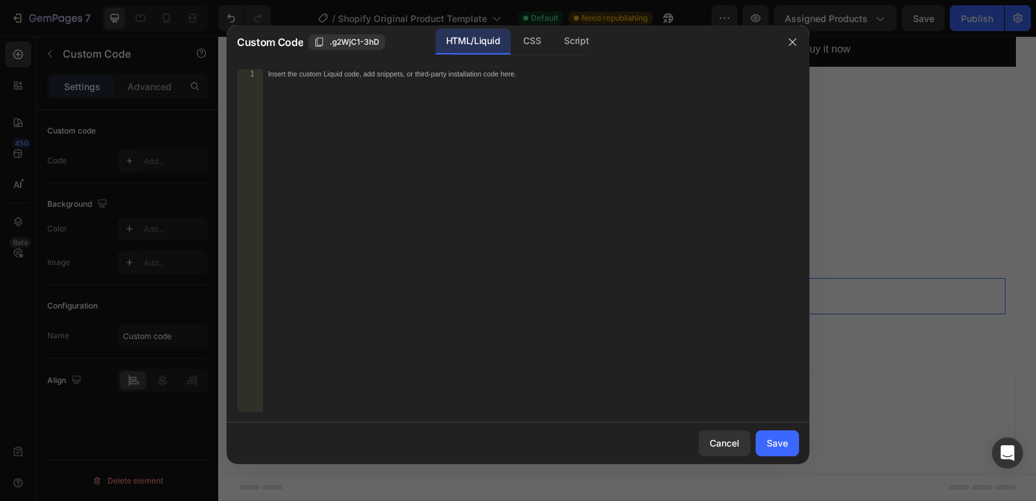
click at [469, 165] on div "Insert the custom Liquid code, add snippets, or third-party installation code h…" at bounding box center [531, 249] width 536 height 361
click at [115, 211] on div at bounding box center [518, 250] width 1036 height 501
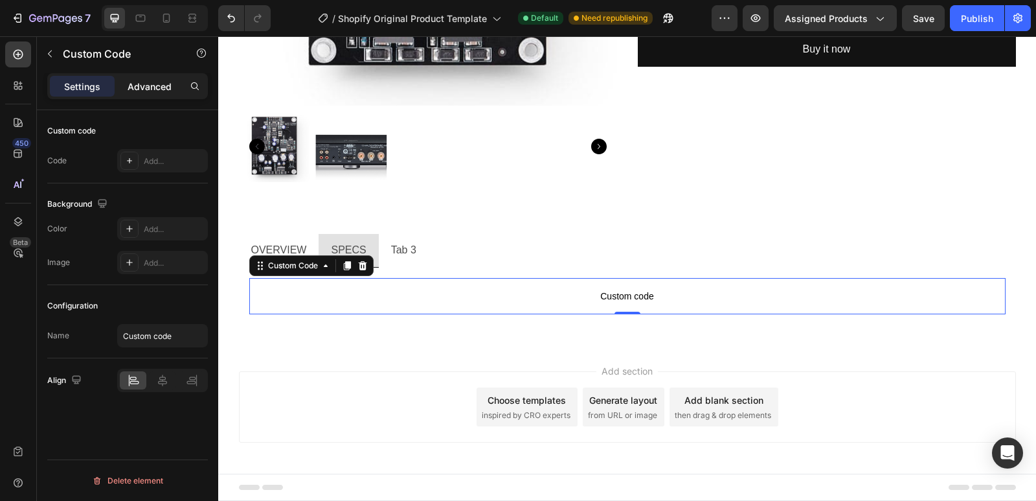
click at [155, 90] on p "Advanced" at bounding box center [150, 87] width 44 height 14
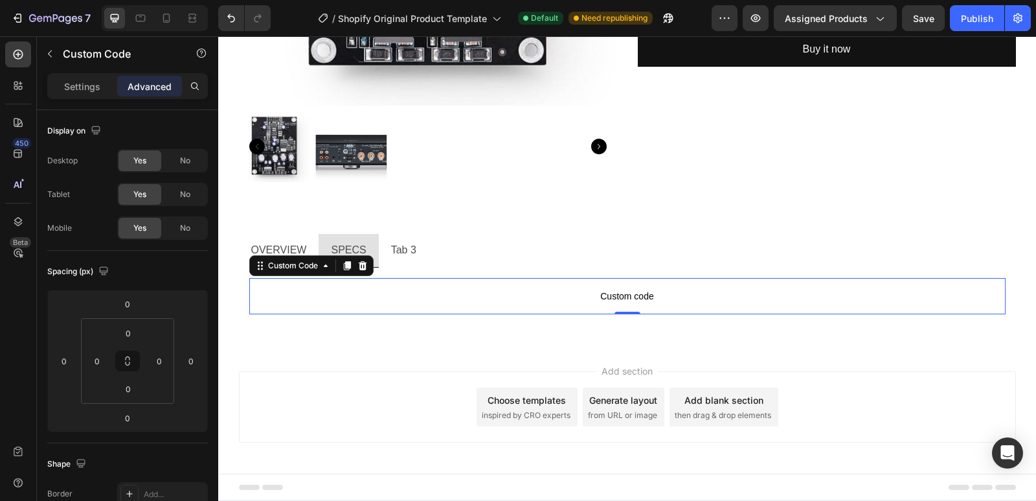
click at [155, 90] on p "Advanced" at bounding box center [150, 87] width 44 height 14
click at [51, 52] on icon "button" at bounding box center [50, 54] width 10 height 10
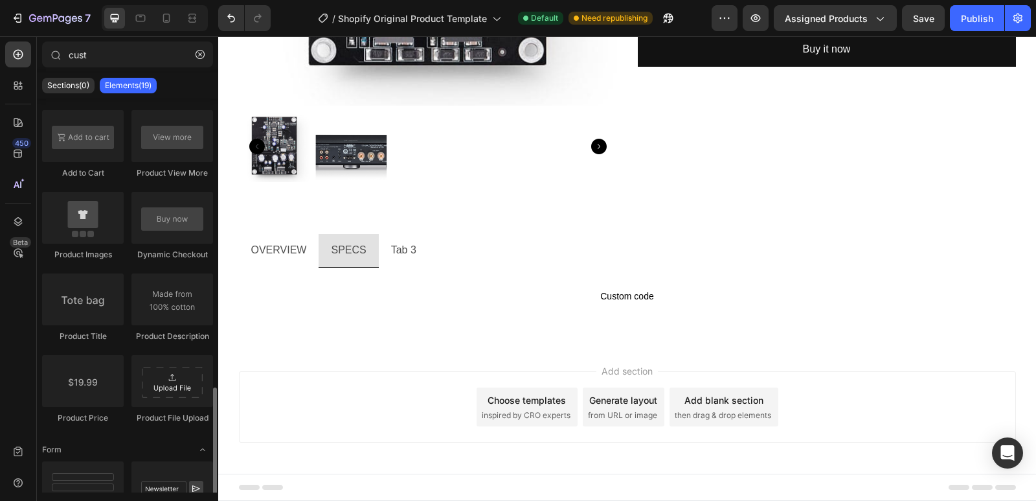
scroll to position [518, 0]
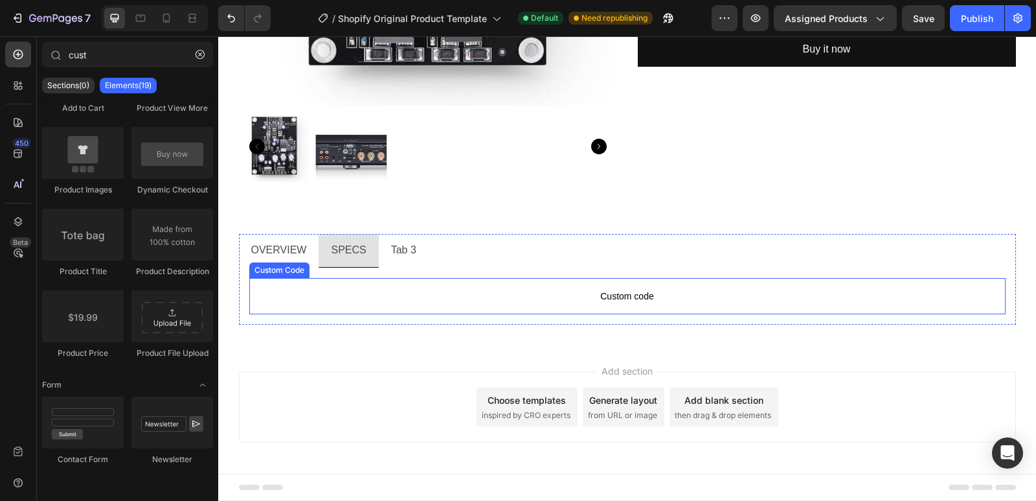
click at [567, 290] on span "Custom code" at bounding box center [627, 296] width 756 height 16
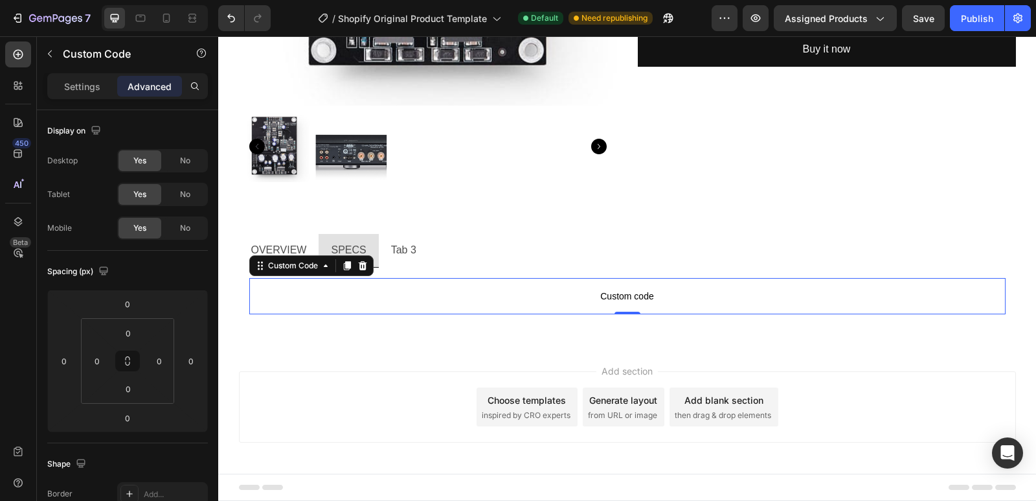
click at [622, 295] on span "Custom code" at bounding box center [627, 296] width 756 height 16
click at [58, 58] on button "button" at bounding box center [50, 53] width 21 height 21
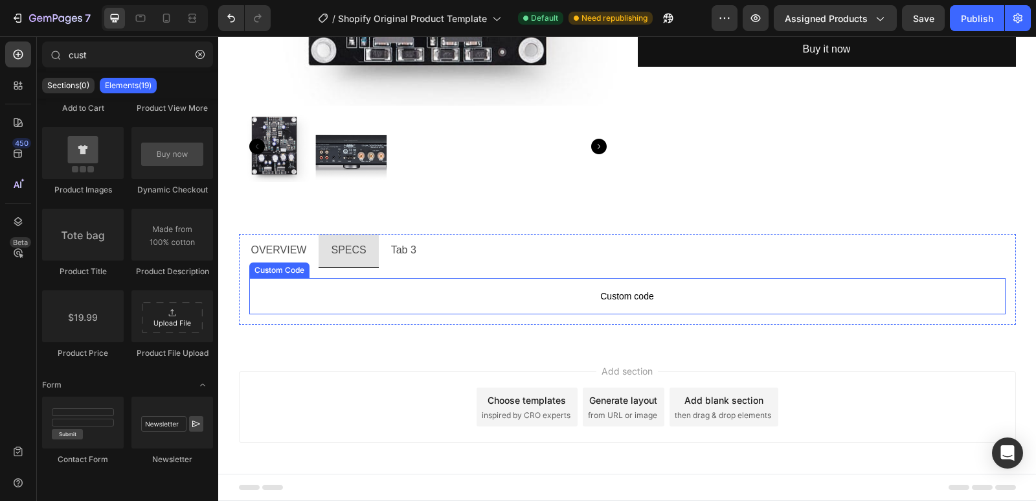
click at [615, 296] on span "Custom code" at bounding box center [627, 296] width 756 height 16
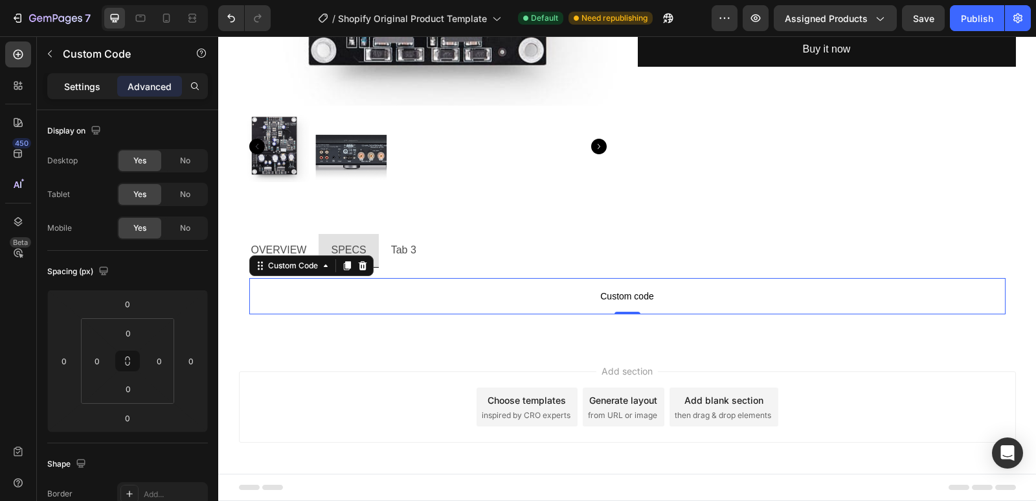
click at [81, 85] on p "Settings" at bounding box center [82, 87] width 36 height 14
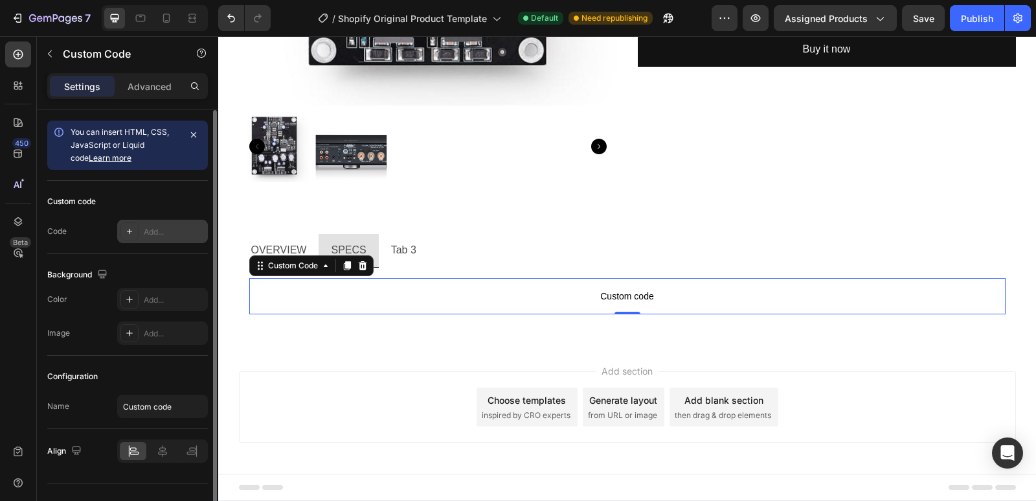
click at [150, 236] on div "Add..." at bounding box center [174, 232] width 61 height 12
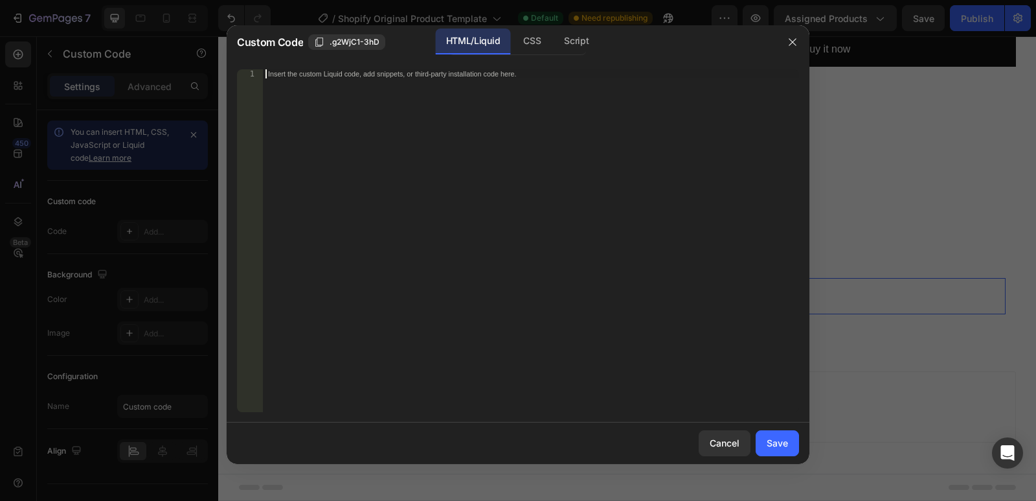
click at [412, 227] on div "Insert the custom Liquid code, add snippets, or third-party installation code h…" at bounding box center [531, 249] width 536 height 361
paste textarea "<p>For more detailed specifications see the design brief and user guide.</p>"
type textarea "<p>For more detailed specifications see the design brief and user guide.</p>"
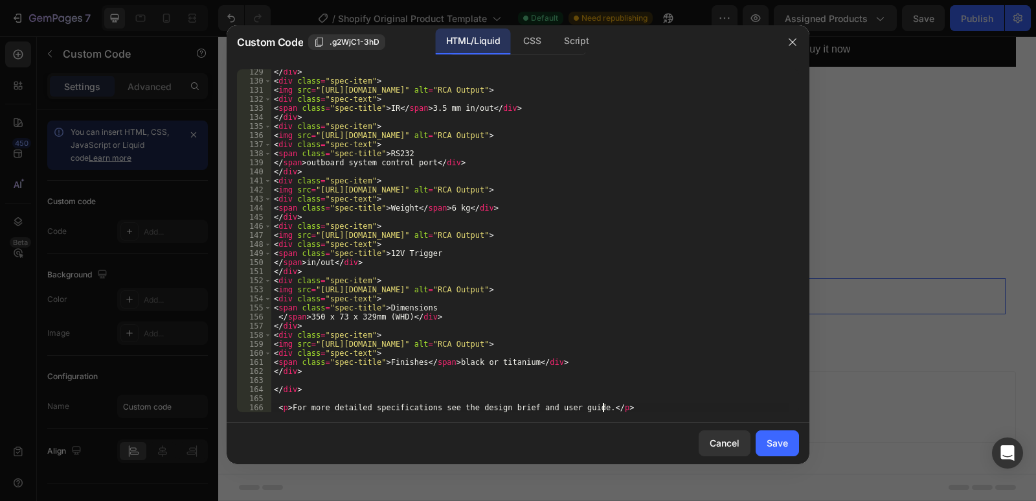
scroll to position [1162, 0]
click at [791, 447] on button "Save" at bounding box center [777, 443] width 43 height 26
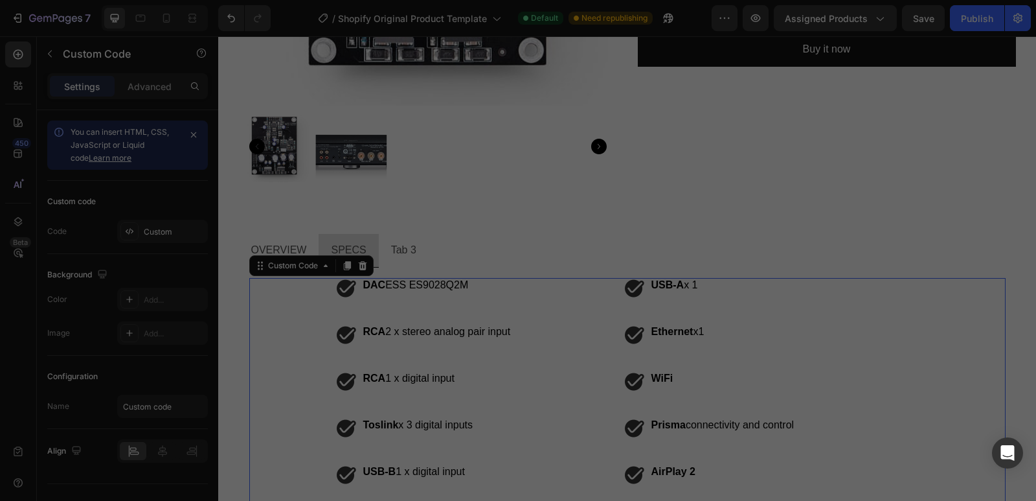
scroll to position [607, 0]
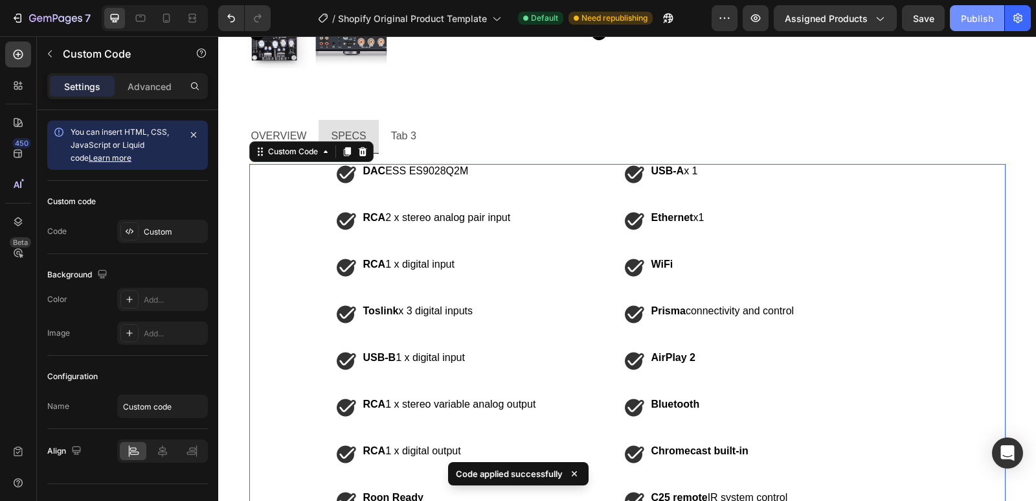
click at [964, 16] on div "Publish" at bounding box center [977, 19] width 32 height 14
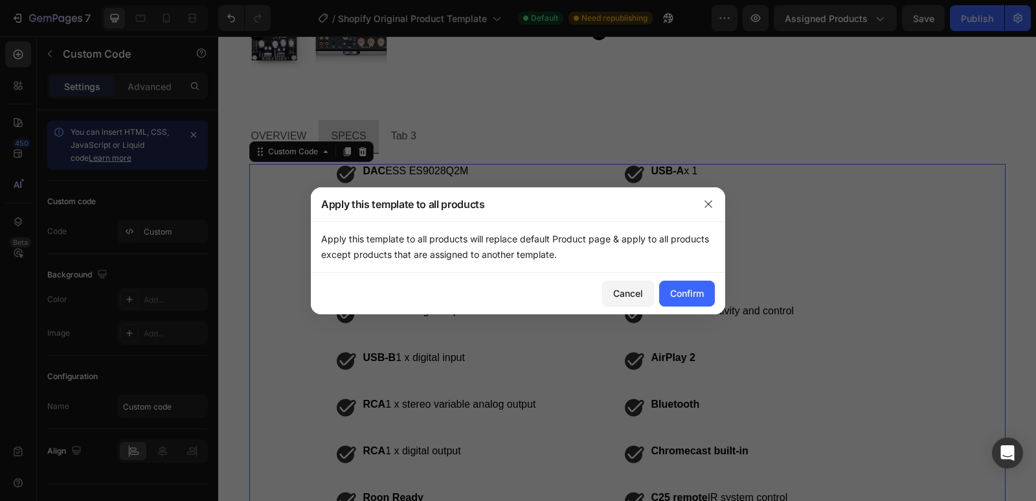
drag, startPoint x: 567, startPoint y: 251, endPoint x: 311, endPoint y: 237, distance: 256.8
click at [311, 237] on div "Apply this template to all products will replace default Product page & apply t…" at bounding box center [518, 247] width 414 height 52
click at [576, 256] on p "Apply this template to all products will replace default Product page & apply t…" at bounding box center [518, 246] width 394 height 31
click at [705, 200] on icon "button" at bounding box center [708, 203] width 7 height 7
